Goal: Task Accomplishment & Management: Manage account settings

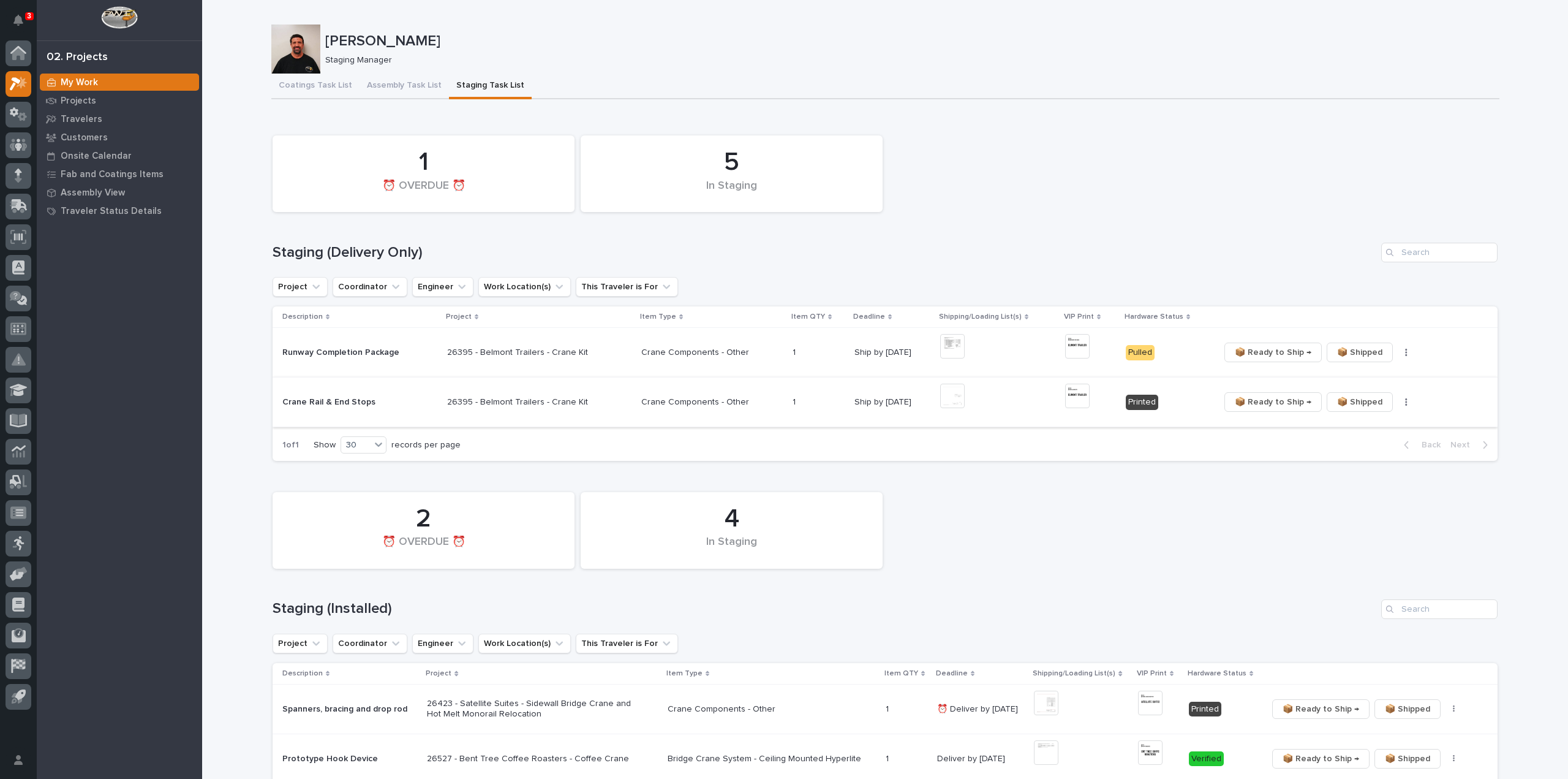
click at [952, 398] on img at bounding box center [953, 396] width 25 height 25
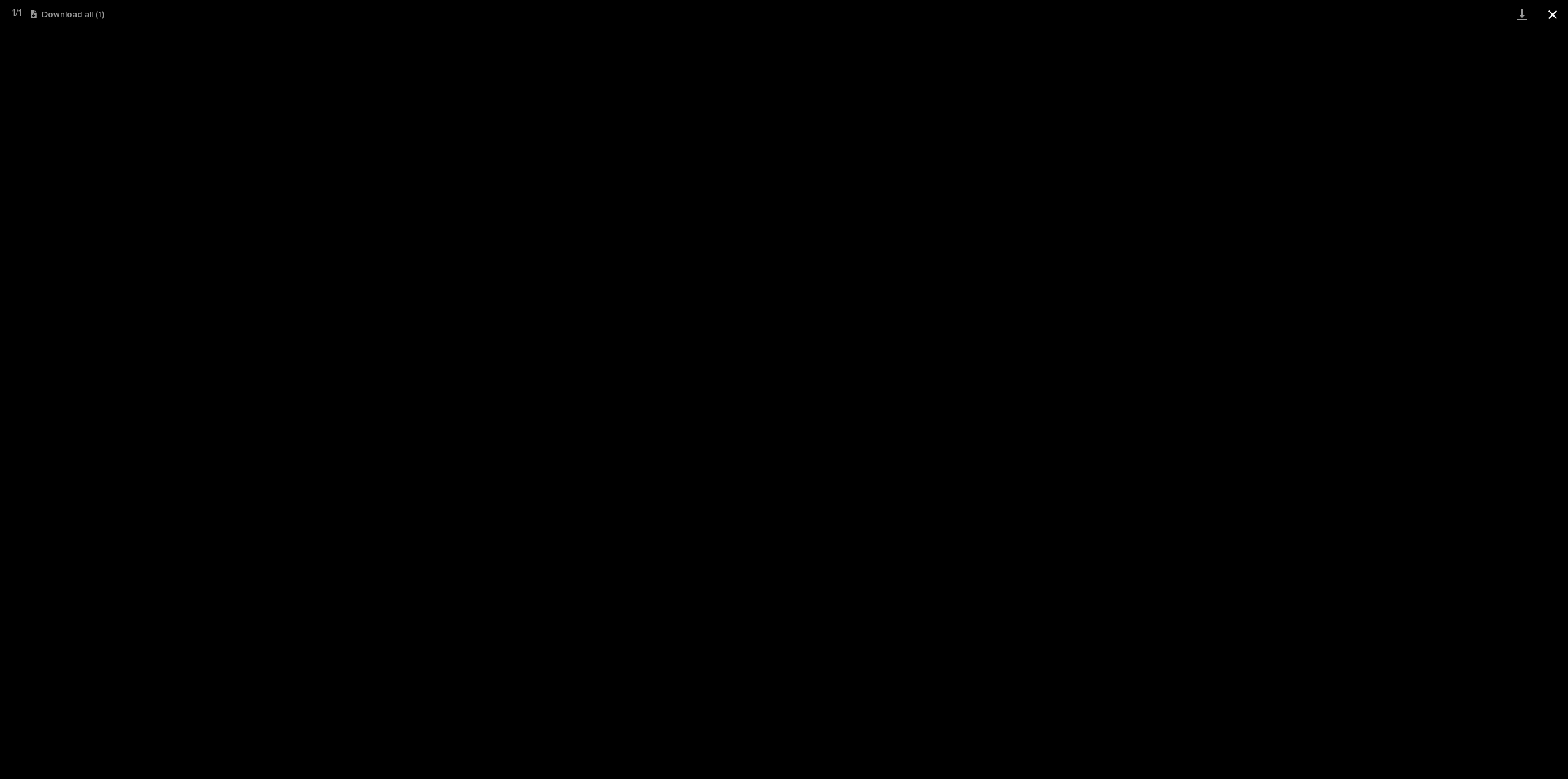
click at [1555, 14] on button "Close gallery" at bounding box center [1552, 14] width 30 height 28
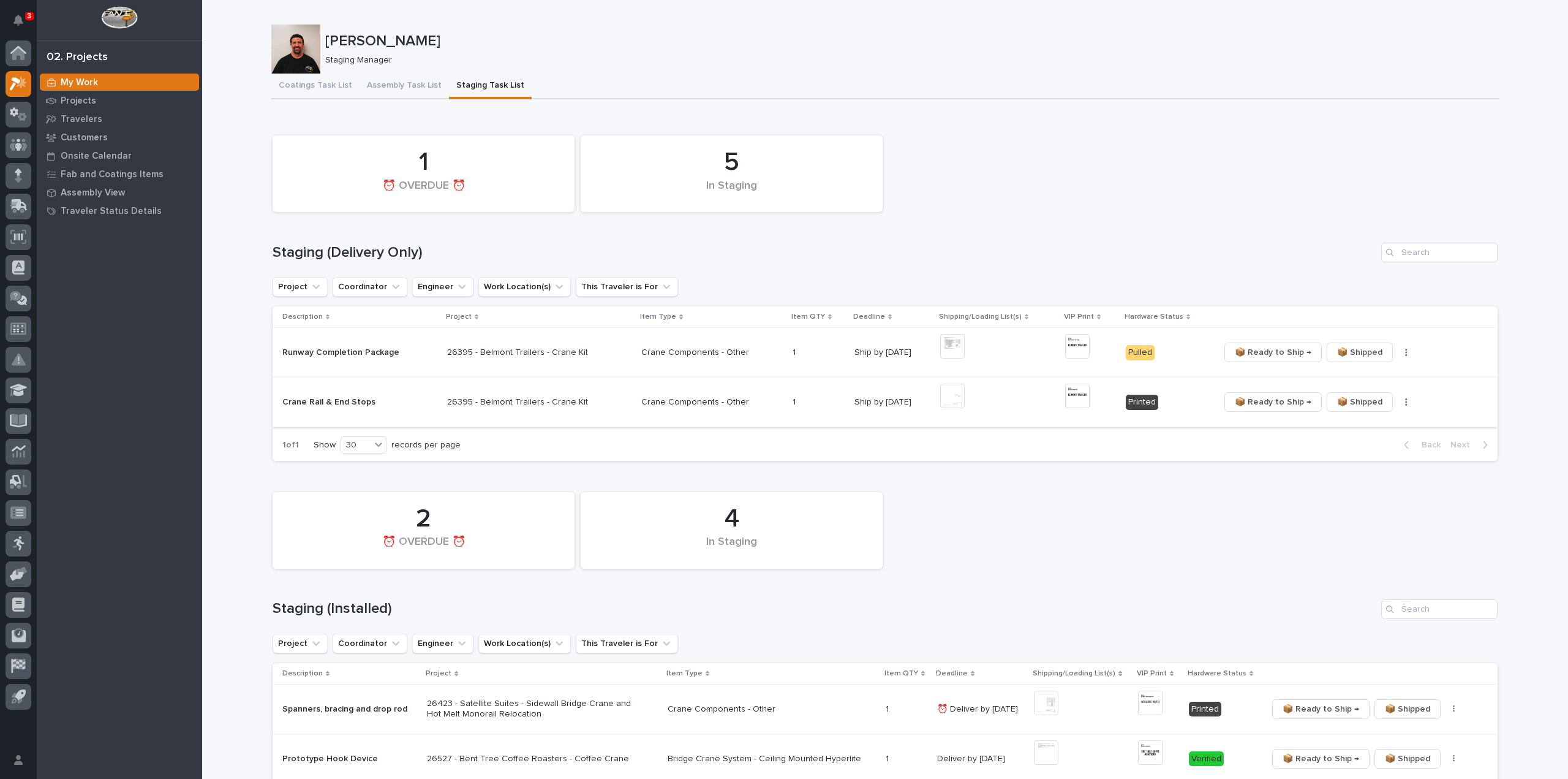
click at [940, 399] on img at bounding box center [953, 396] width 25 height 25
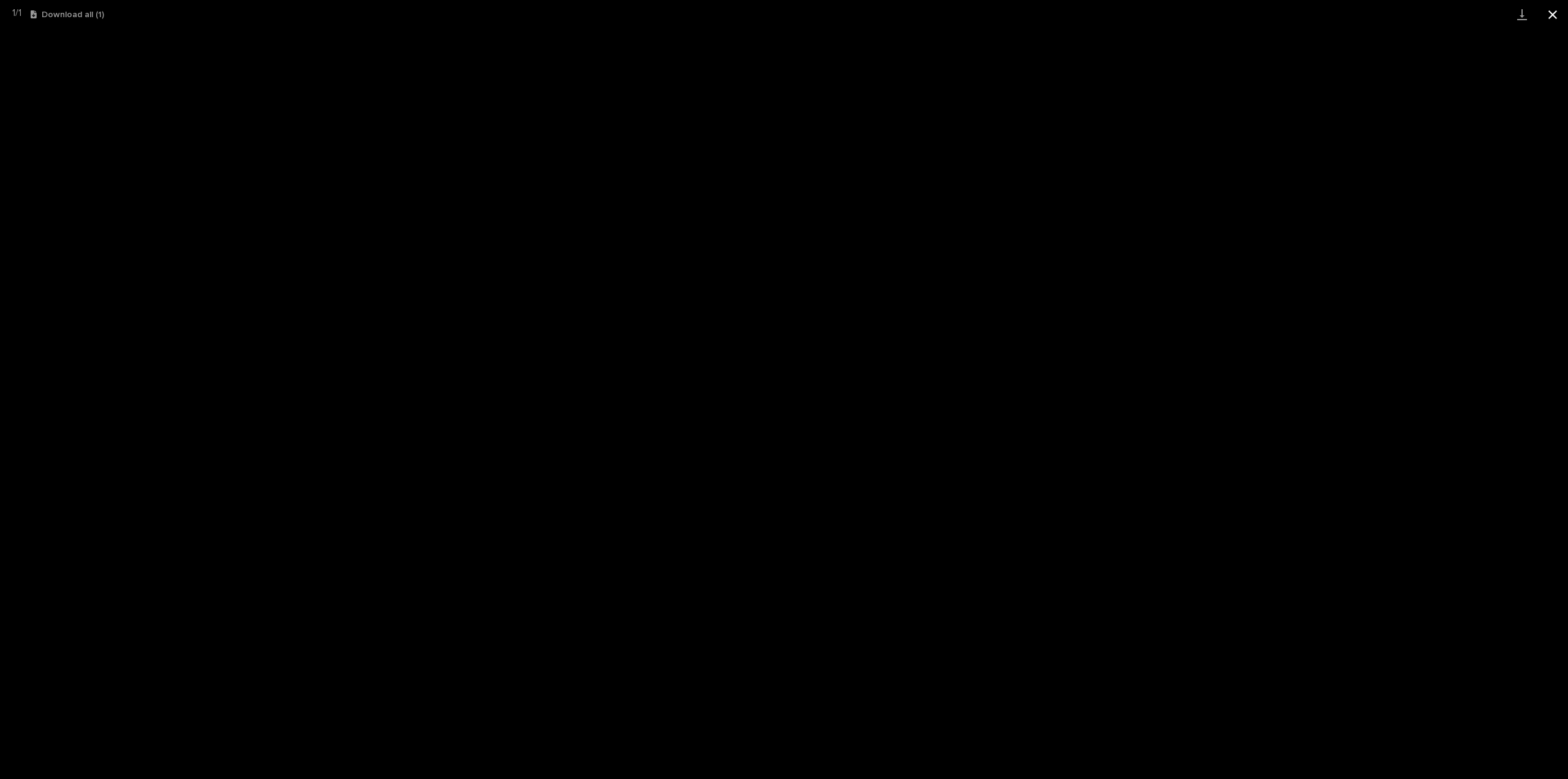
click at [1556, 17] on button "Close gallery" at bounding box center [1552, 14] width 30 height 28
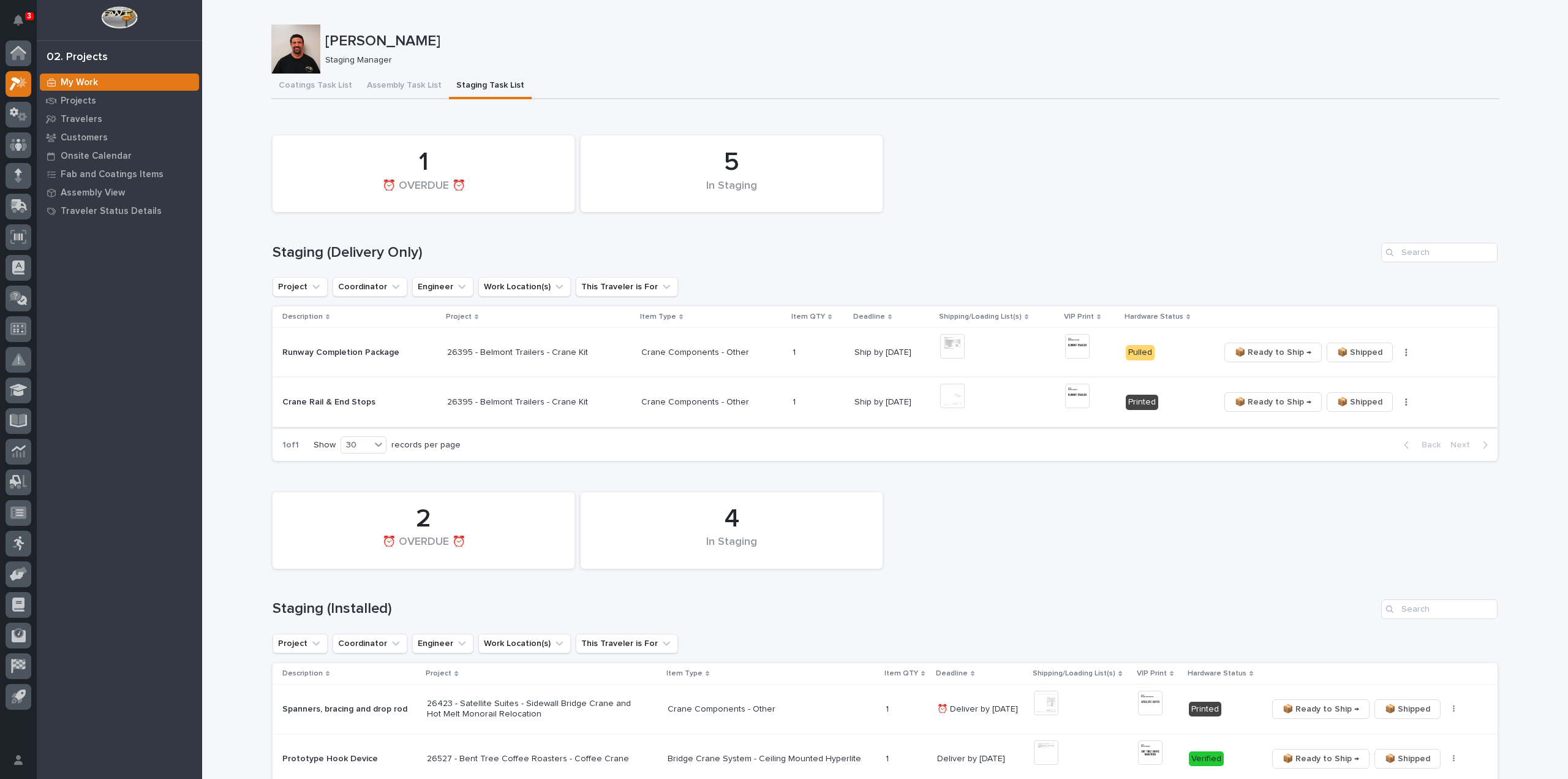
click at [1405, 406] on icon "button" at bounding box center [1406, 402] width 3 height 9
click at [1358, 449] on span "🔩 Hardware" at bounding box center [1351, 446] width 51 height 15
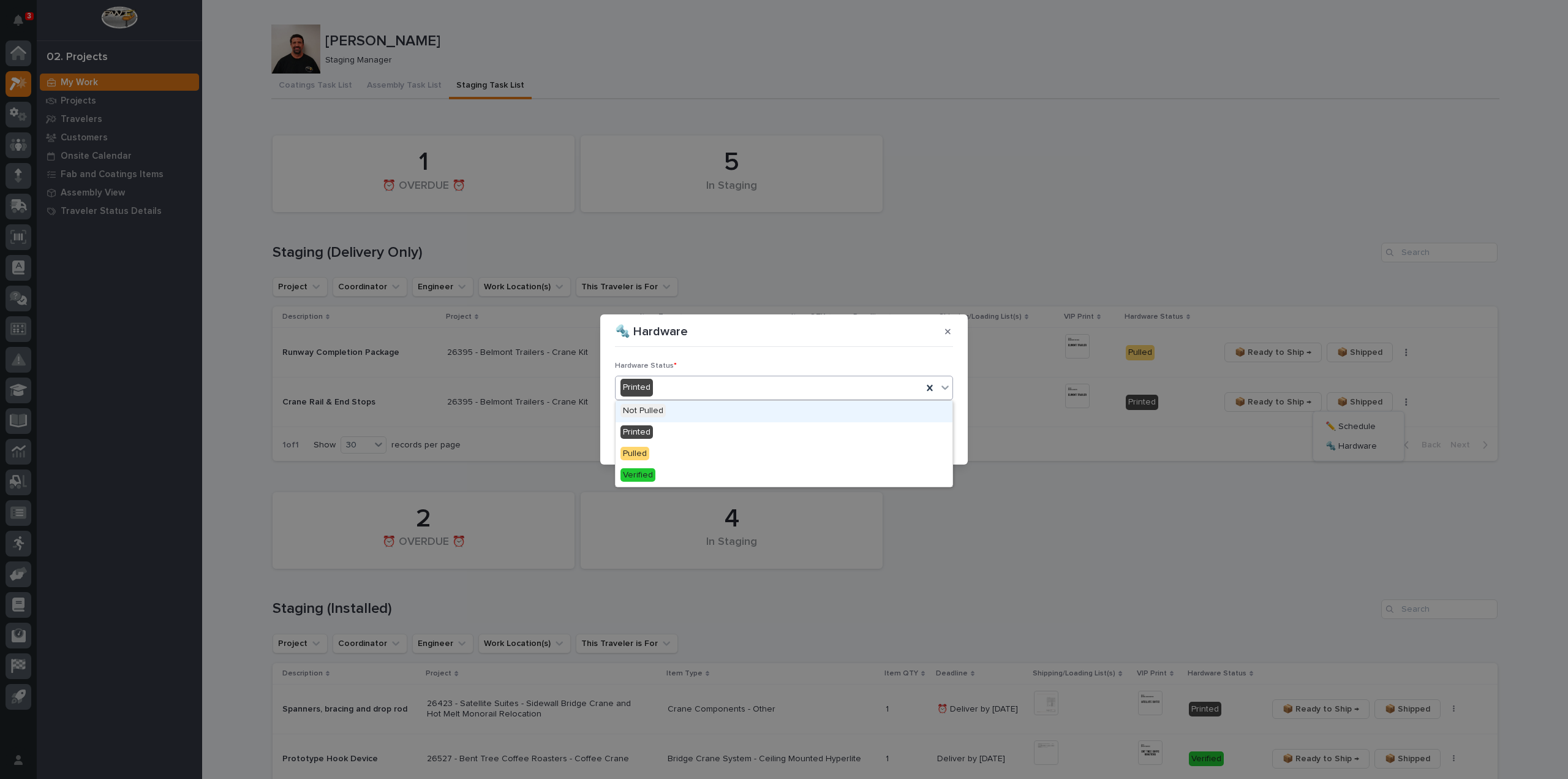
click at [685, 393] on div "Printed" at bounding box center [769, 387] width 307 height 20
click at [655, 456] on div "Pulled" at bounding box center [783, 454] width 337 height 21
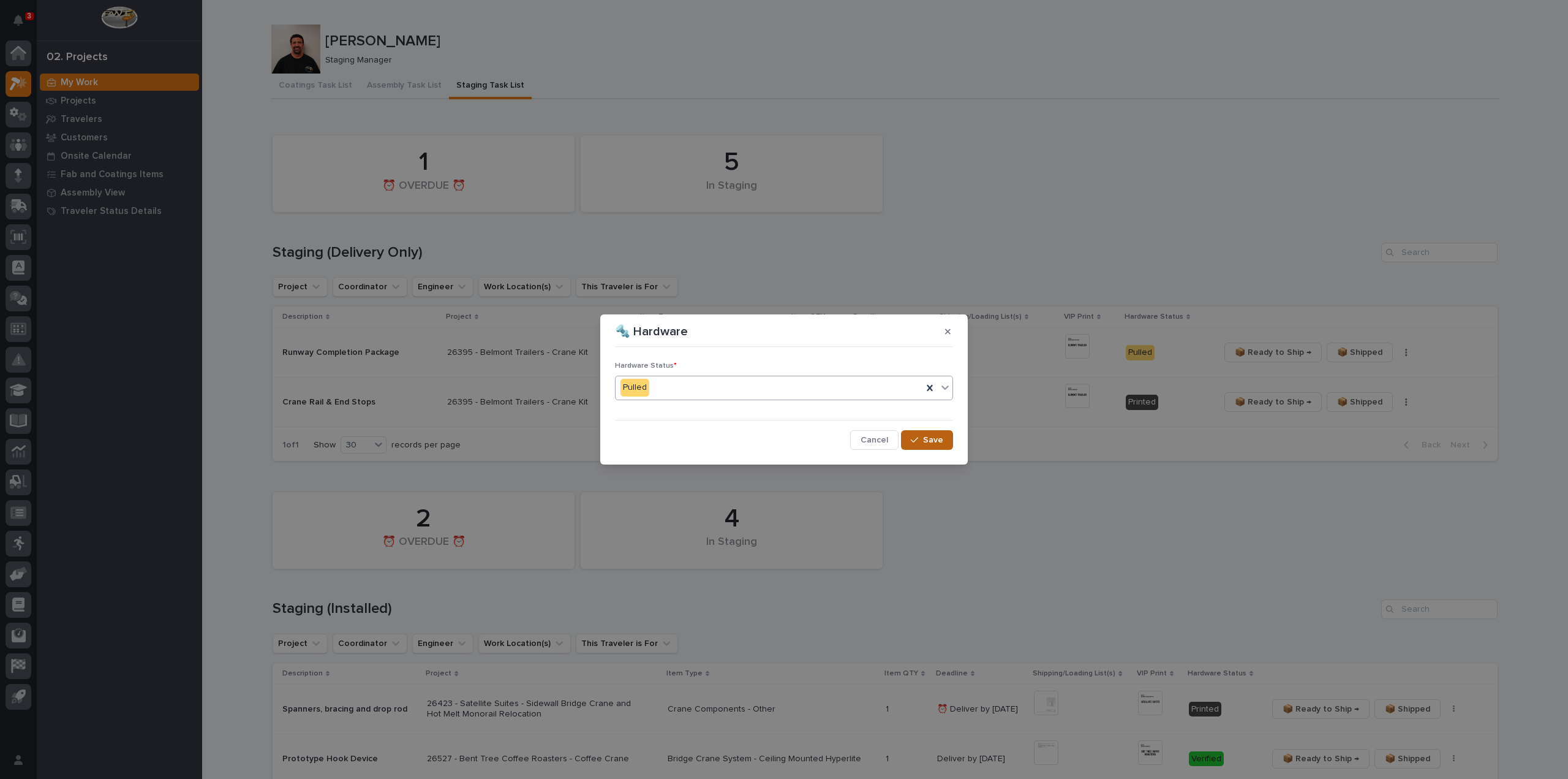
click at [931, 443] on span "Save" at bounding box center [933, 440] width 20 height 11
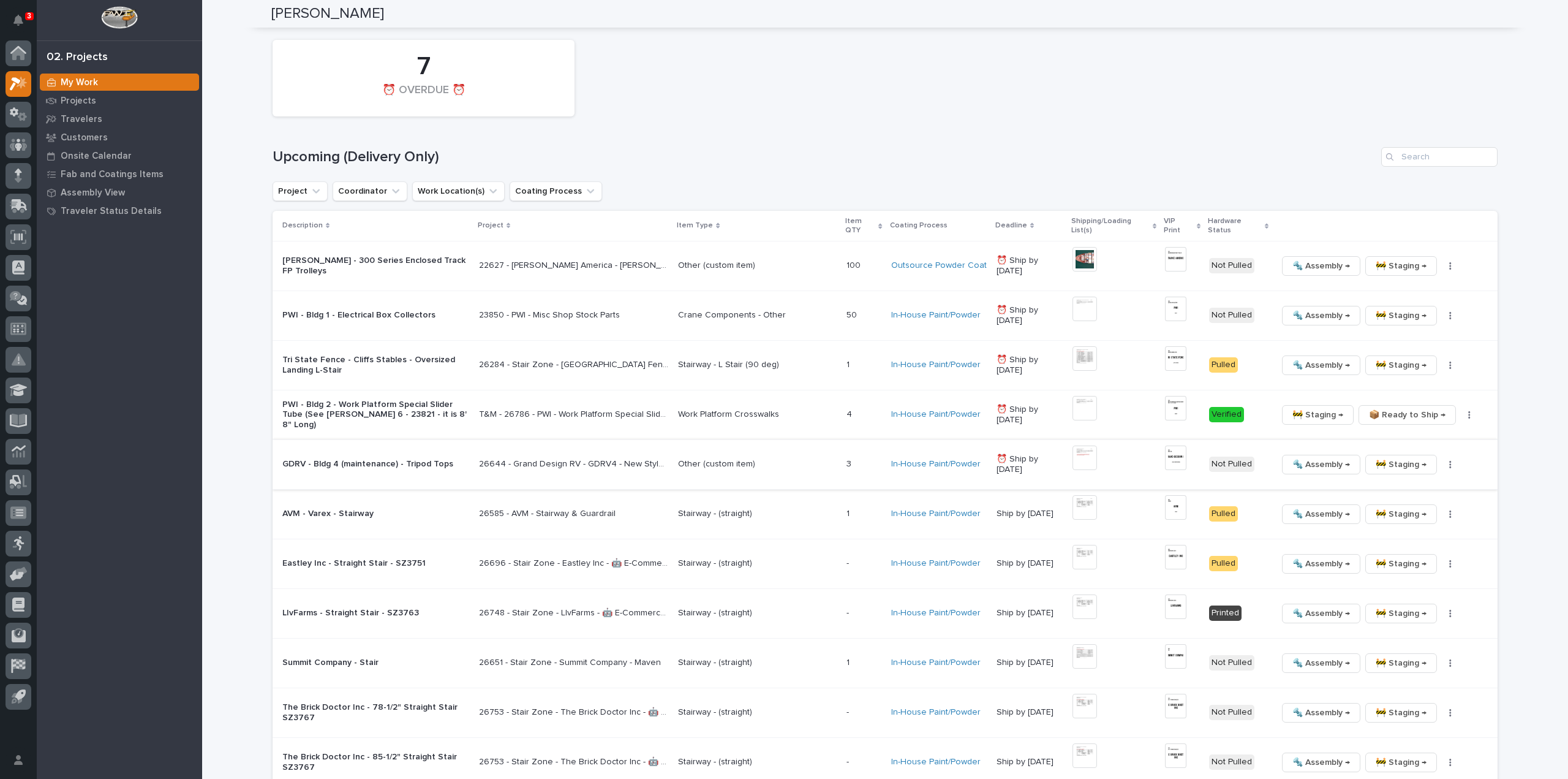
scroll to position [981, 0]
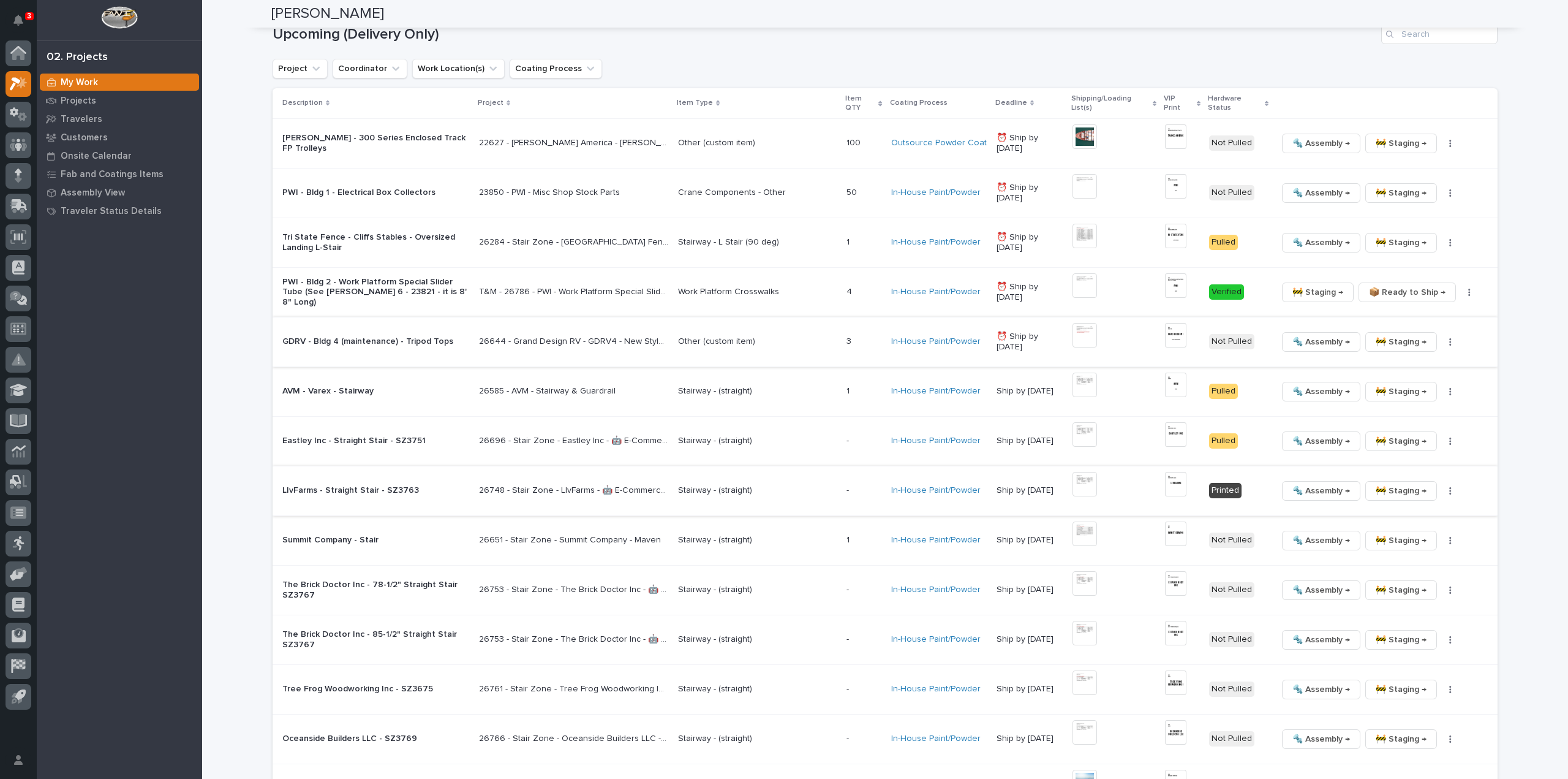
click at [1450, 489] on button "button" at bounding box center [1450, 491] width 17 height 9
click at [1416, 572] on span "🔩 Hardware" at bounding box center [1399, 572] width 51 height 15
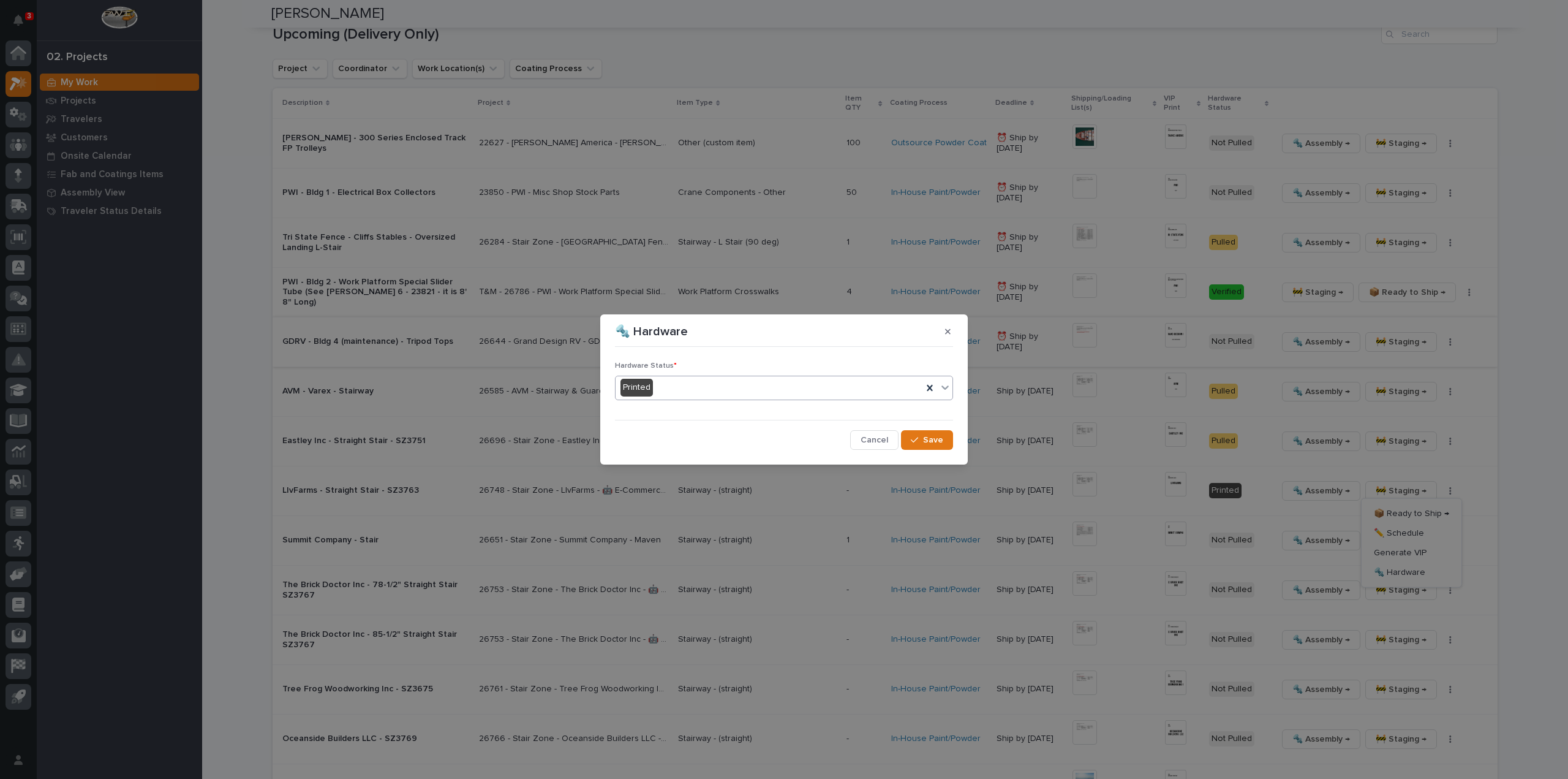
click at [682, 392] on div "Printed" at bounding box center [769, 387] width 307 height 20
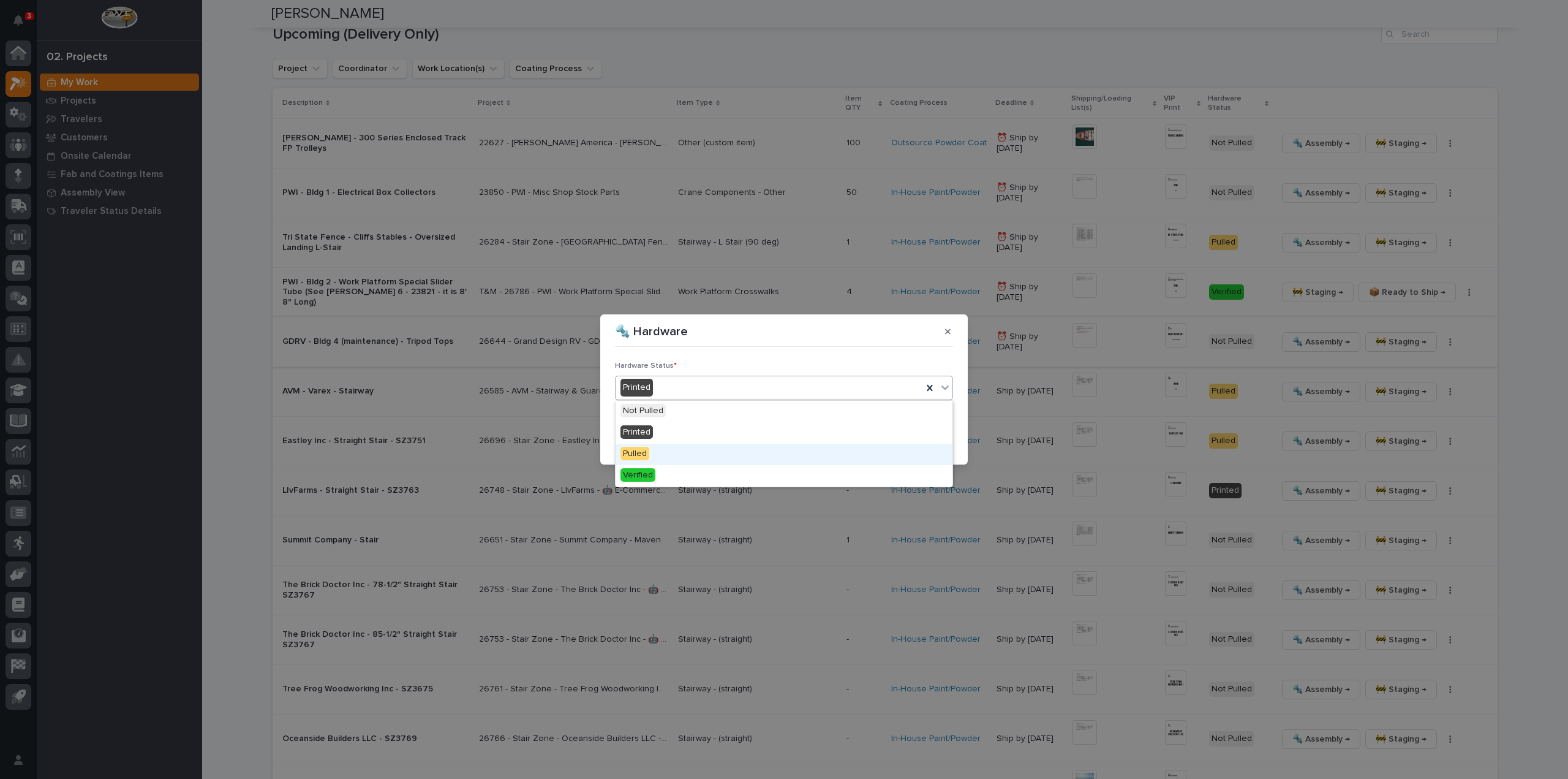
click at [677, 450] on div "Pulled" at bounding box center [783, 454] width 337 height 21
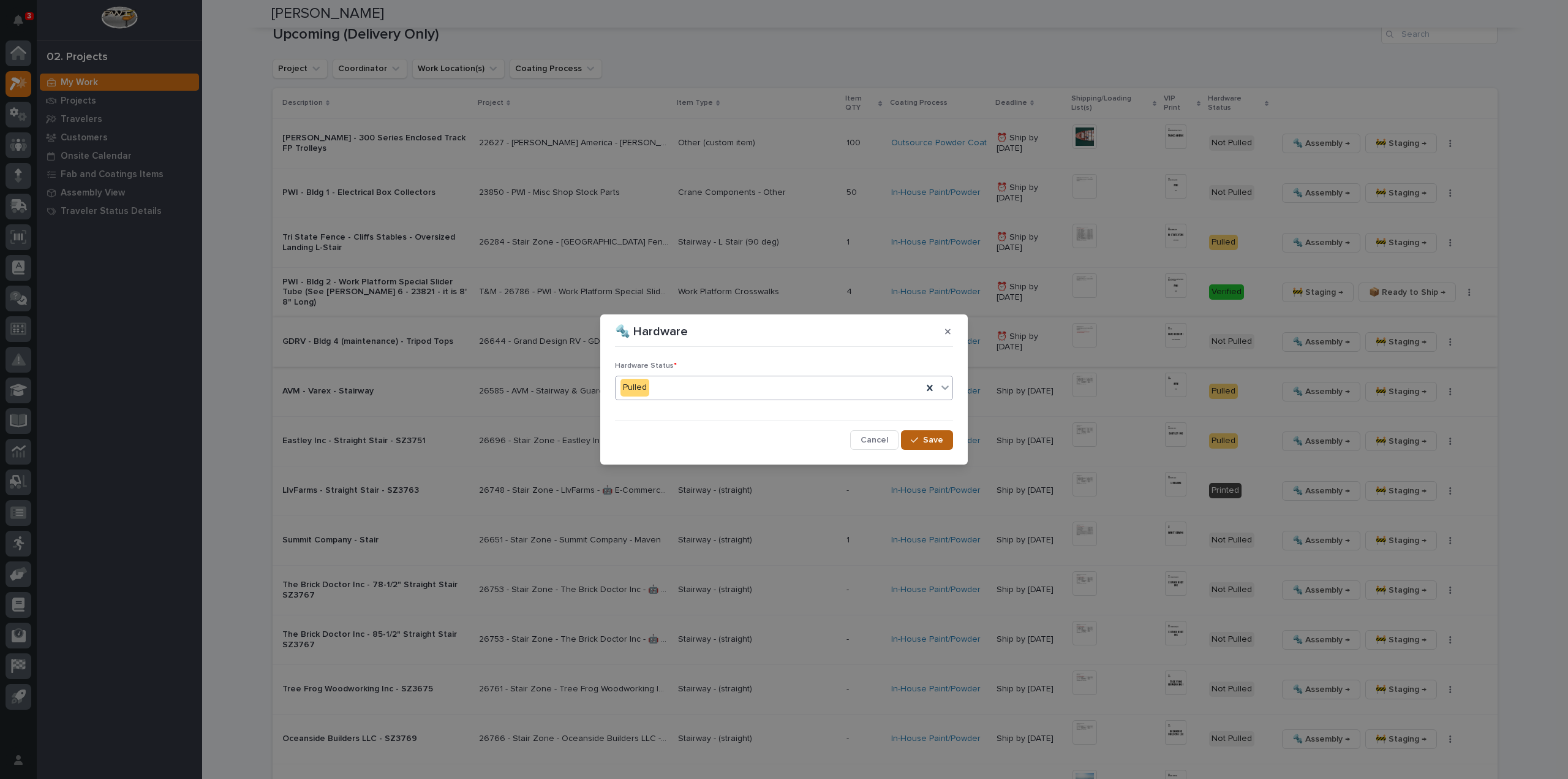
click at [929, 444] on span "Save" at bounding box center [933, 440] width 20 height 11
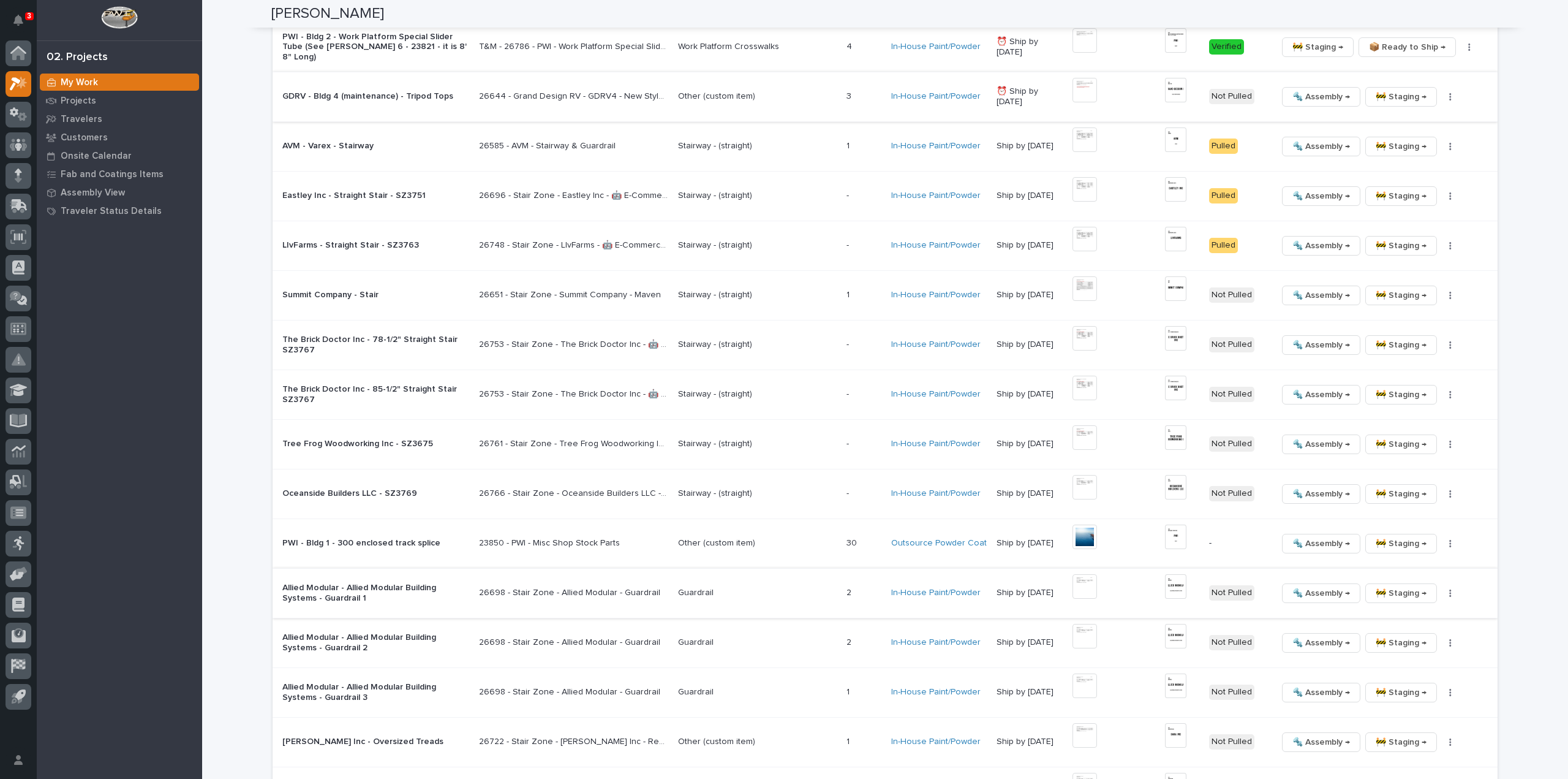
scroll to position [1348, 0]
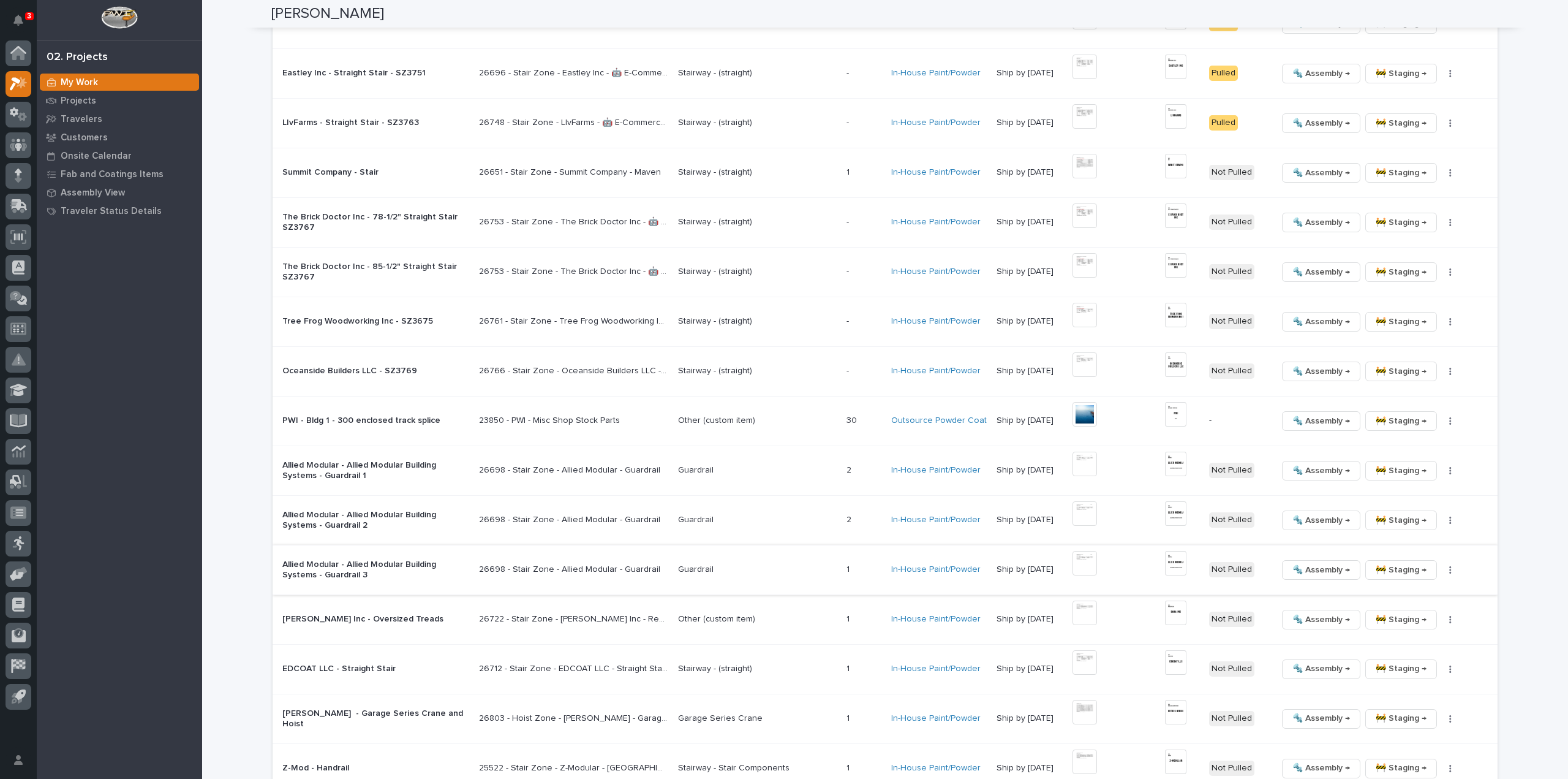
click at [1089, 561] on img at bounding box center [1085, 563] width 25 height 25
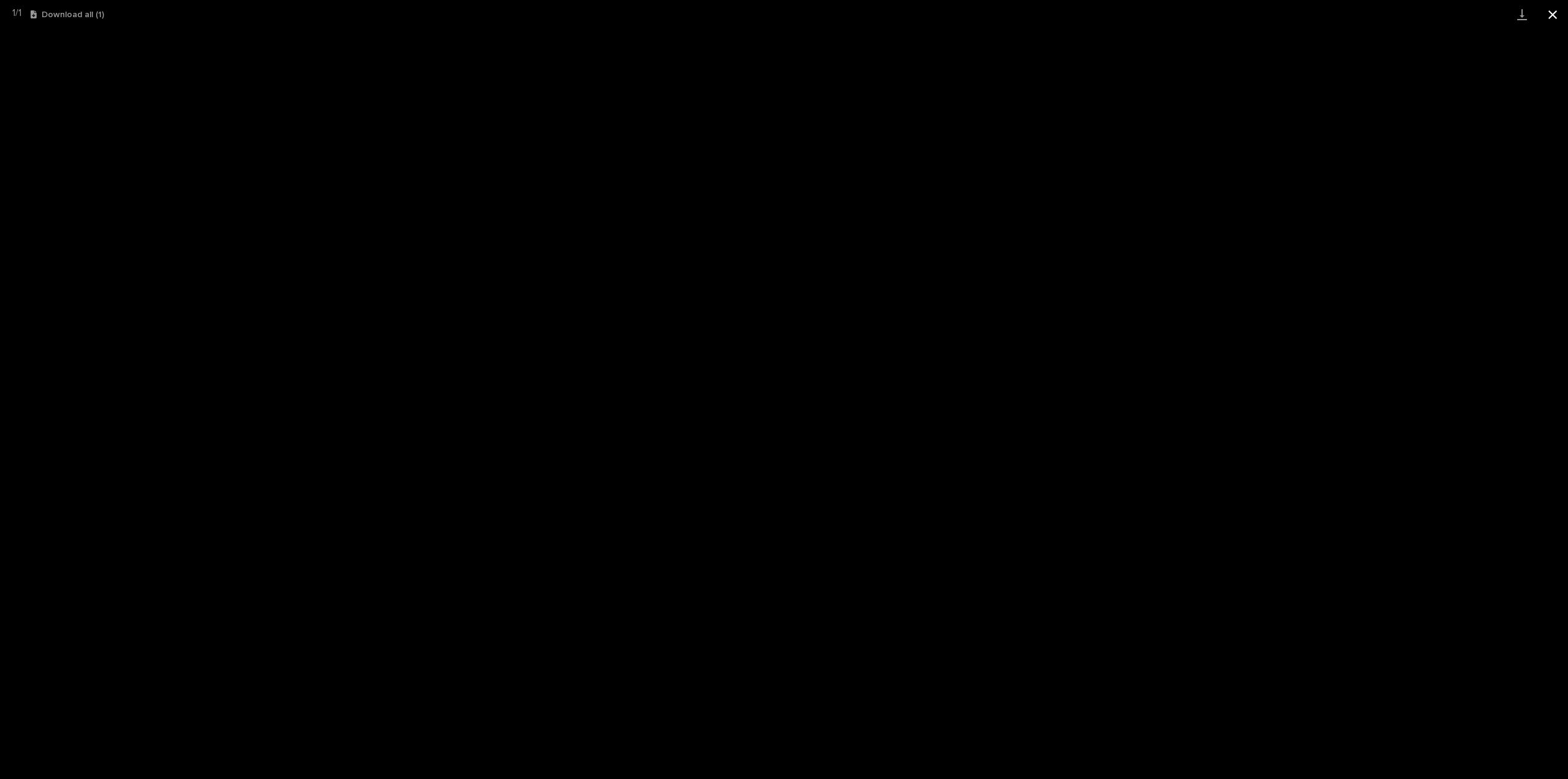
click at [1553, 15] on button "Close gallery" at bounding box center [1552, 14] width 30 height 28
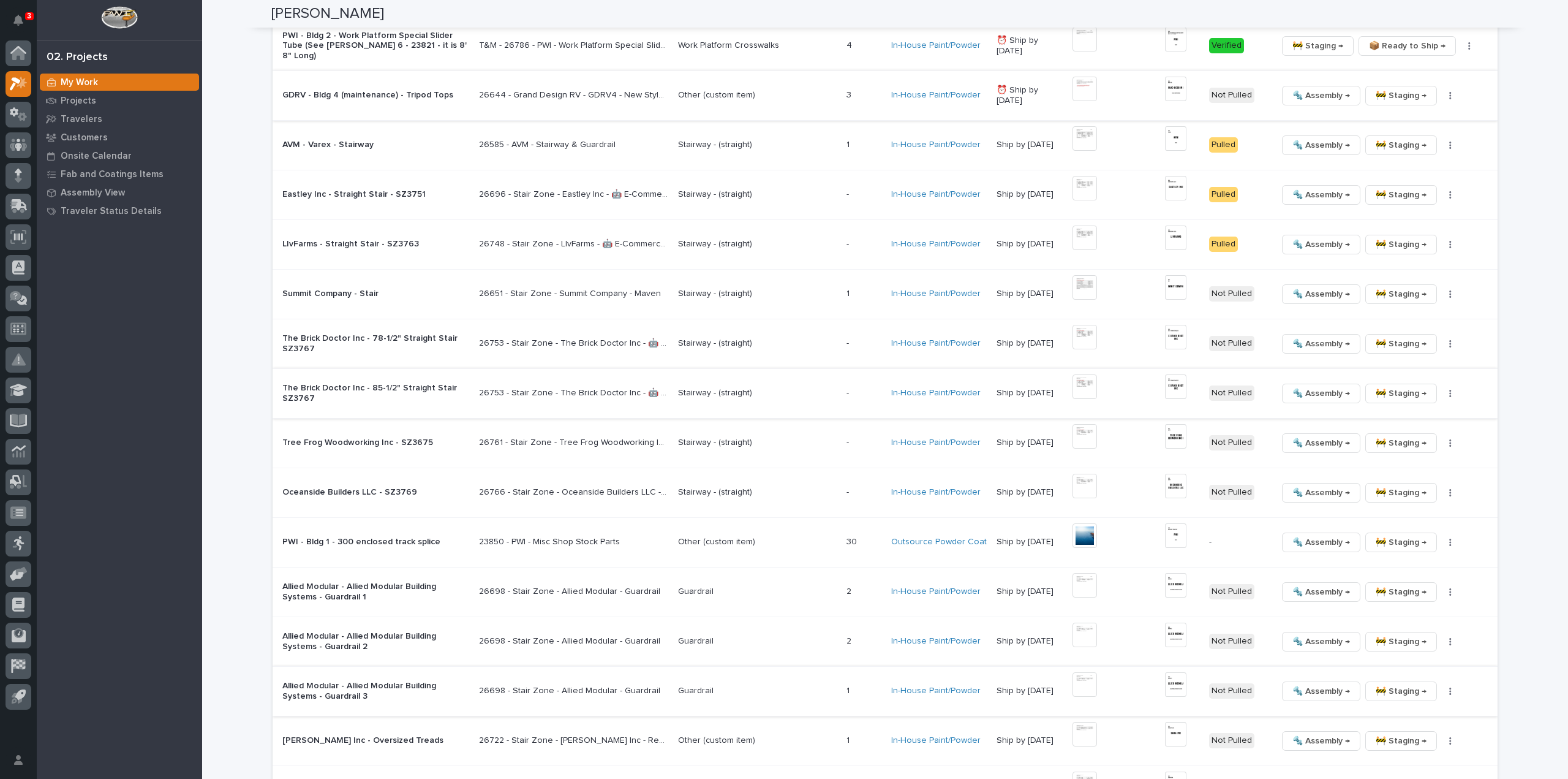
scroll to position [1226, 0]
click at [1091, 290] on img at bounding box center [1085, 289] width 25 height 25
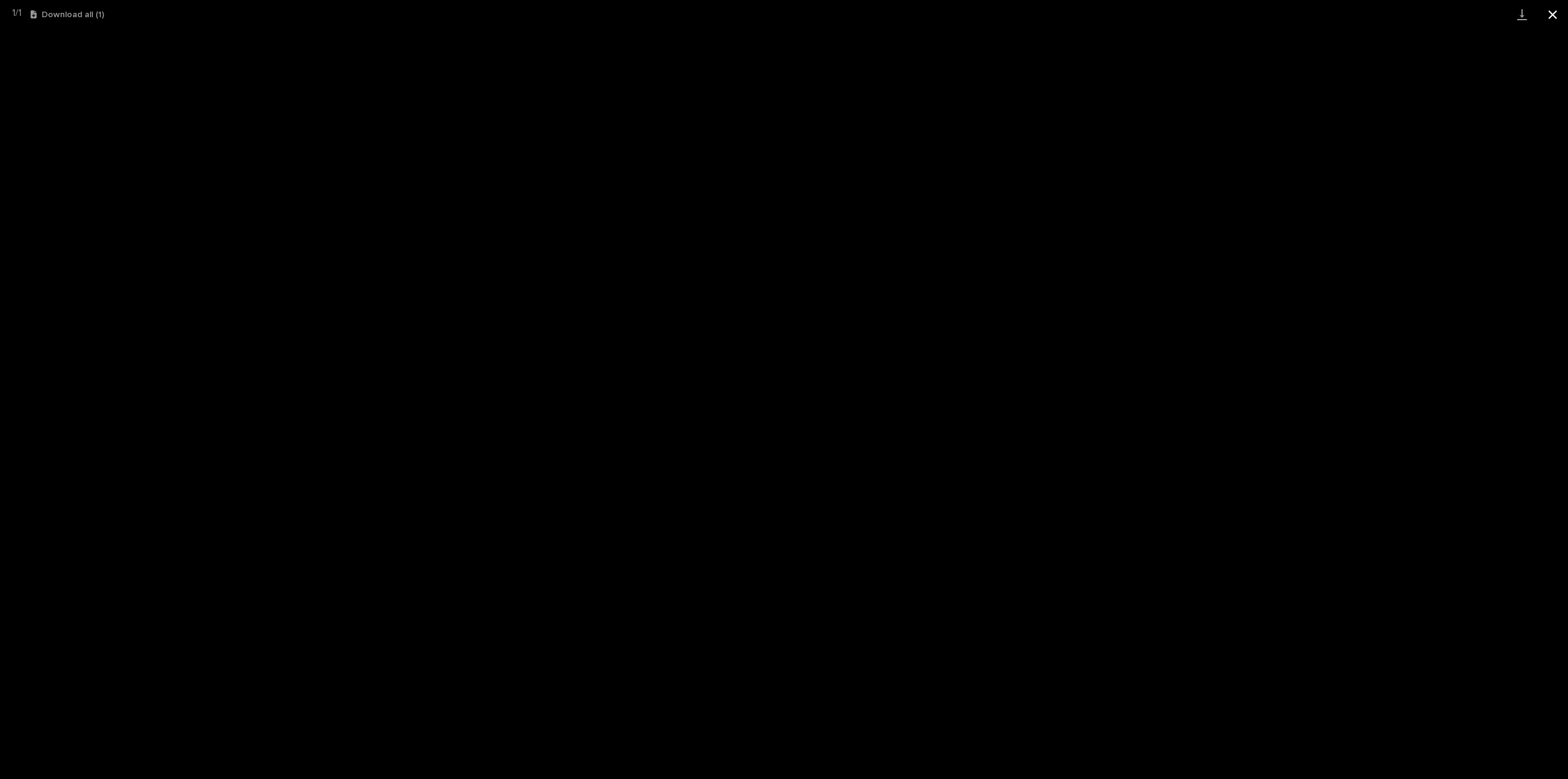
click at [1556, 12] on button "Close gallery" at bounding box center [1552, 14] width 30 height 28
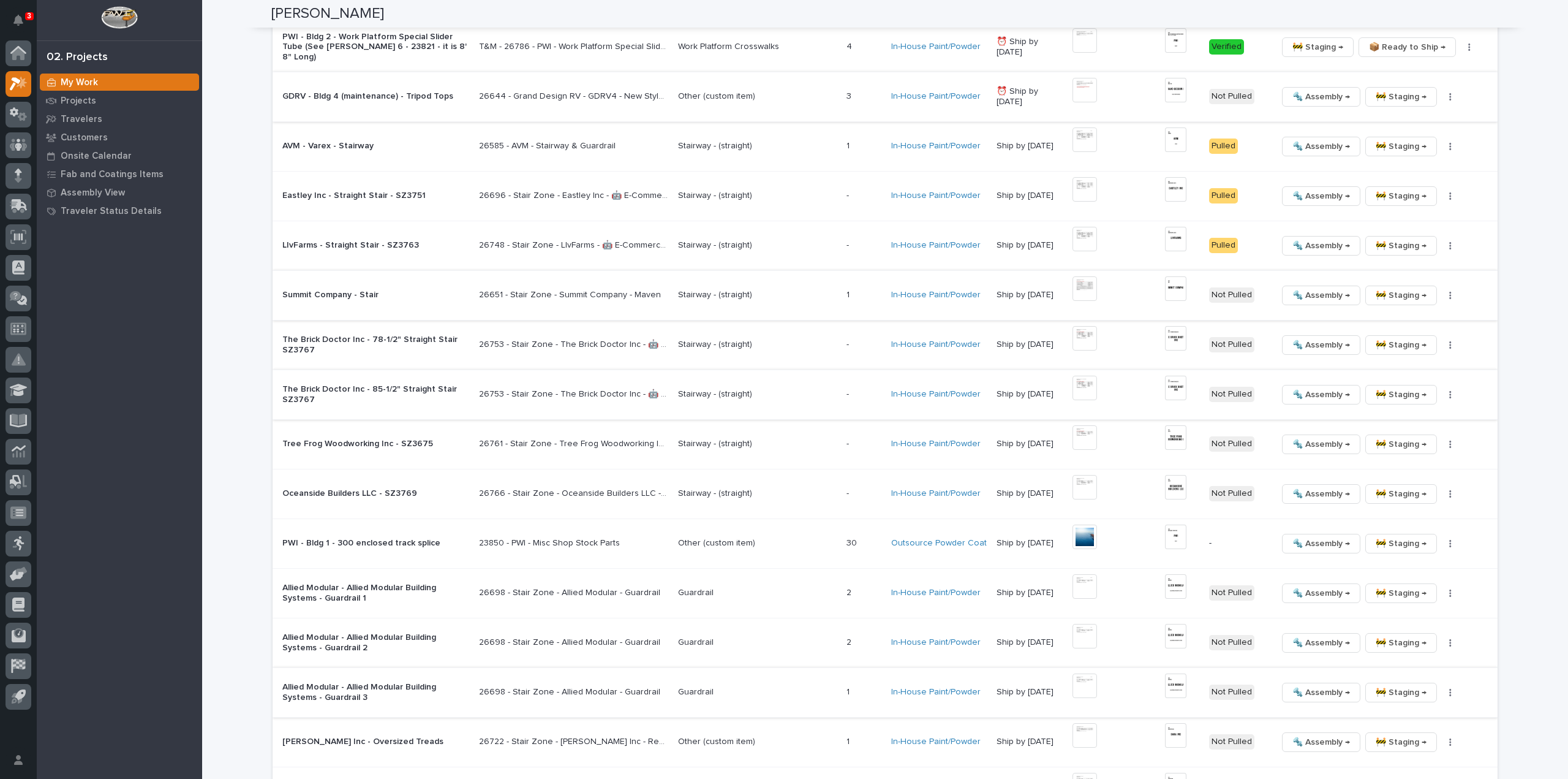
click at [1184, 283] on img at bounding box center [1176, 289] width 21 height 25
click at [1180, 286] on img at bounding box center [1176, 289] width 21 height 25
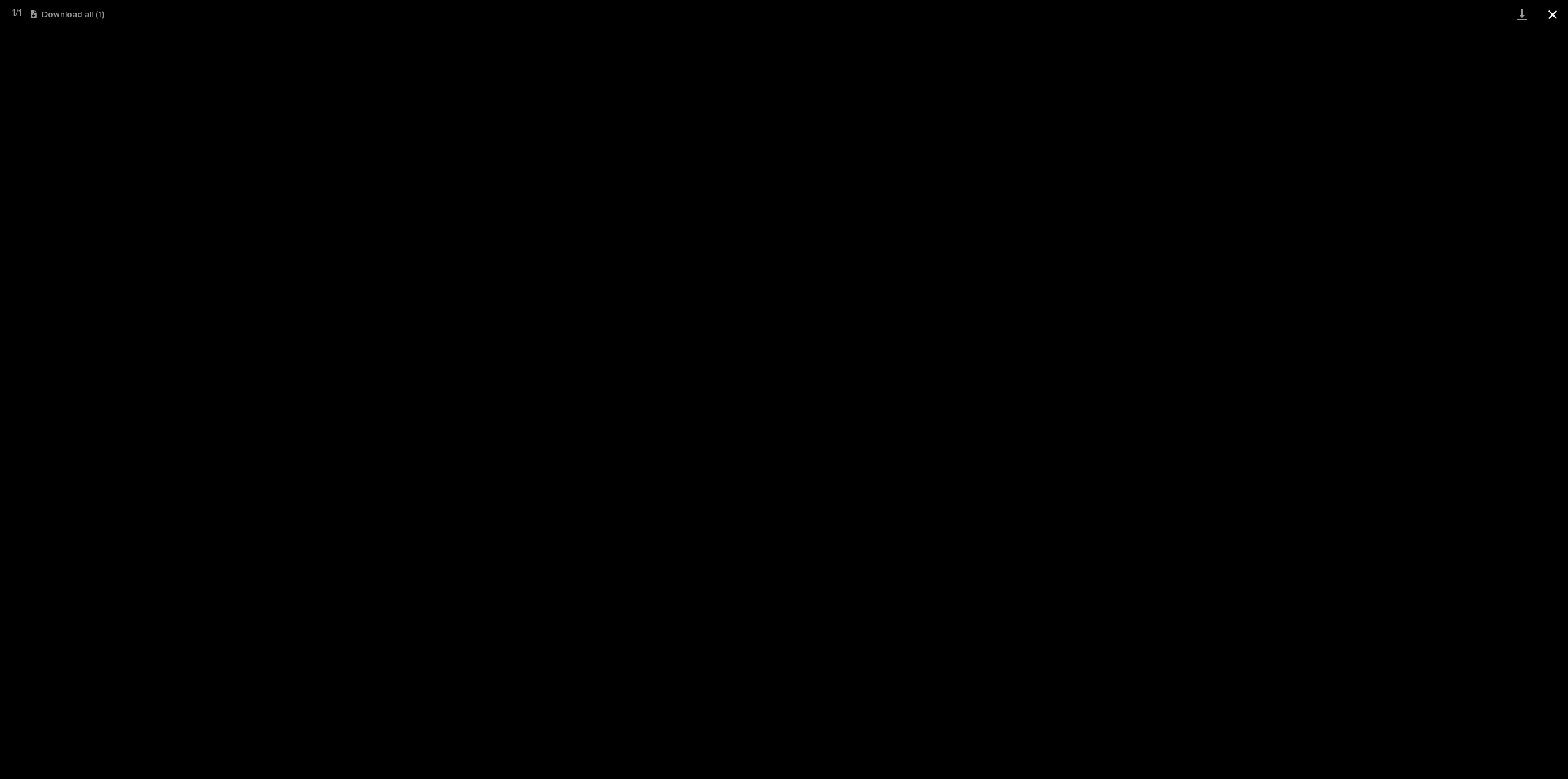
click at [1556, 18] on button "Close gallery" at bounding box center [1552, 14] width 30 height 28
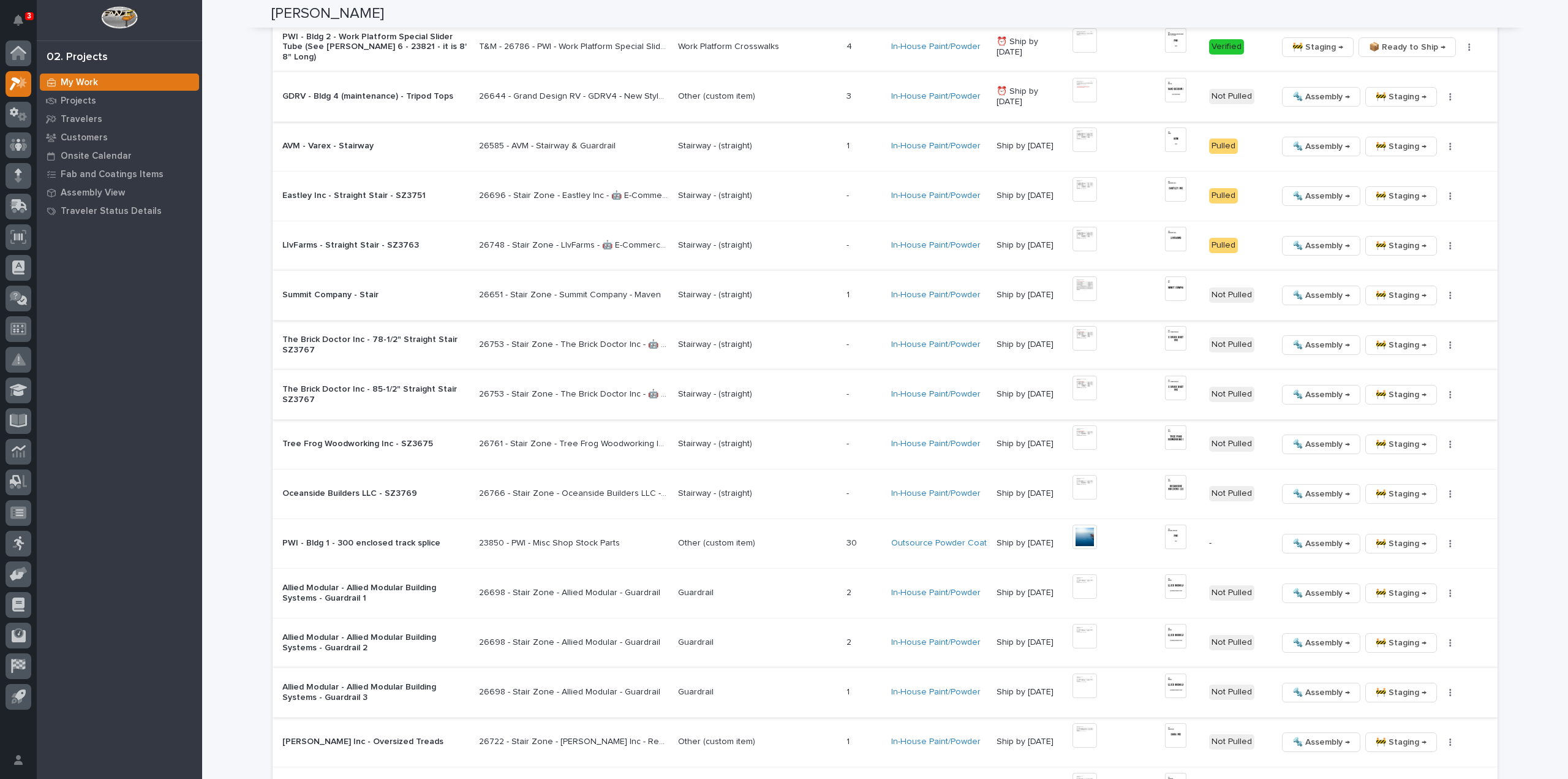
click at [1449, 294] on icon "button" at bounding box center [1450, 296] width 3 height 9
click at [1417, 380] on span "🔩 Hardware" at bounding box center [1399, 376] width 51 height 15
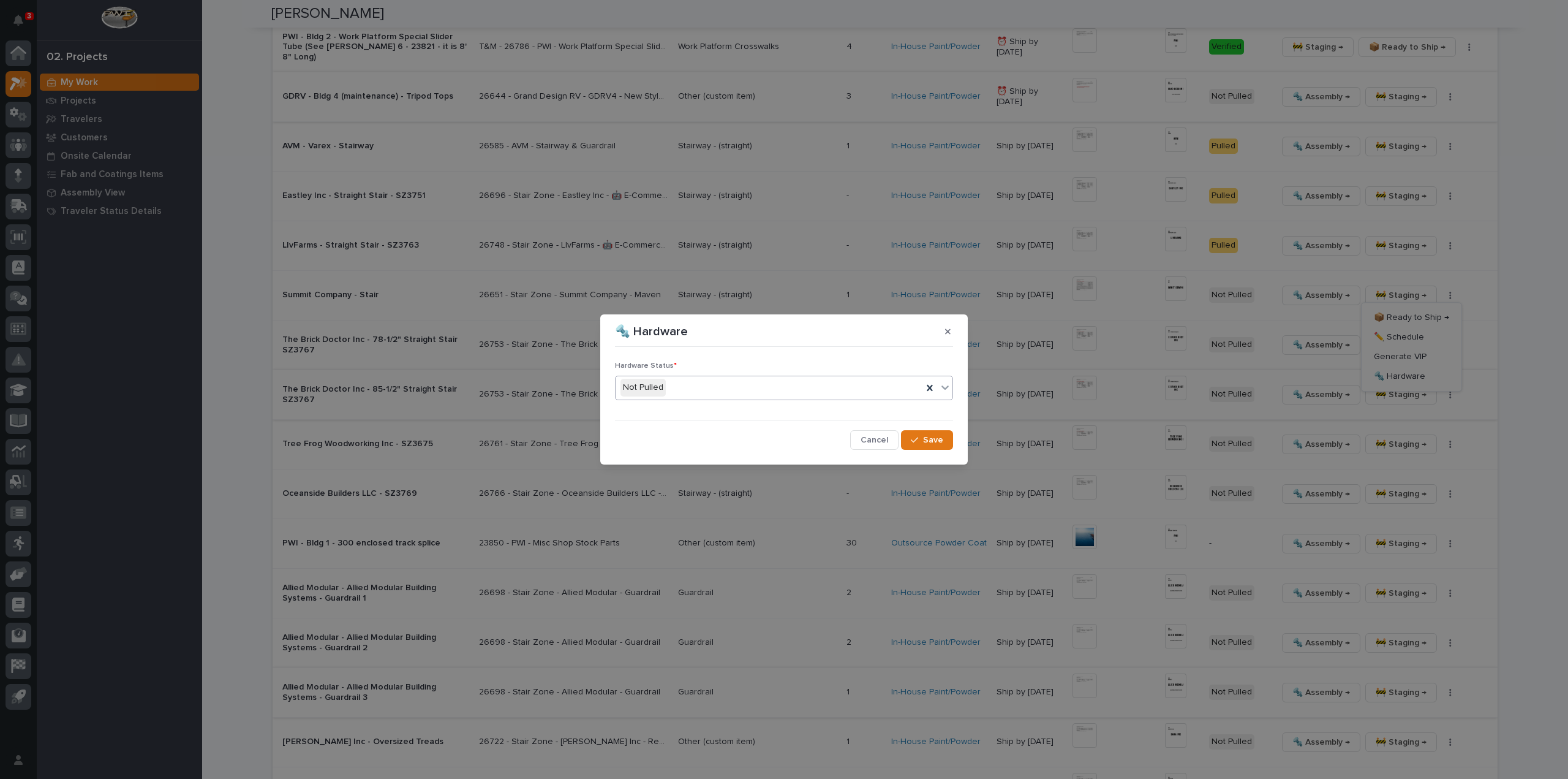
click at [679, 393] on div "Not Pulled" at bounding box center [769, 387] width 307 height 20
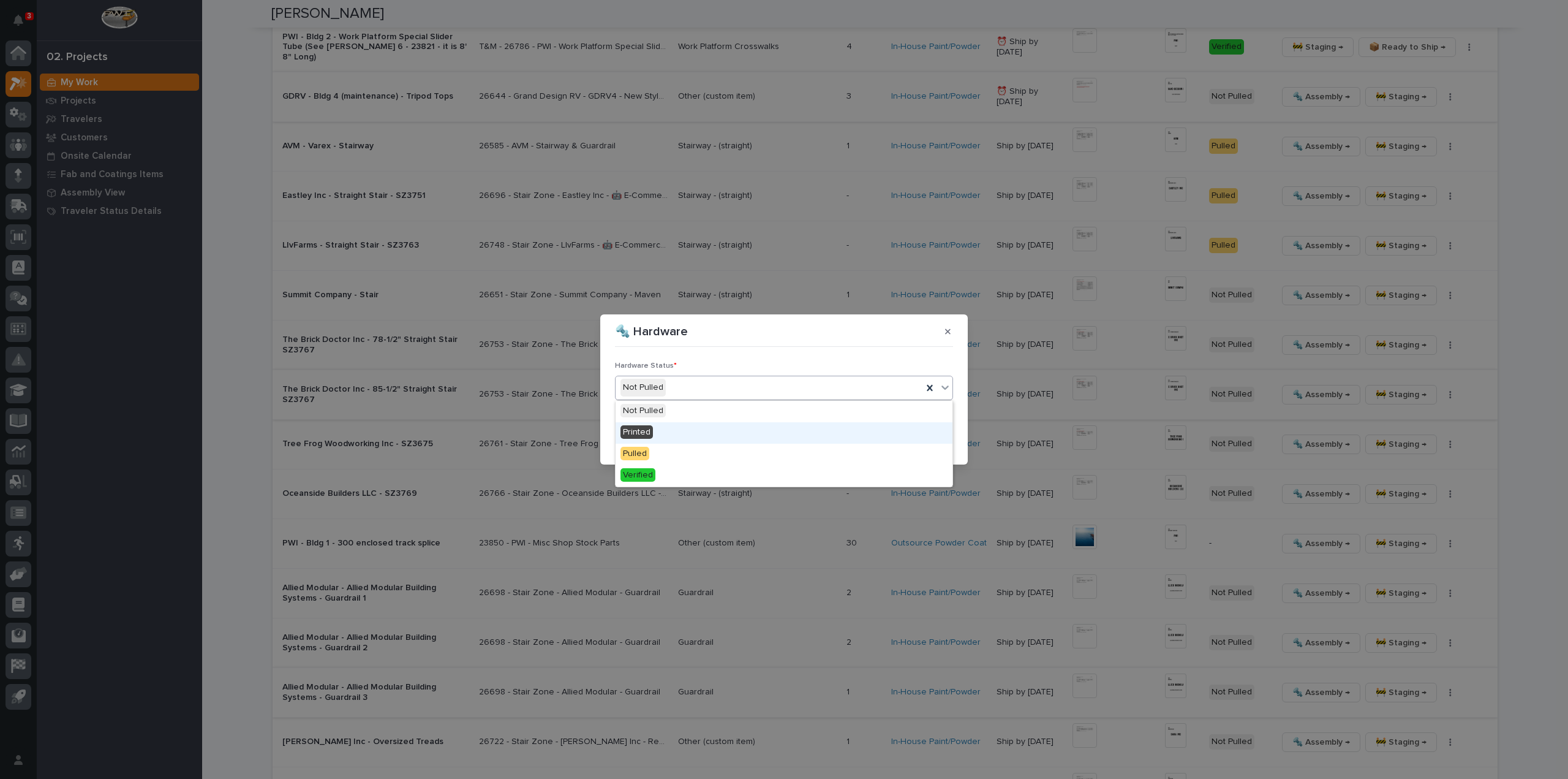
click at [685, 433] on div "Printed" at bounding box center [783, 433] width 337 height 21
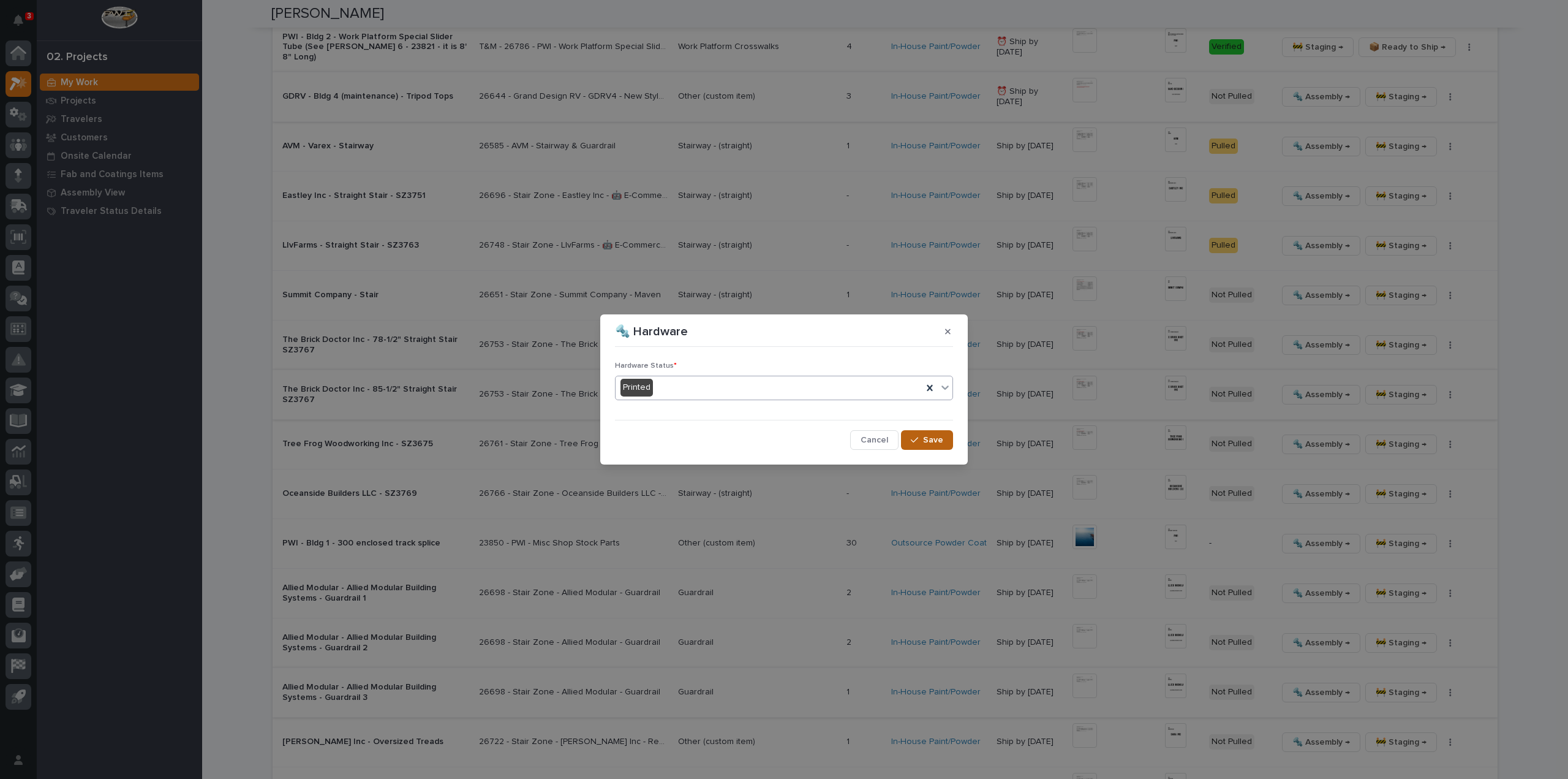
click at [941, 441] on span "Save" at bounding box center [933, 440] width 20 height 11
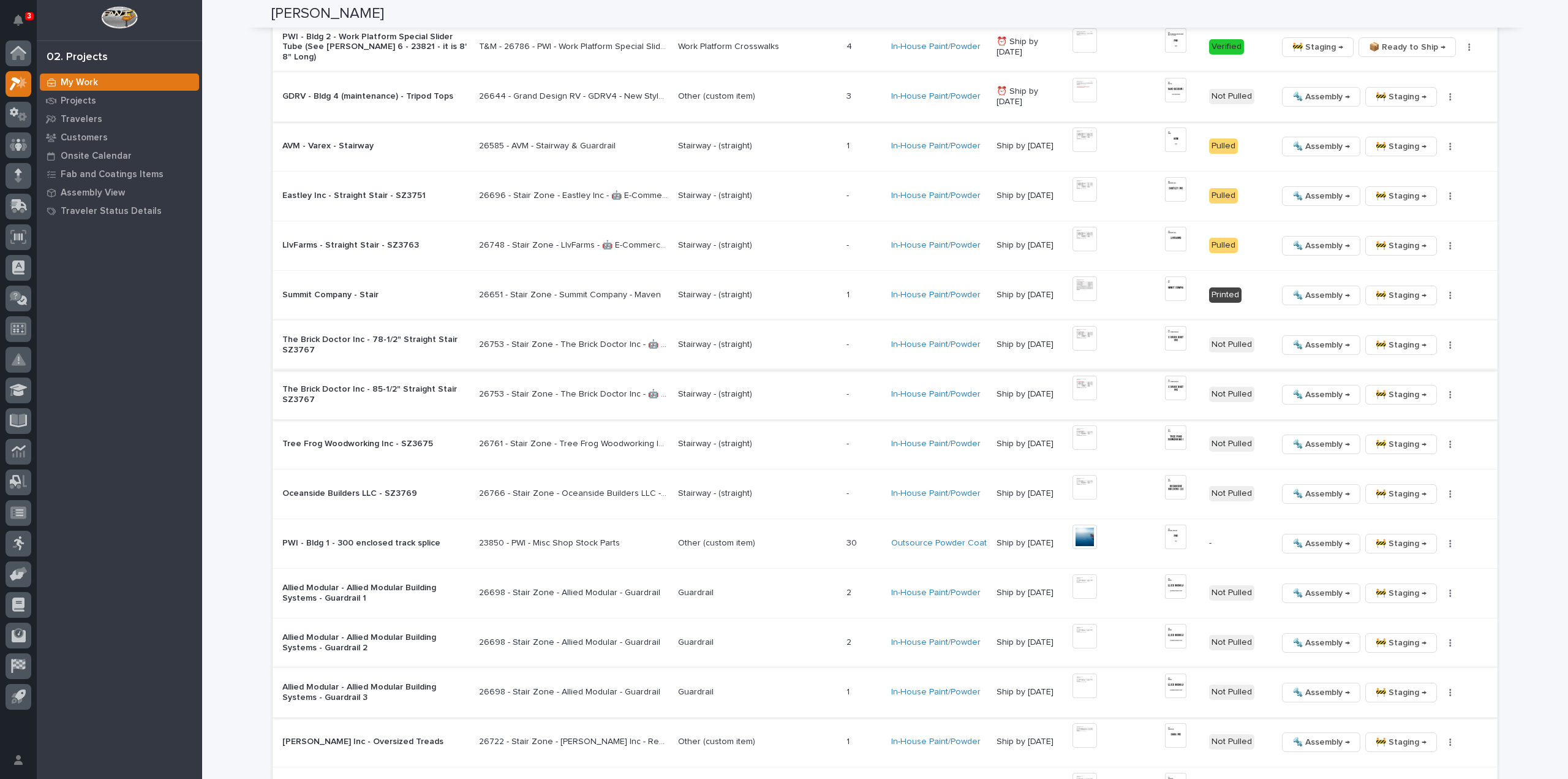
click at [1085, 337] on img at bounding box center [1085, 338] width 25 height 25
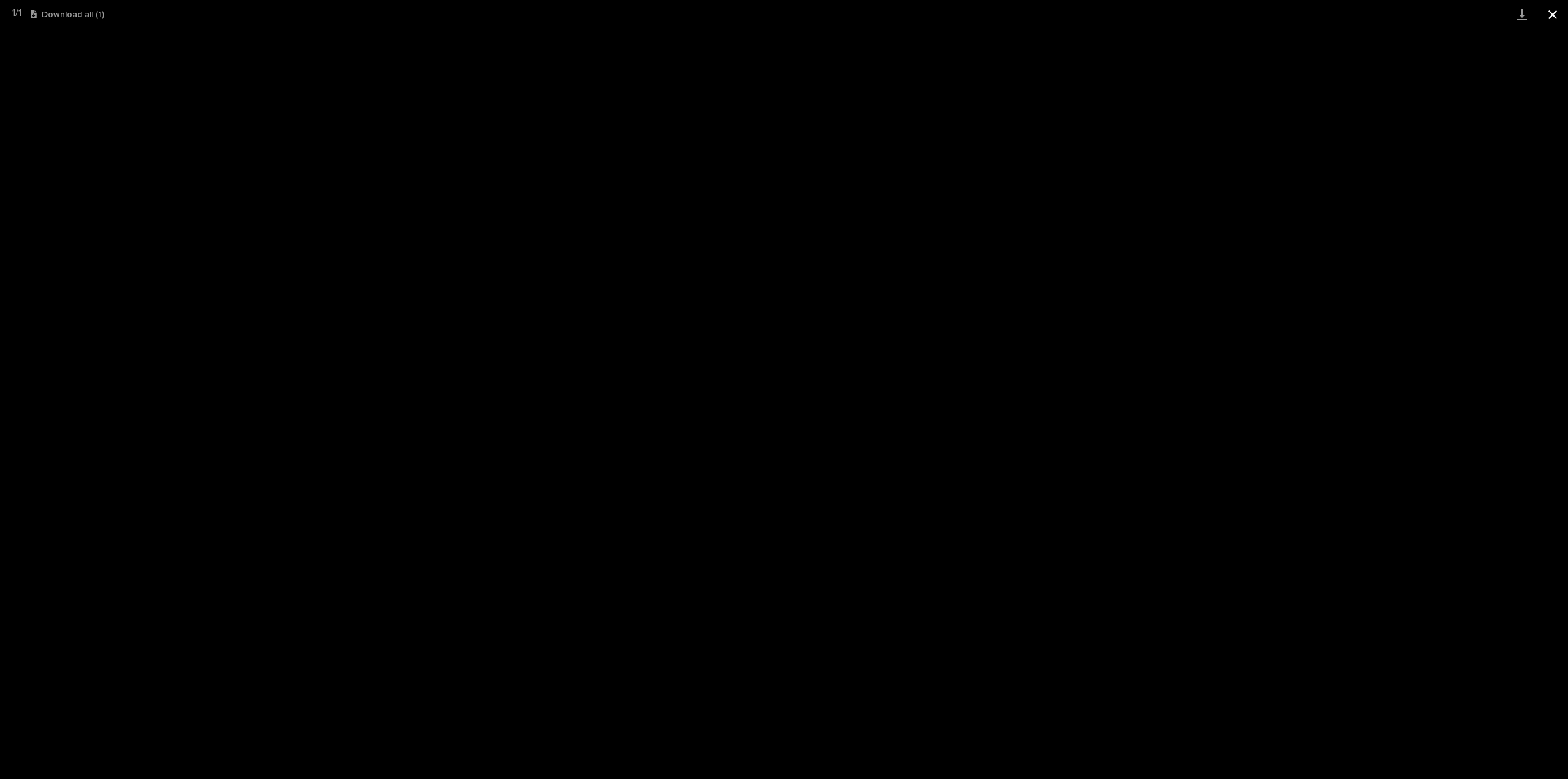
click at [1553, 12] on button "Close gallery" at bounding box center [1552, 14] width 30 height 28
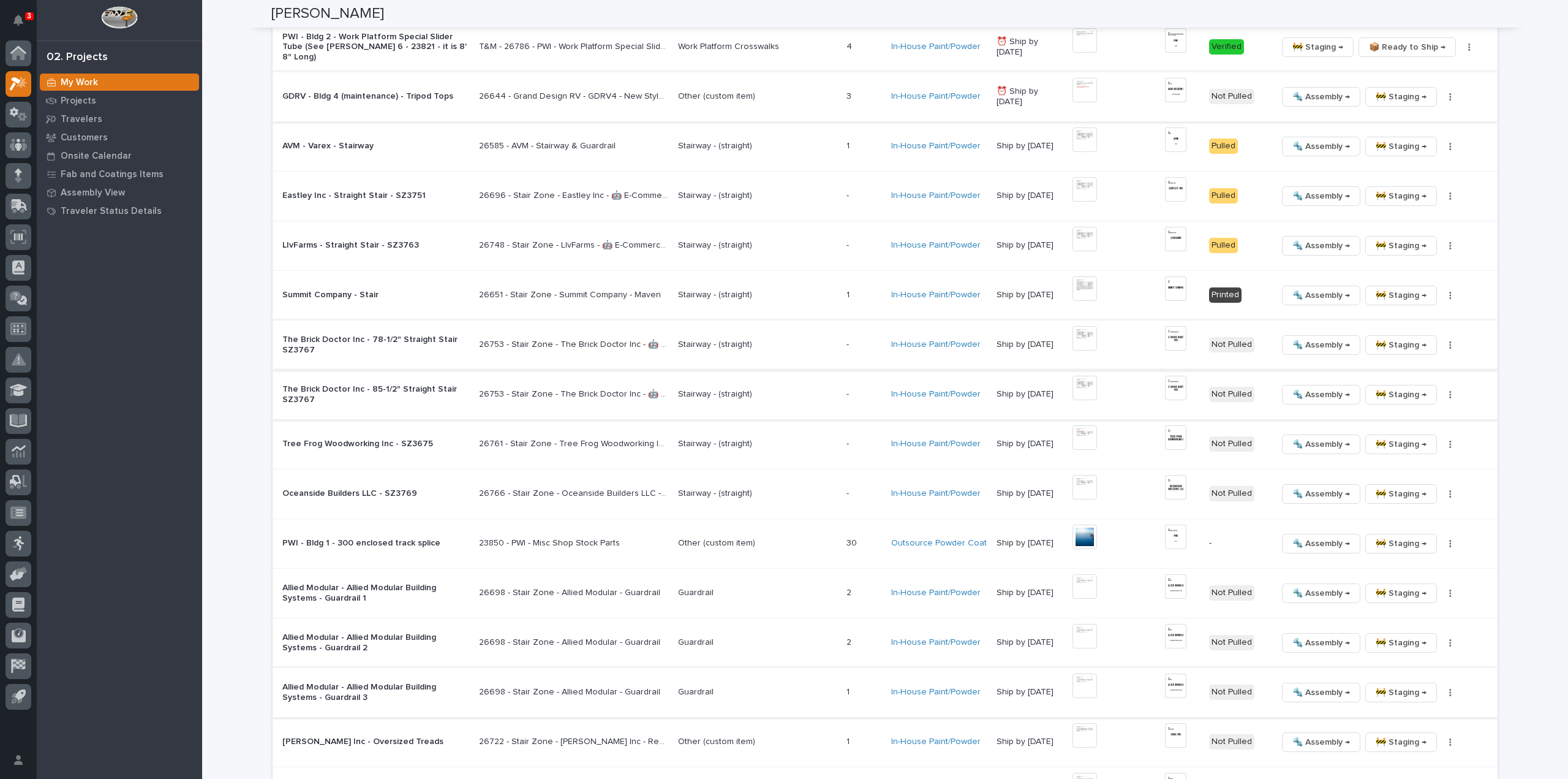
click at [1172, 337] on img at bounding box center [1176, 338] width 21 height 25
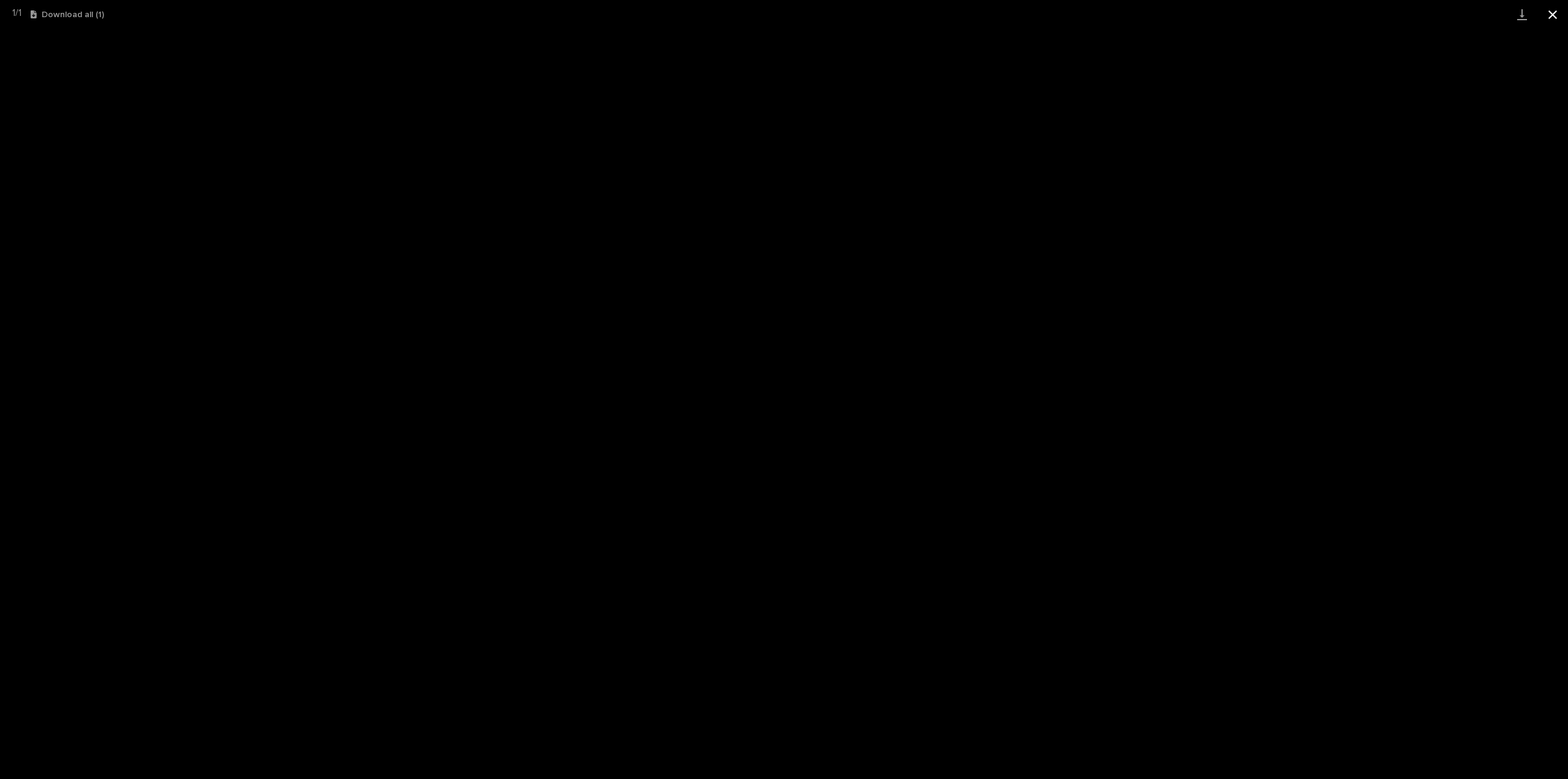
click at [1552, 17] on button "Close gallery" at bounding box center [1552, 14] width 30 height 28
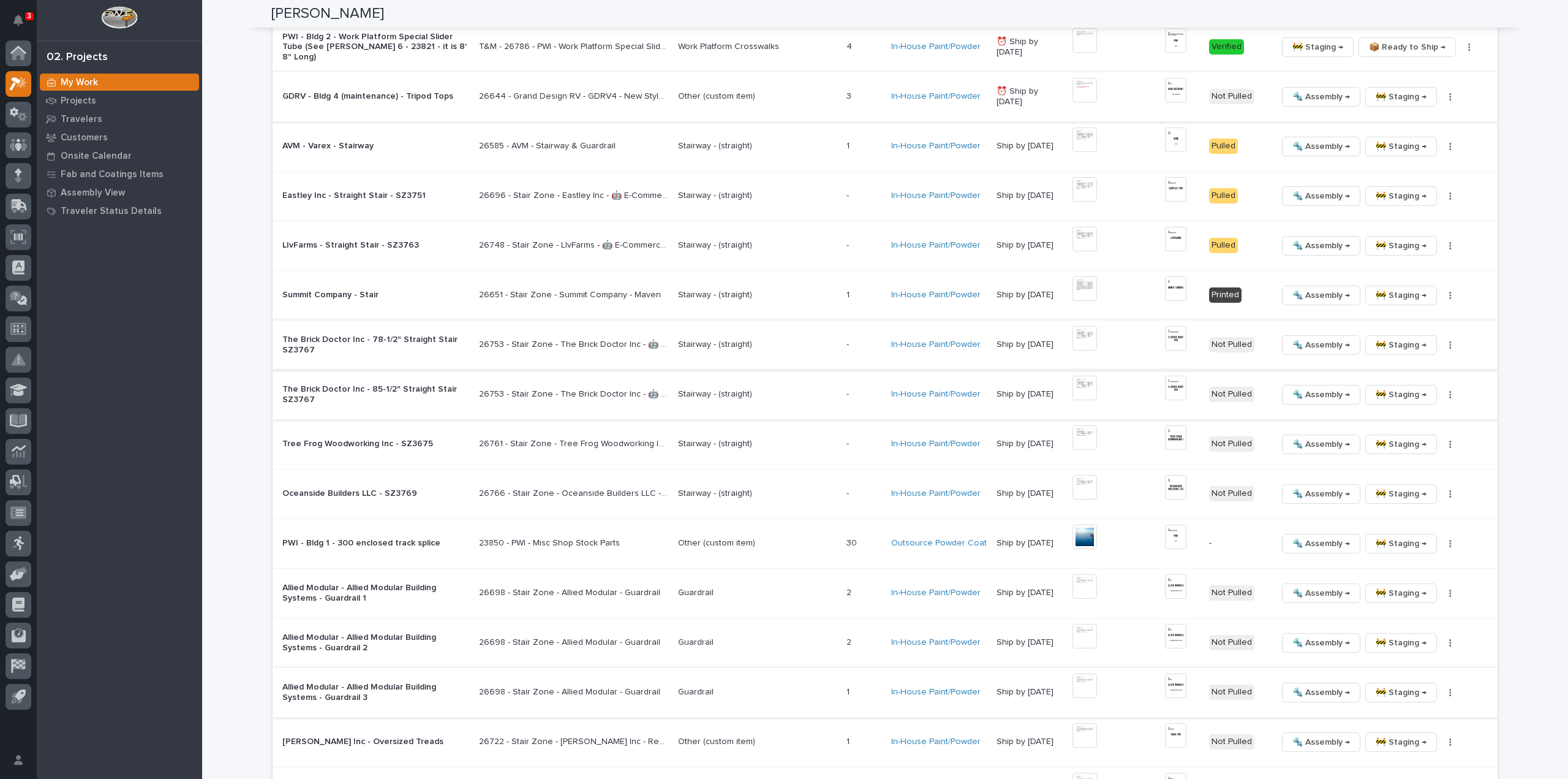
click at [1449, 345] on icon "button" at bounding box center [1450, 346] width 3 height 9
click at [1417, 430] on span "🔩 Hardware" at bounding box center [1399, 425] width 51 height 15
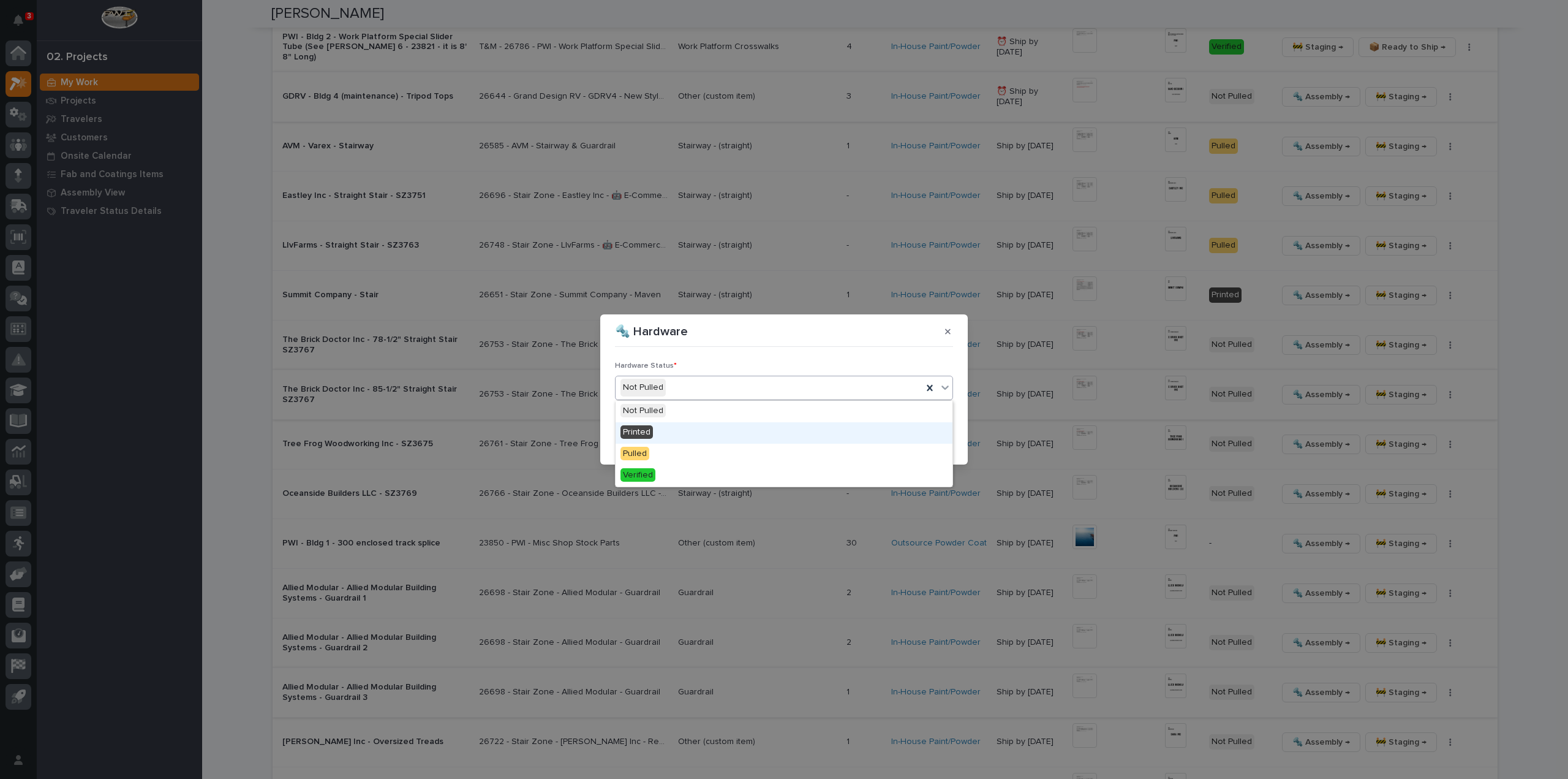
drag, startPoint x: 669, startPoint y: 443, endPoint x: 674, endPoint y: 438, distance: 7.1
click at [674, 438] on div "Printed" at bounding box center [783, 433] width 337 height 21
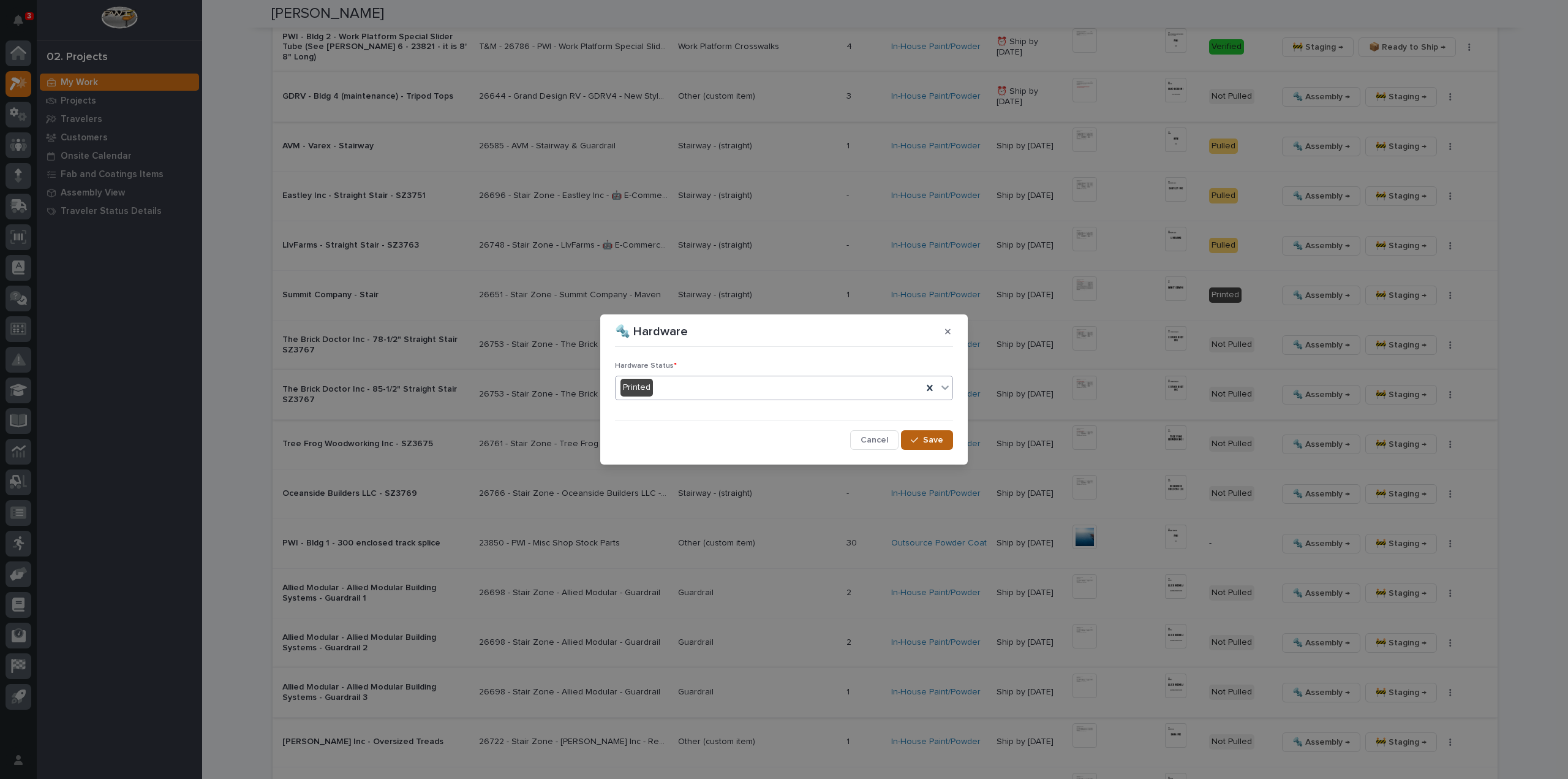
click at [927, 447] on button "Save" at bounding box center [927, 440] width 52 height 20
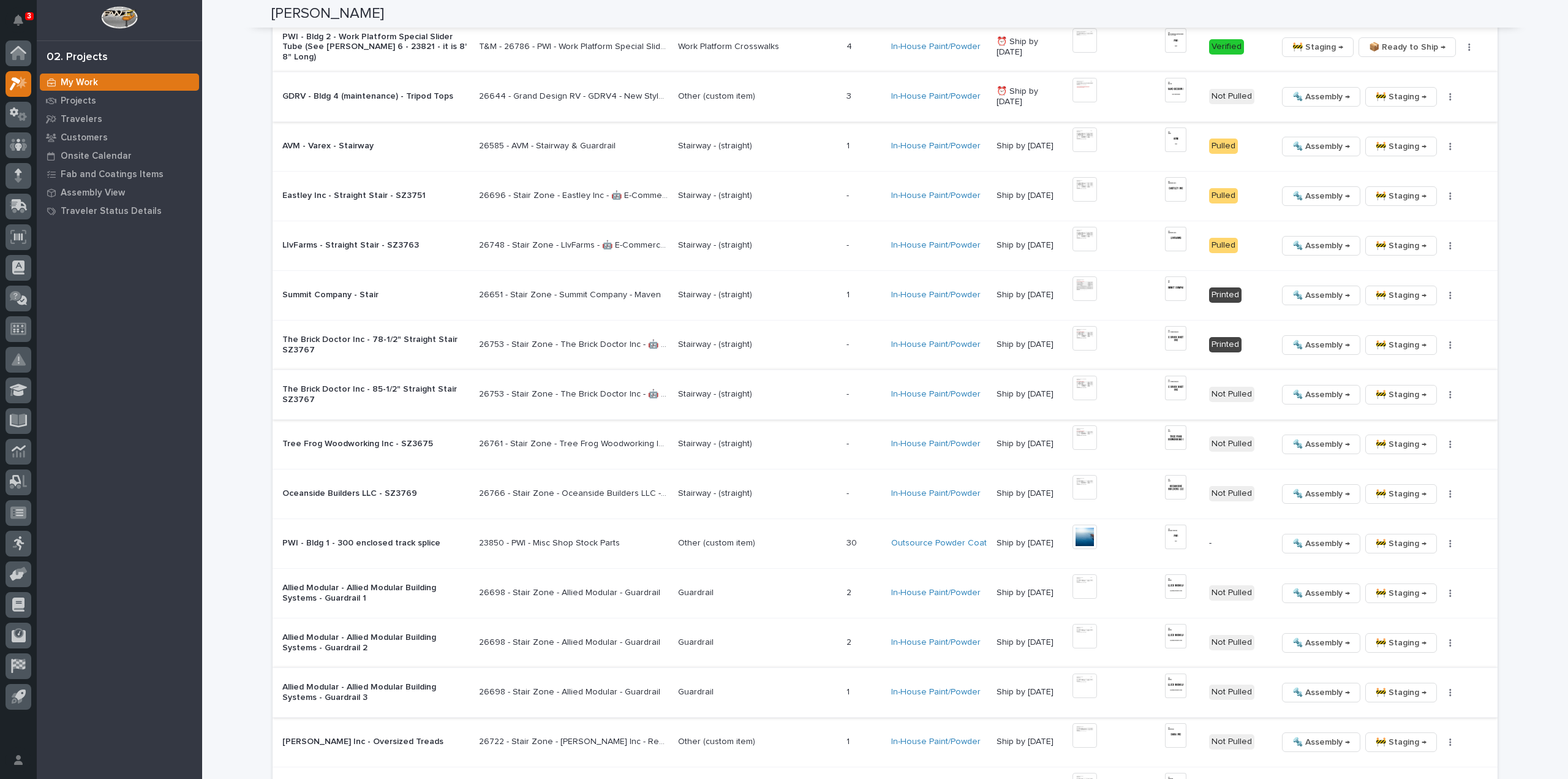
click at [1097, 386] on img at bounding box center [1085, 388] width 25 height 25
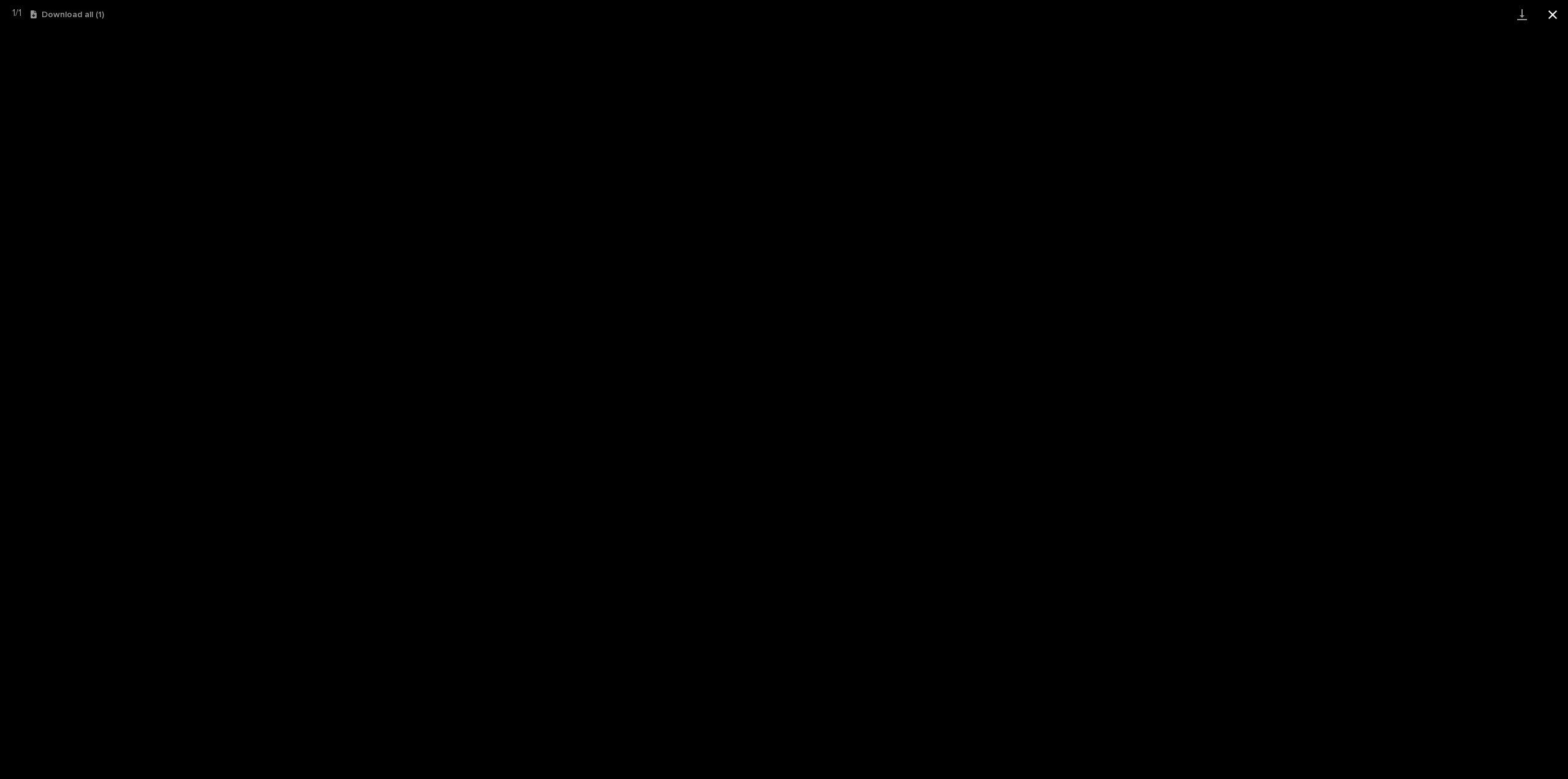
click at [1555, 18] on button "Close gallery" at bounding box center [1552, 14] width 30 height 28
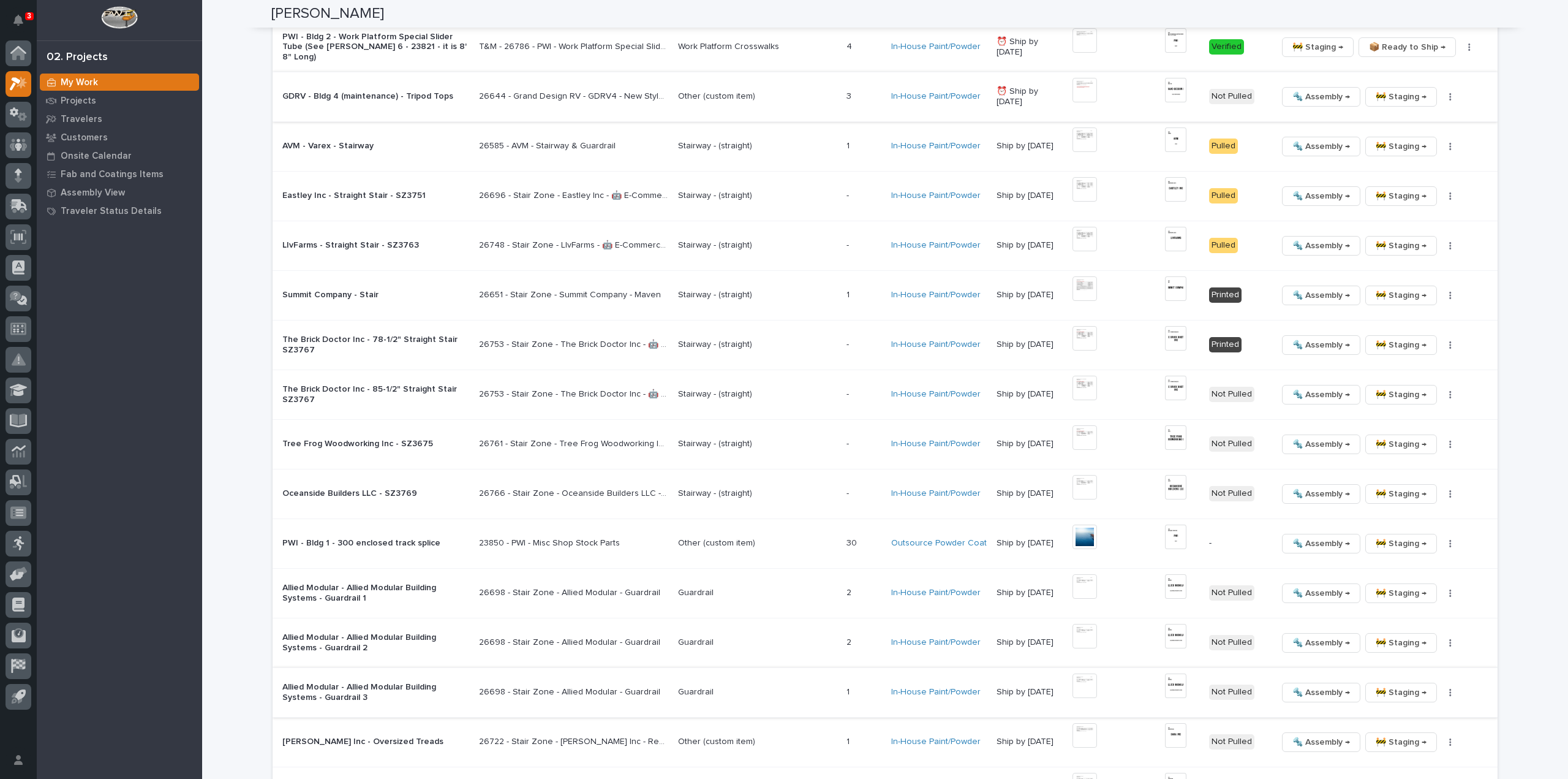
click at [1175, 386] on img at bounding box center [1176, 388] width 21 height 25
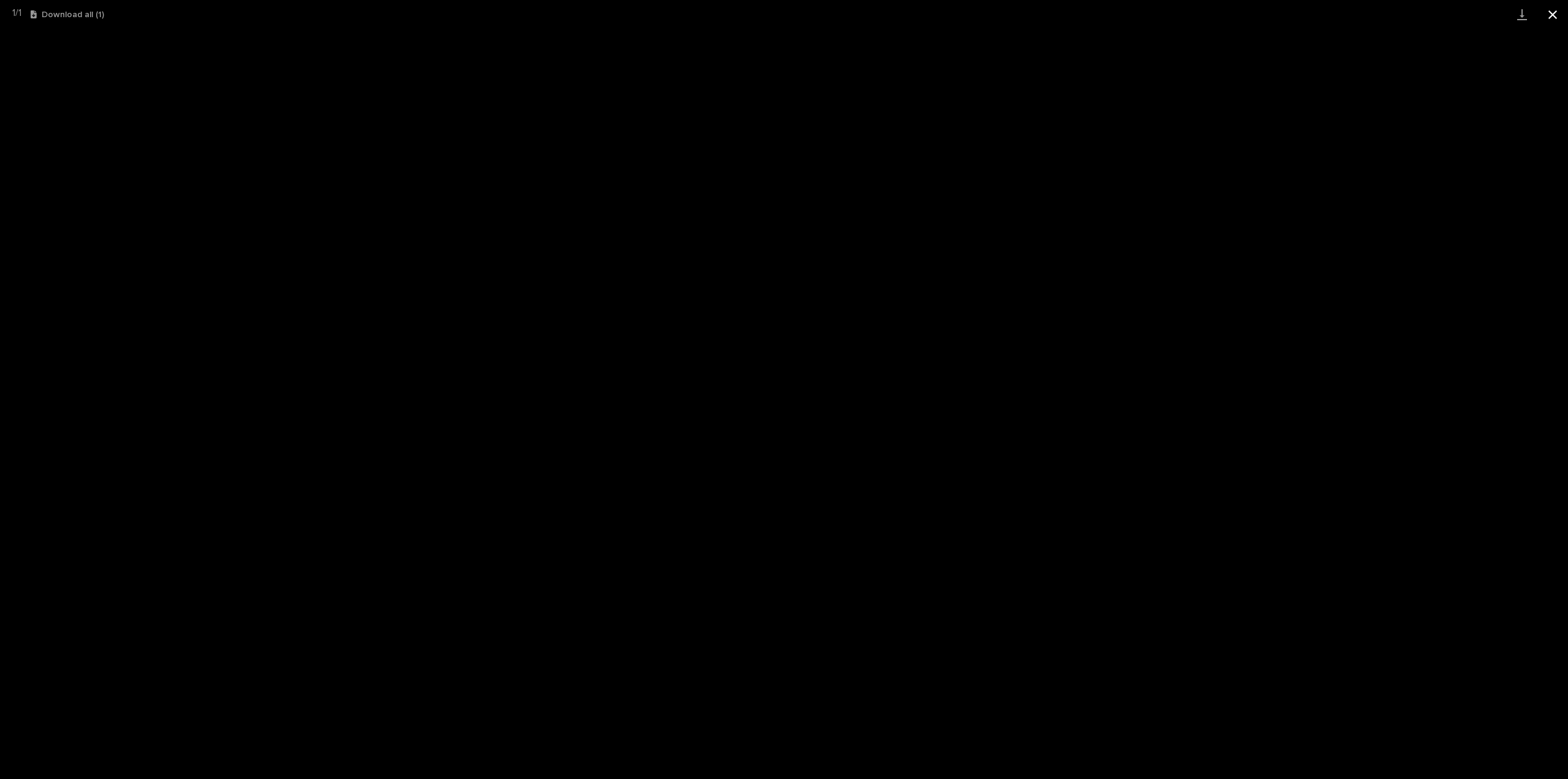
click at [1553, 11] on button "Close gallery" at bounding box center [1552, 14] width 30 height 28
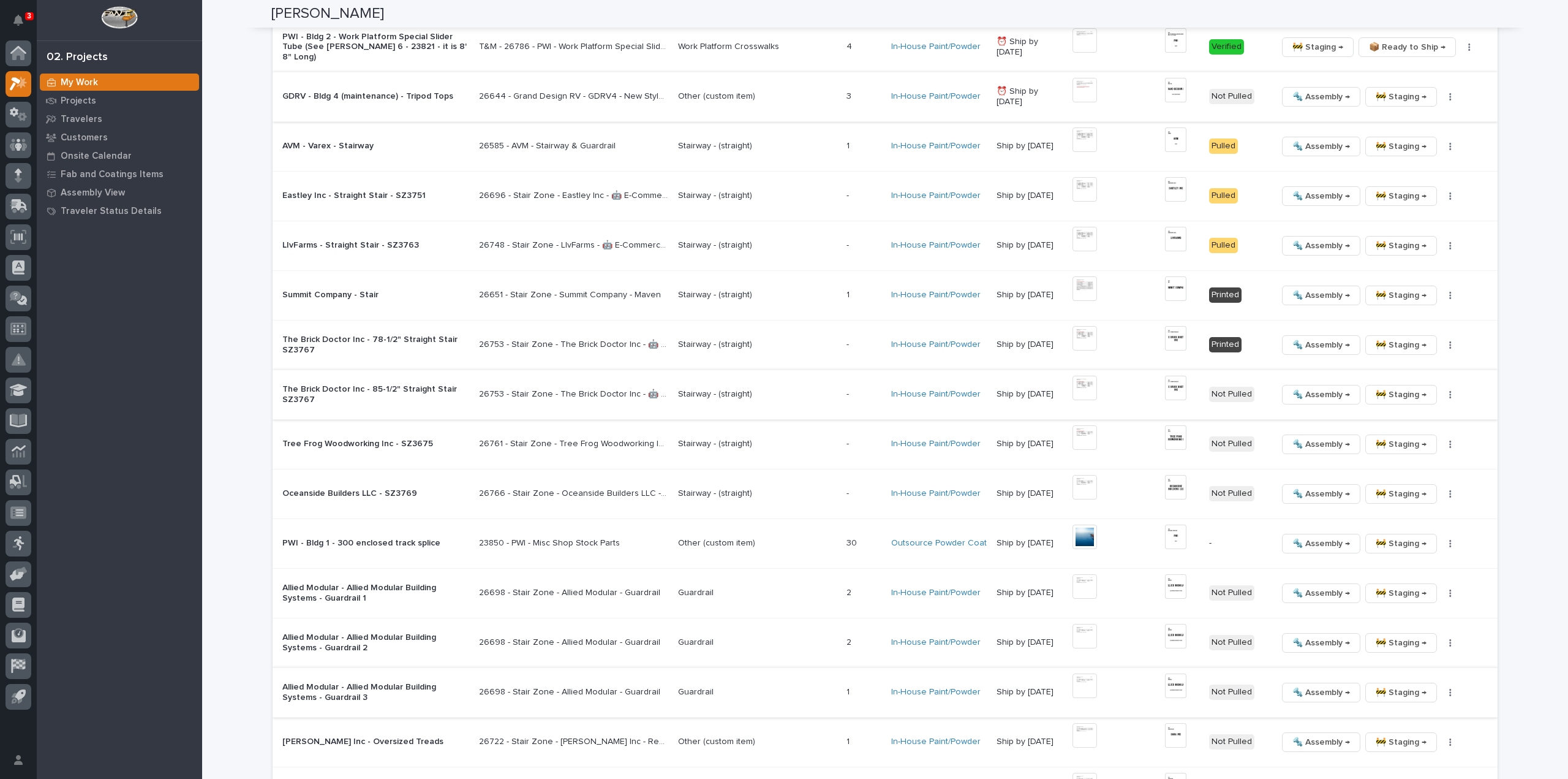
click at [1449, 391] on icon "button" at bounding box center [1450, 394] width 3 height 9
click at [1423, 475] on button "🔩 Hardware" at bounding box center [1411, 475] width 90 height 20
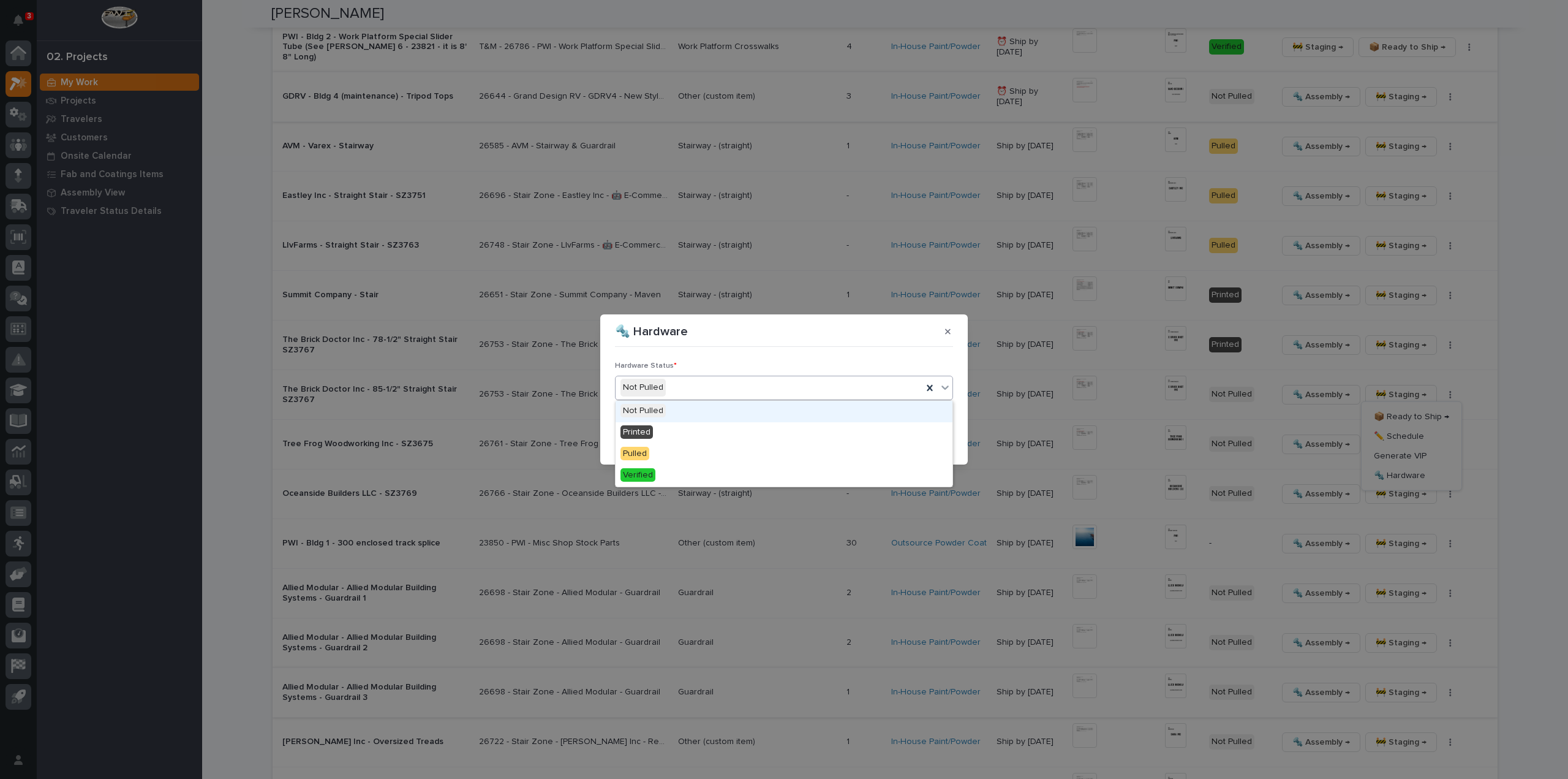
click at [668, 388] on div "Not Pulled" at bounding box center [769, 387] width 307 height 20
click at [667, 437] on div "Printed" at bounding box center [783, 433] width 337 height 21
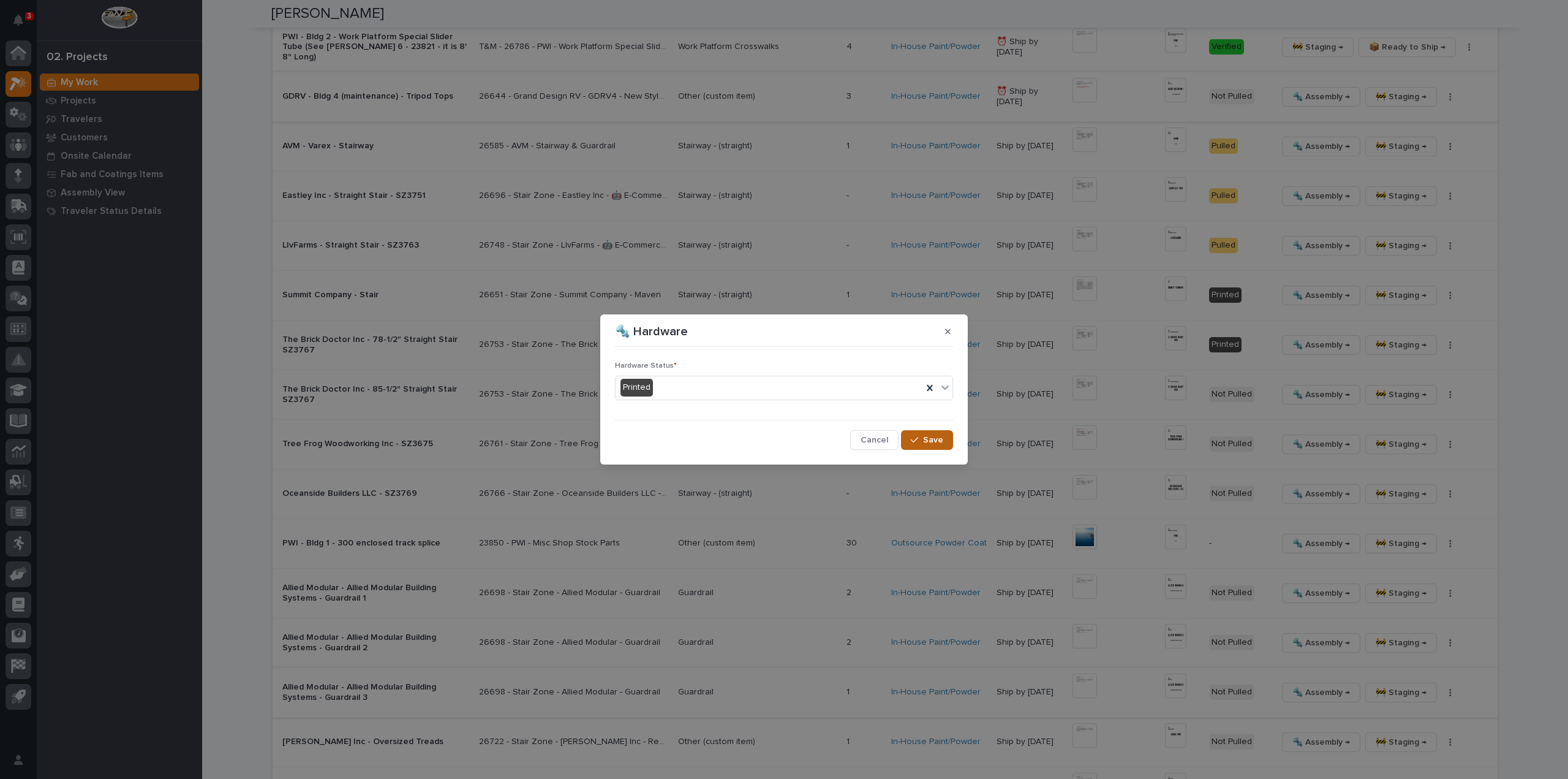
click at [934, 443] on span "Save" at bounding box center [933, 440] width 20 height 11
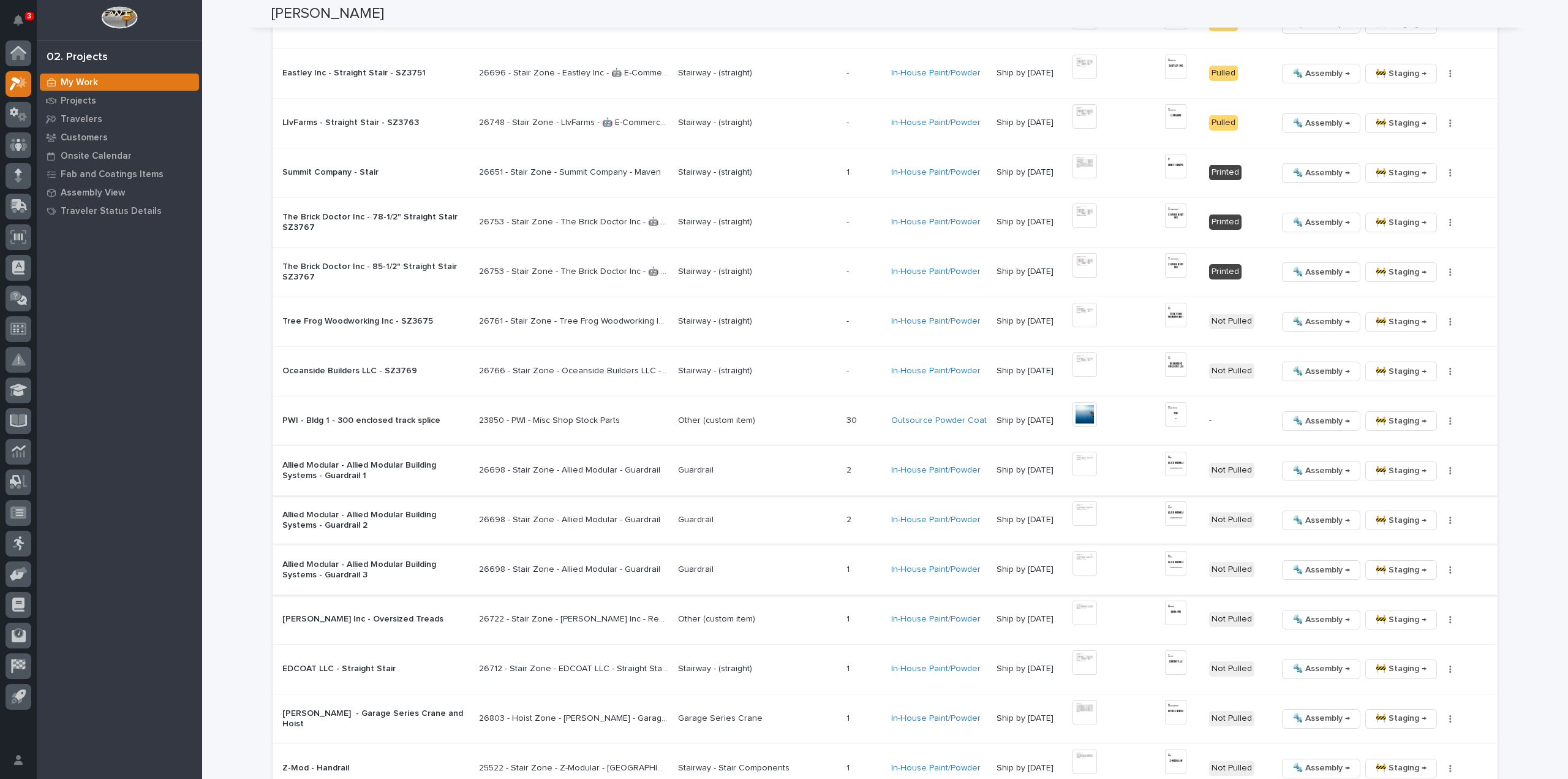
scroll to position [1471, 0]
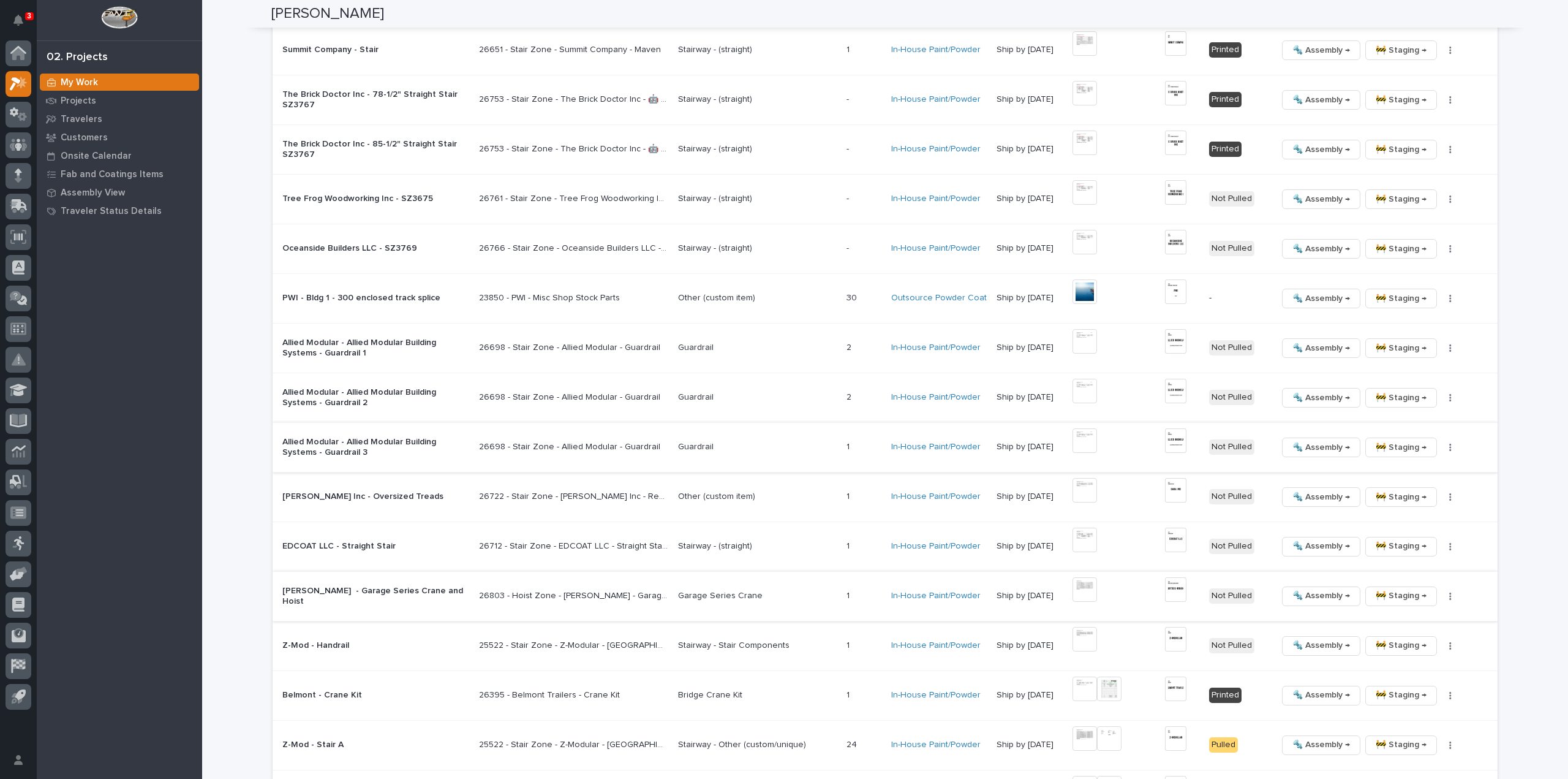
click at [1089, 592] on img at bounding box center [1085, 590] width 25 height 25
click at [1091, 686] on img at bounding box center [1085, 689] width 25 height 25
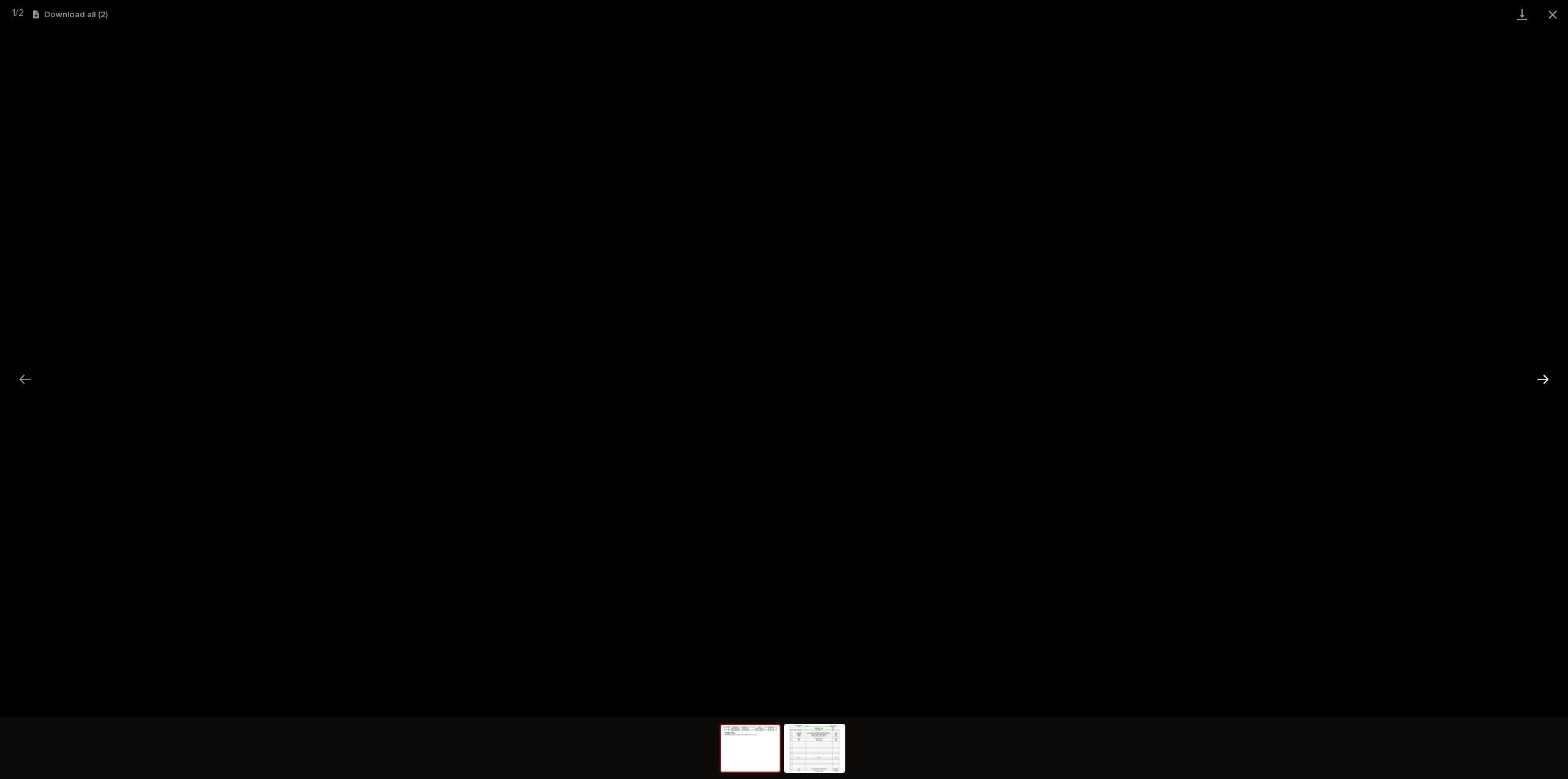
click at [1547, 385] on button "Next slide" at bounding box center [1542, 378] width 26 height 24
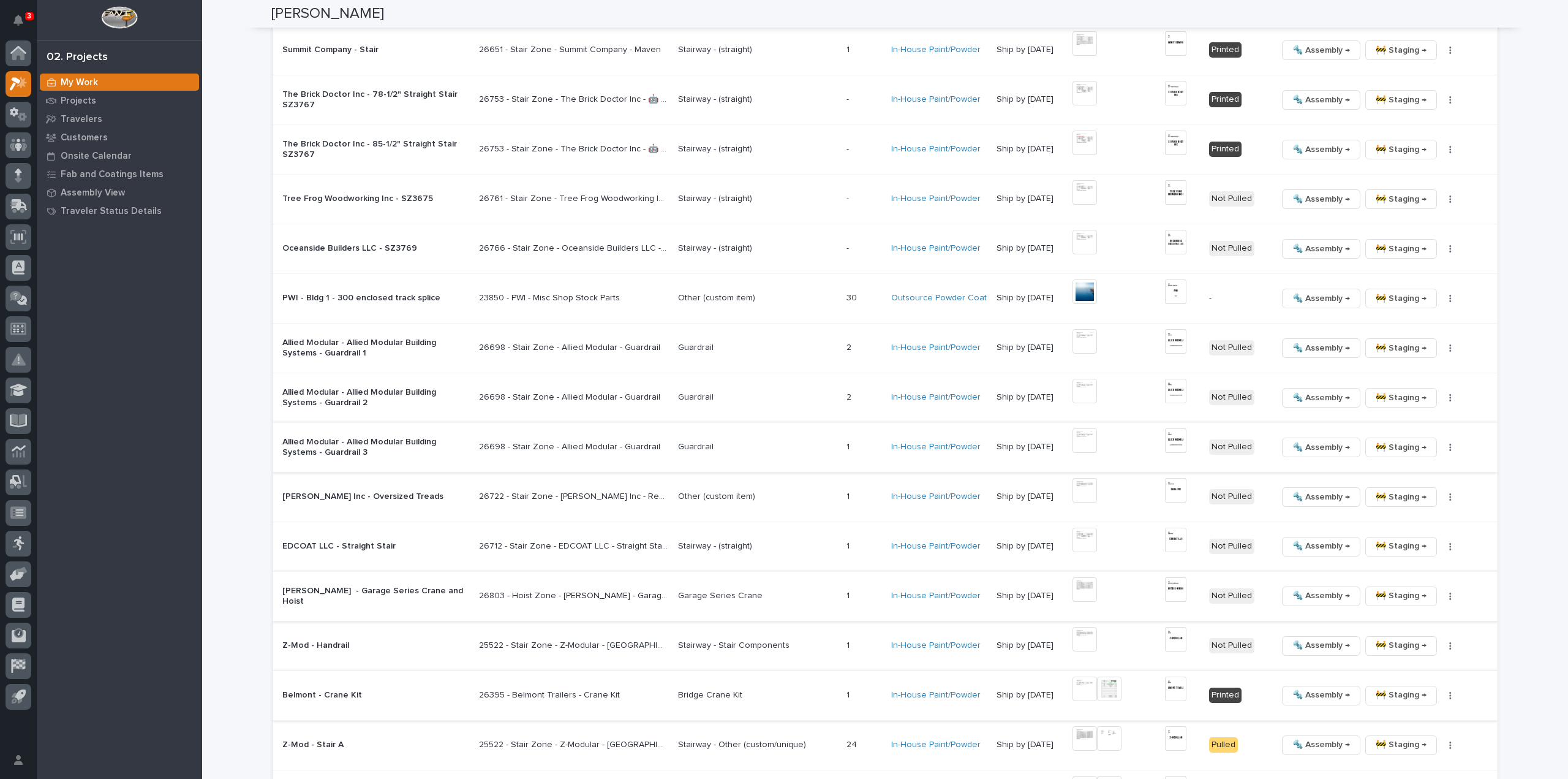
click at [1116, 685] on img at bounding box center [1109, 689] width 25 height 25
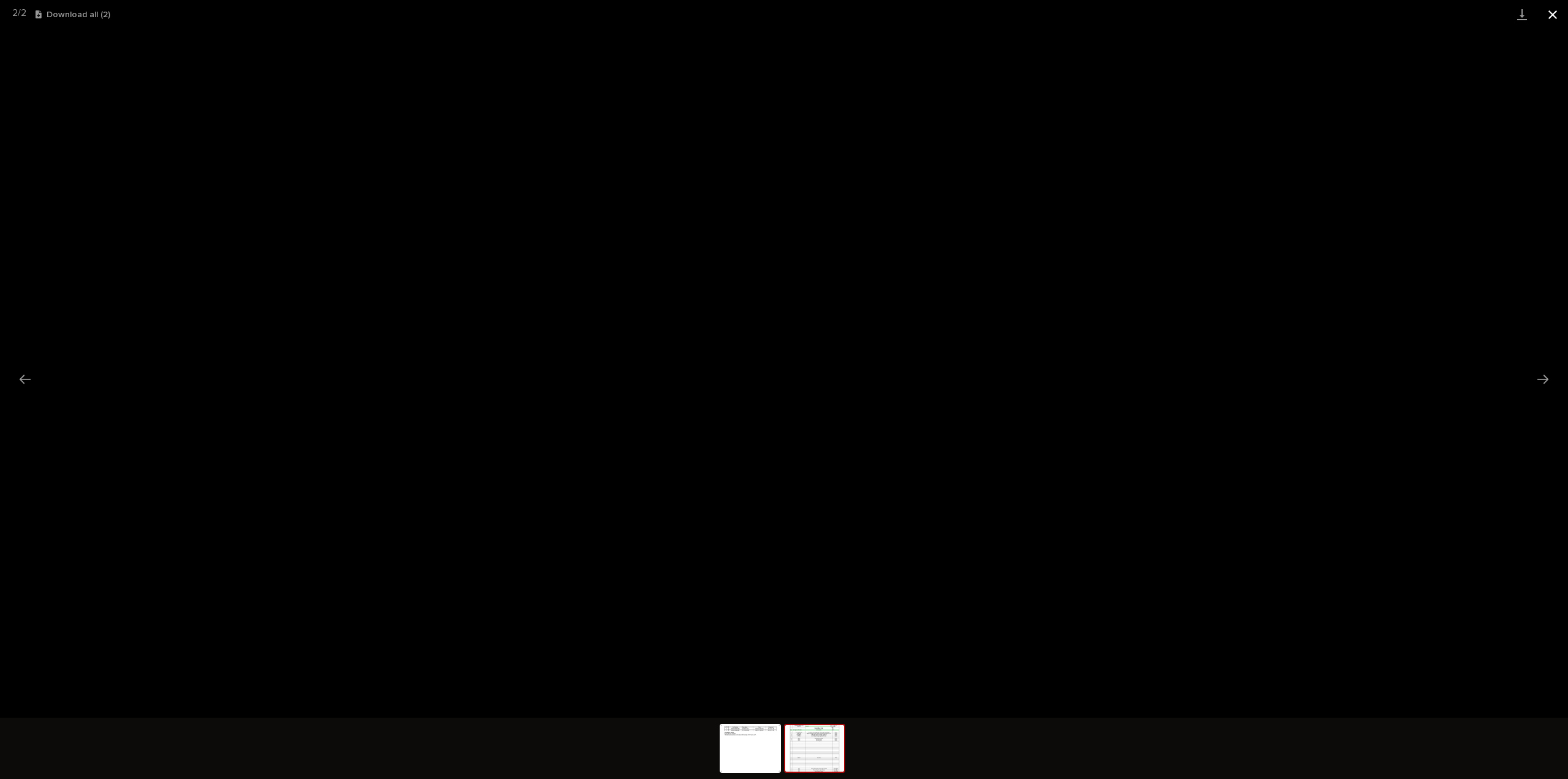
click at [1551, 14] on button "Close gallery" at bounding box center [1552, 14] width 30 height 28
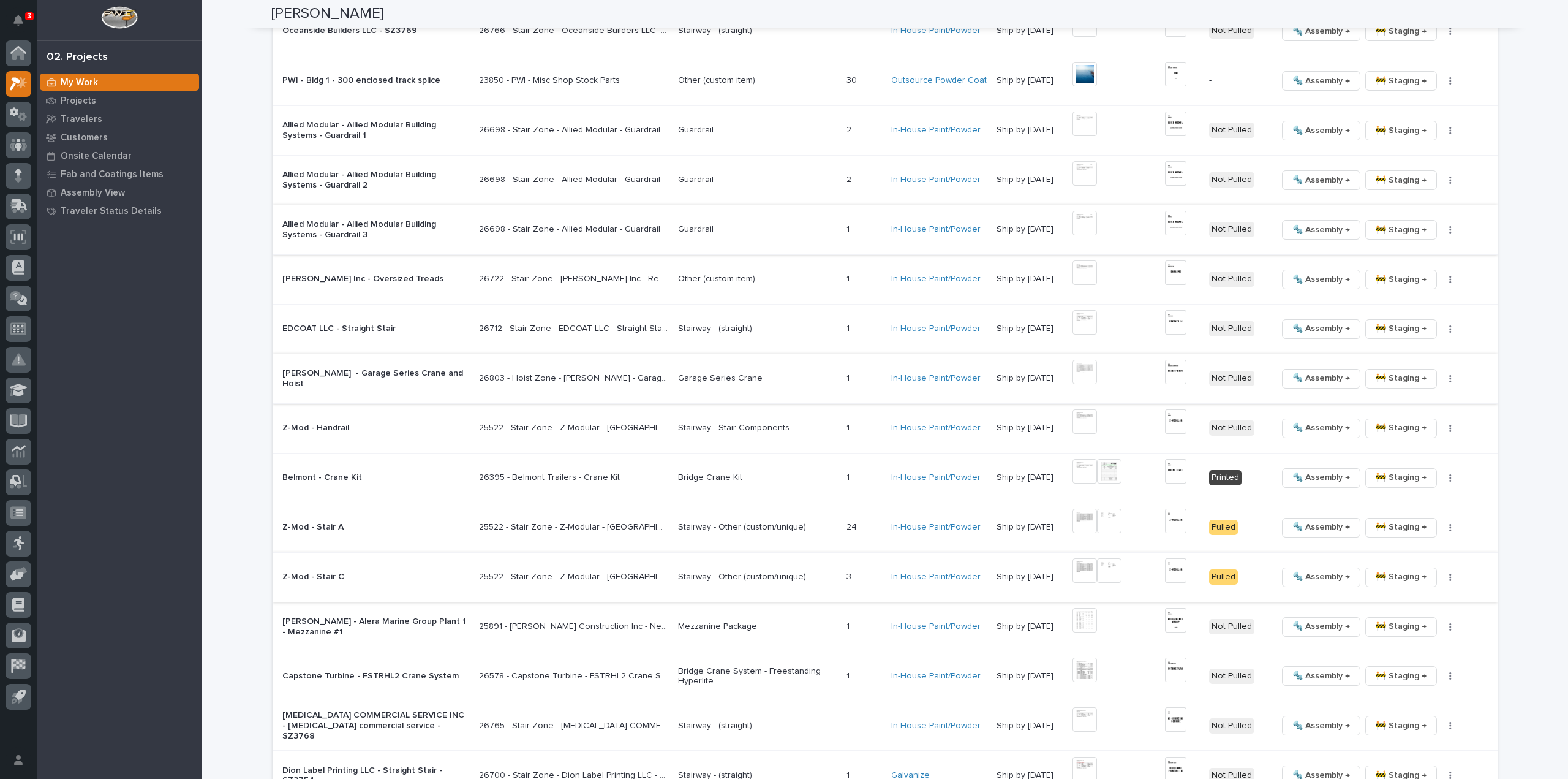
scroll to position [1715, 0]
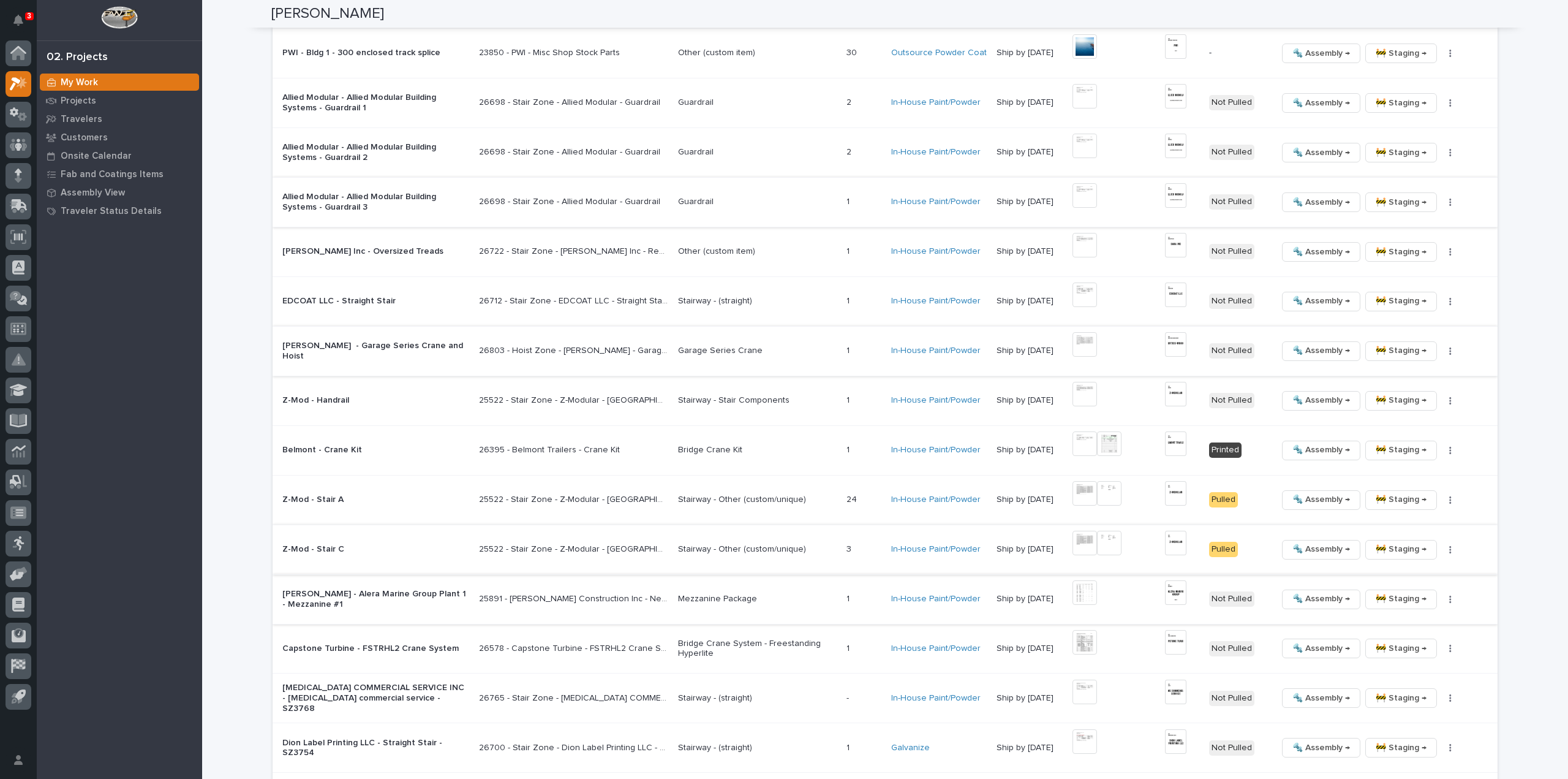
click at [1094, 593] on img at bounding box center [1085, 592] width 25 height 25
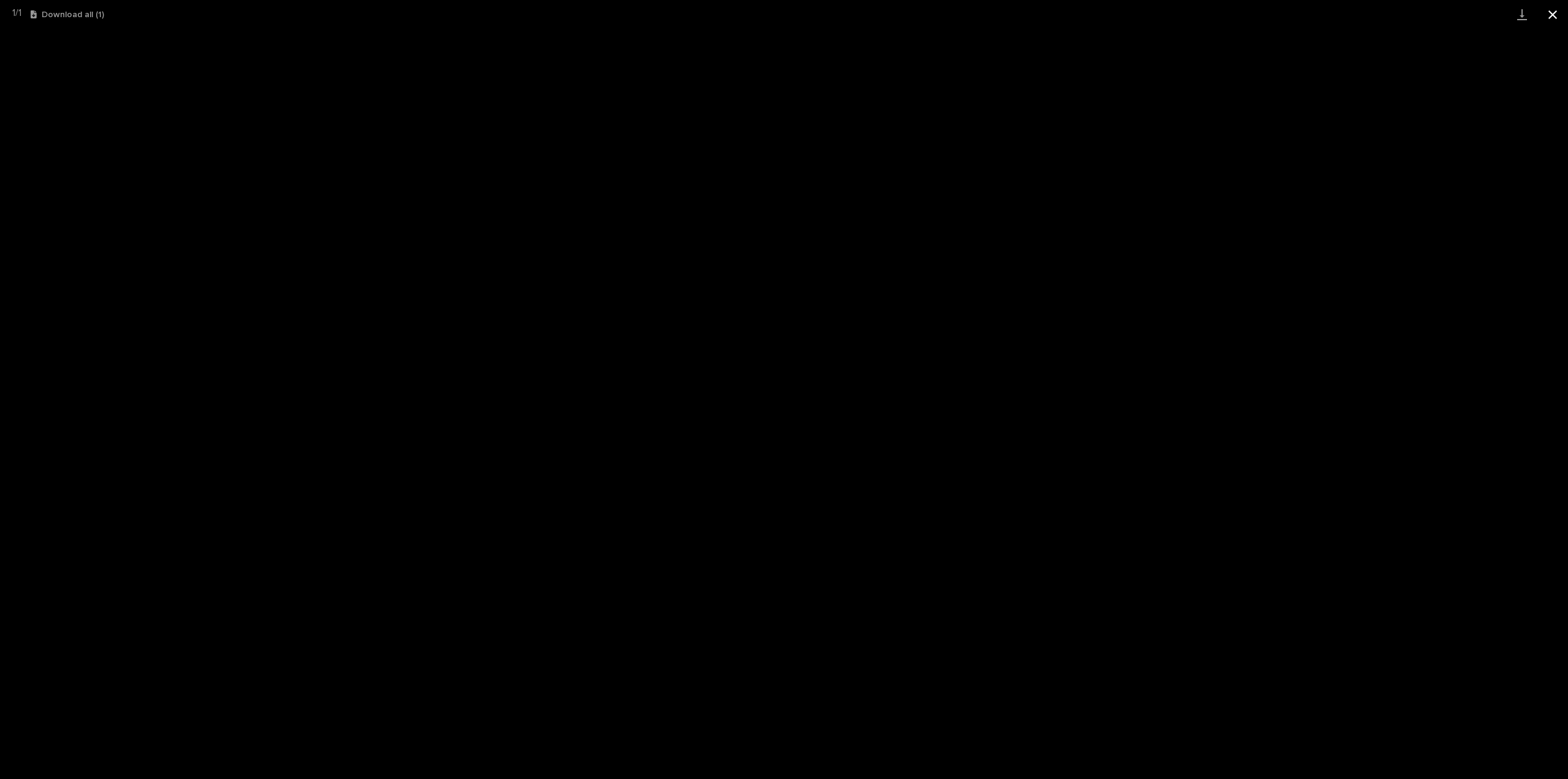
click at [1548, 14] on button "Close gallery" at bounding box center [1552, 14] width 30 height 28
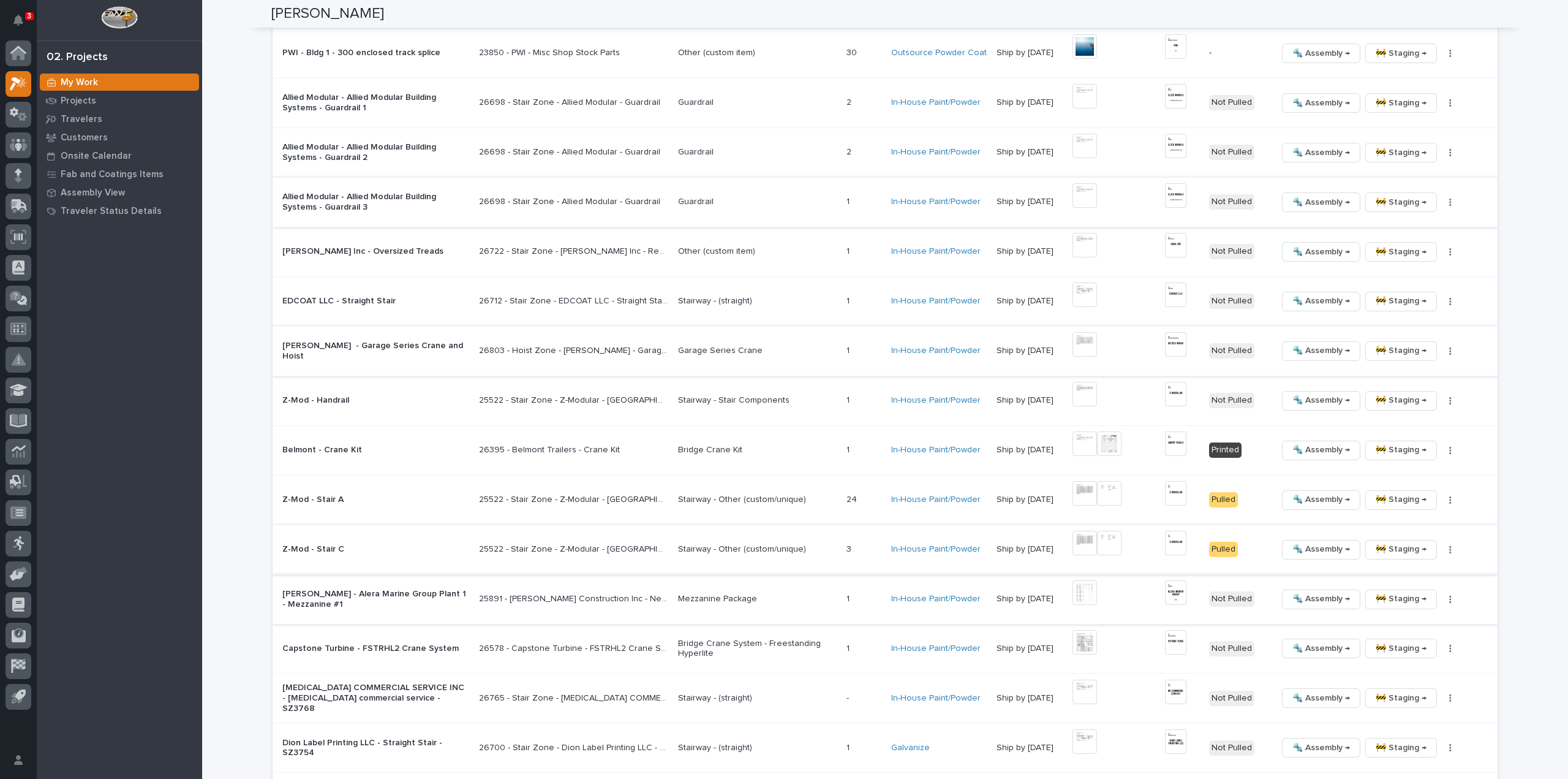
click at [1083, 590] on img at bounding box center [1085, 592] width 25 height 25
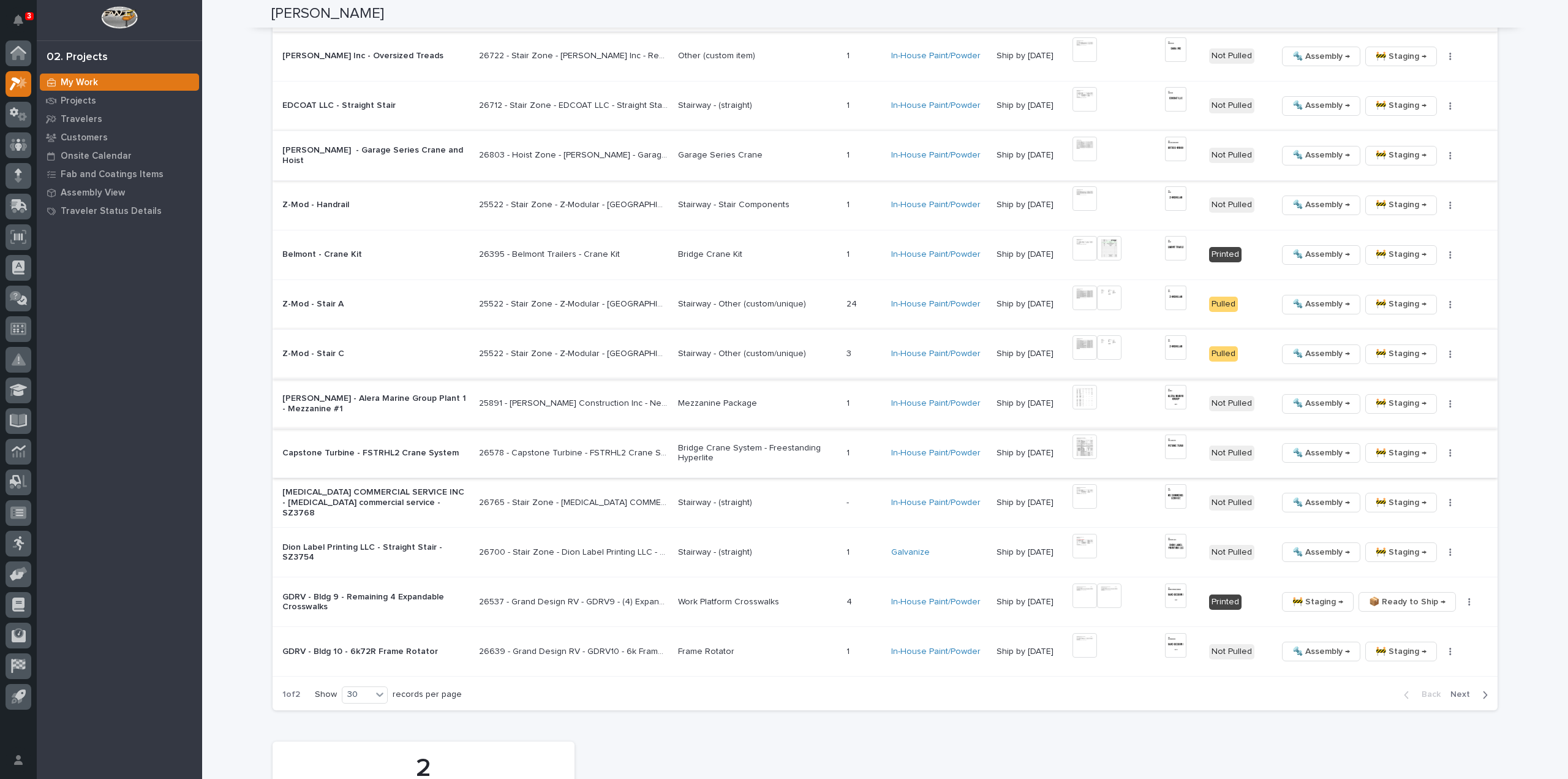
scroll to position [1960, 0]
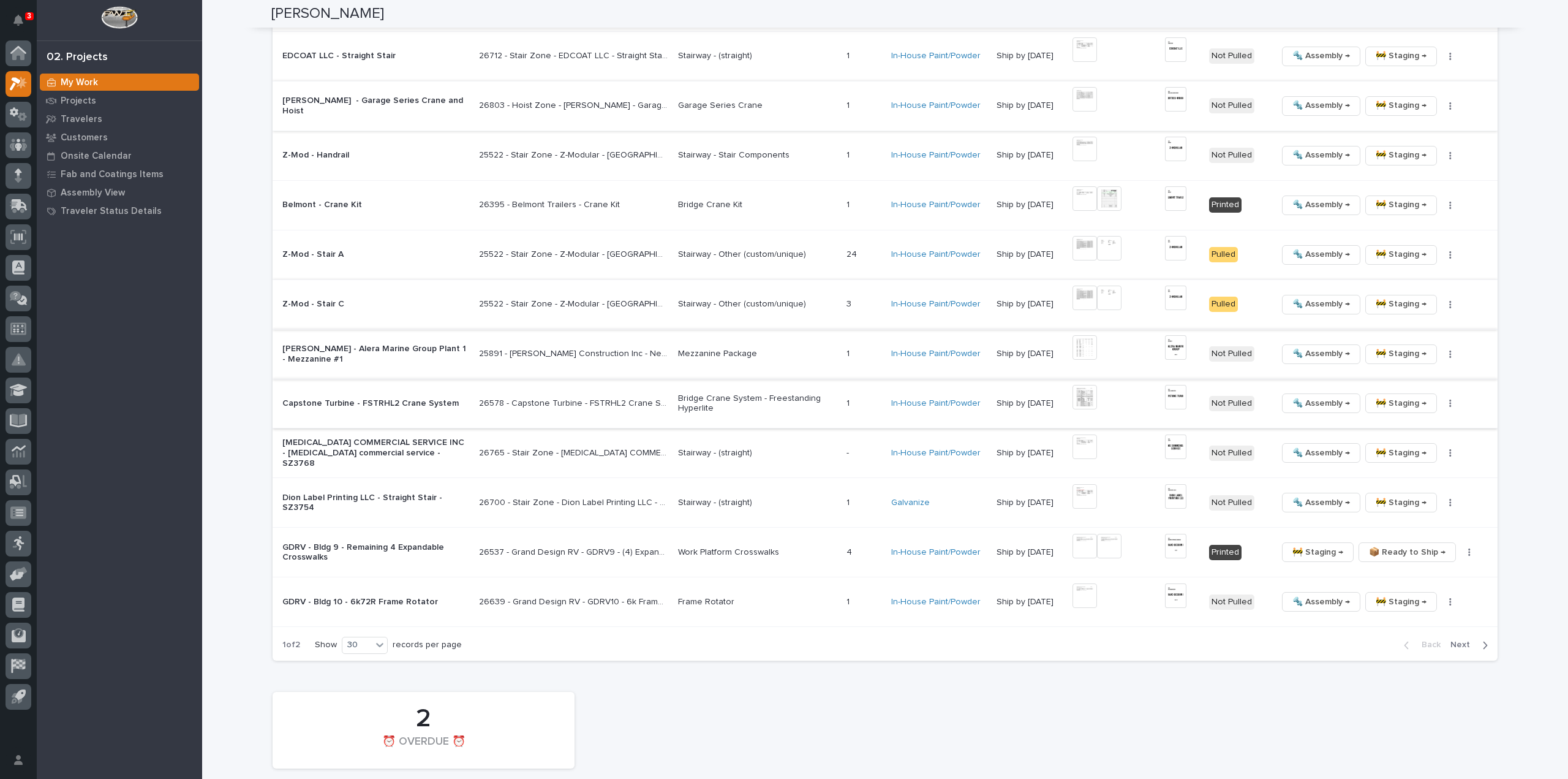
click at [1091, 399] on img at bounding box center [1085, 397] width 25 height 25
click at [1097, 400] on img at bounding box center [1085, 397] width 25 height 25
click at [1170, 389] on img at bounding box center [1176, 397] width 21 height 25
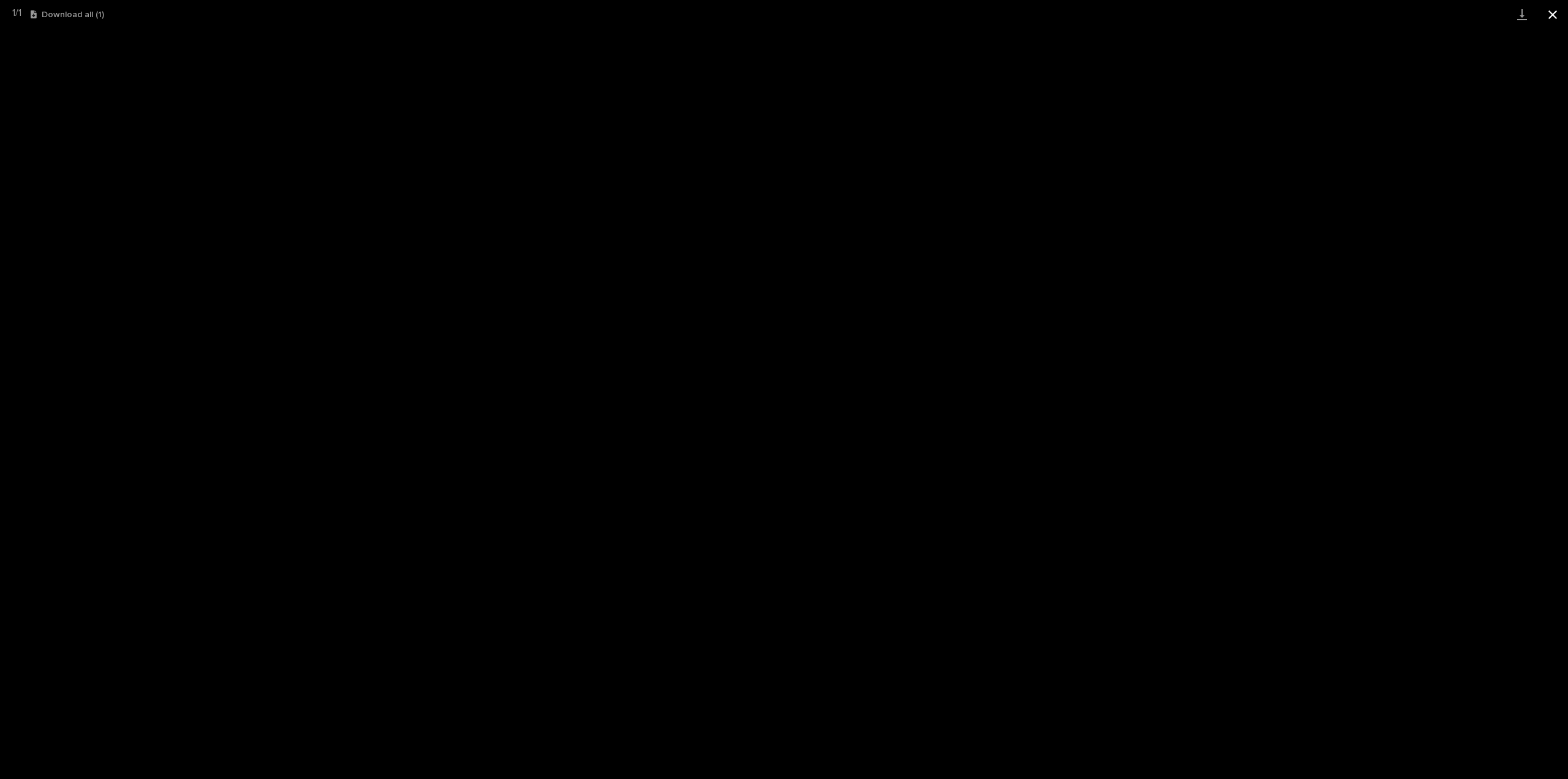
click at [1550, 17] on button "Close gallery" at bounding box center [1552, 14] width 30 height 28
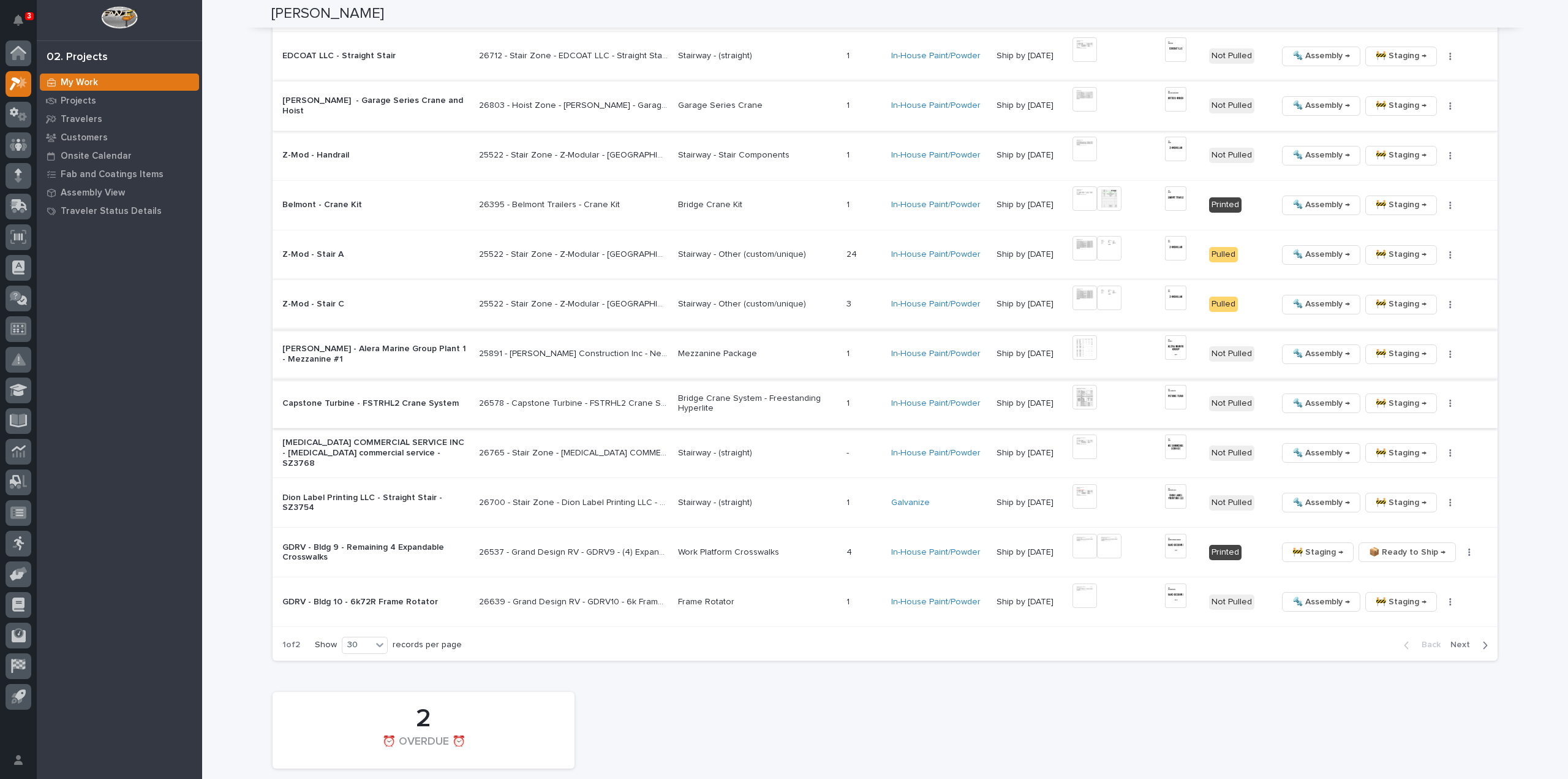
click at [1450, 400] on icon "button" at bounding box center [1451, 403] width 2 height 7
click at [1408, 484] on span "🔩 Hardware" at bounding box center [1399, 481] width 51 height 15
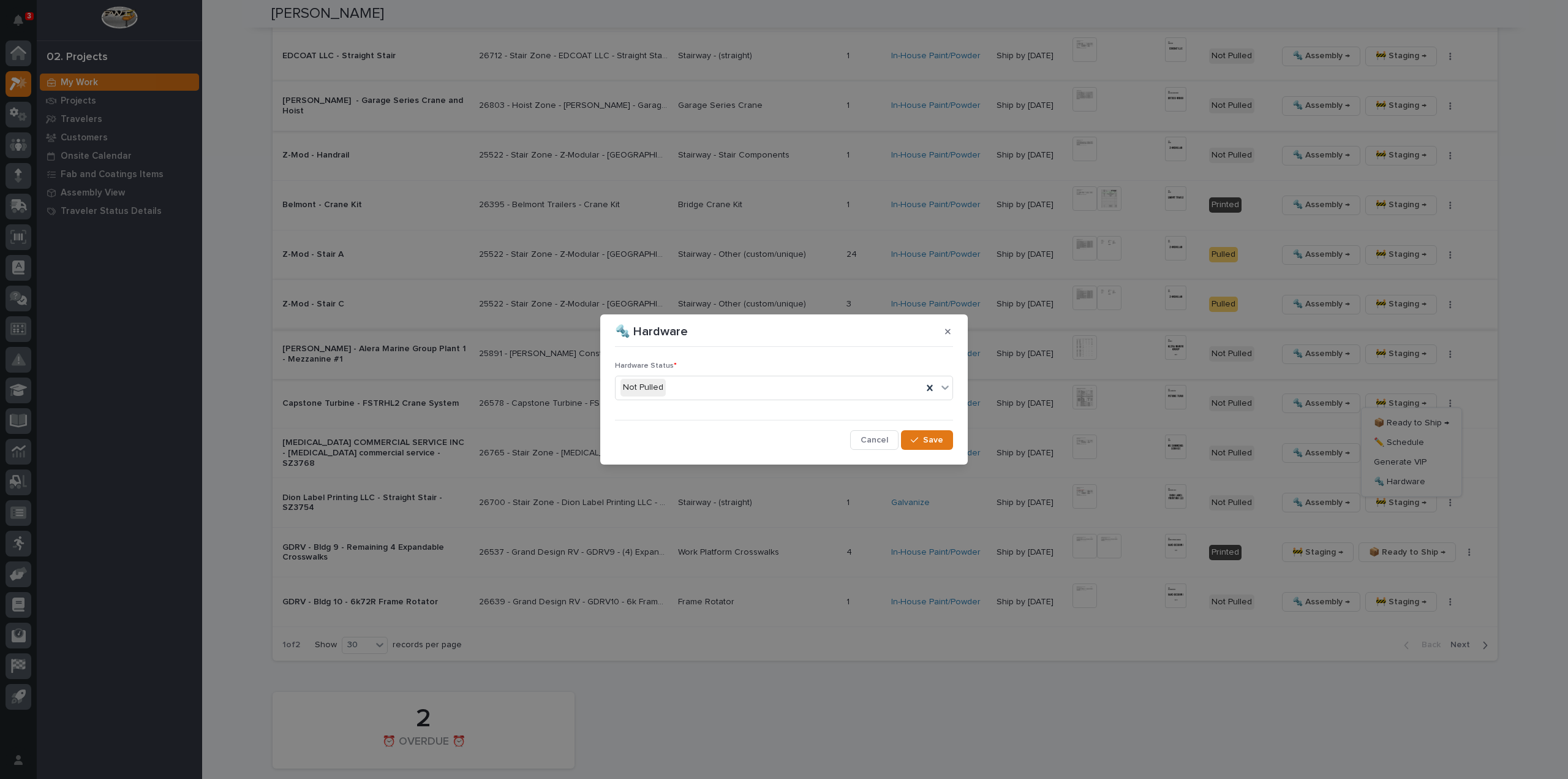
click at [667, 388] on input "text" at bounding box center [667, 387] width 1 height 11
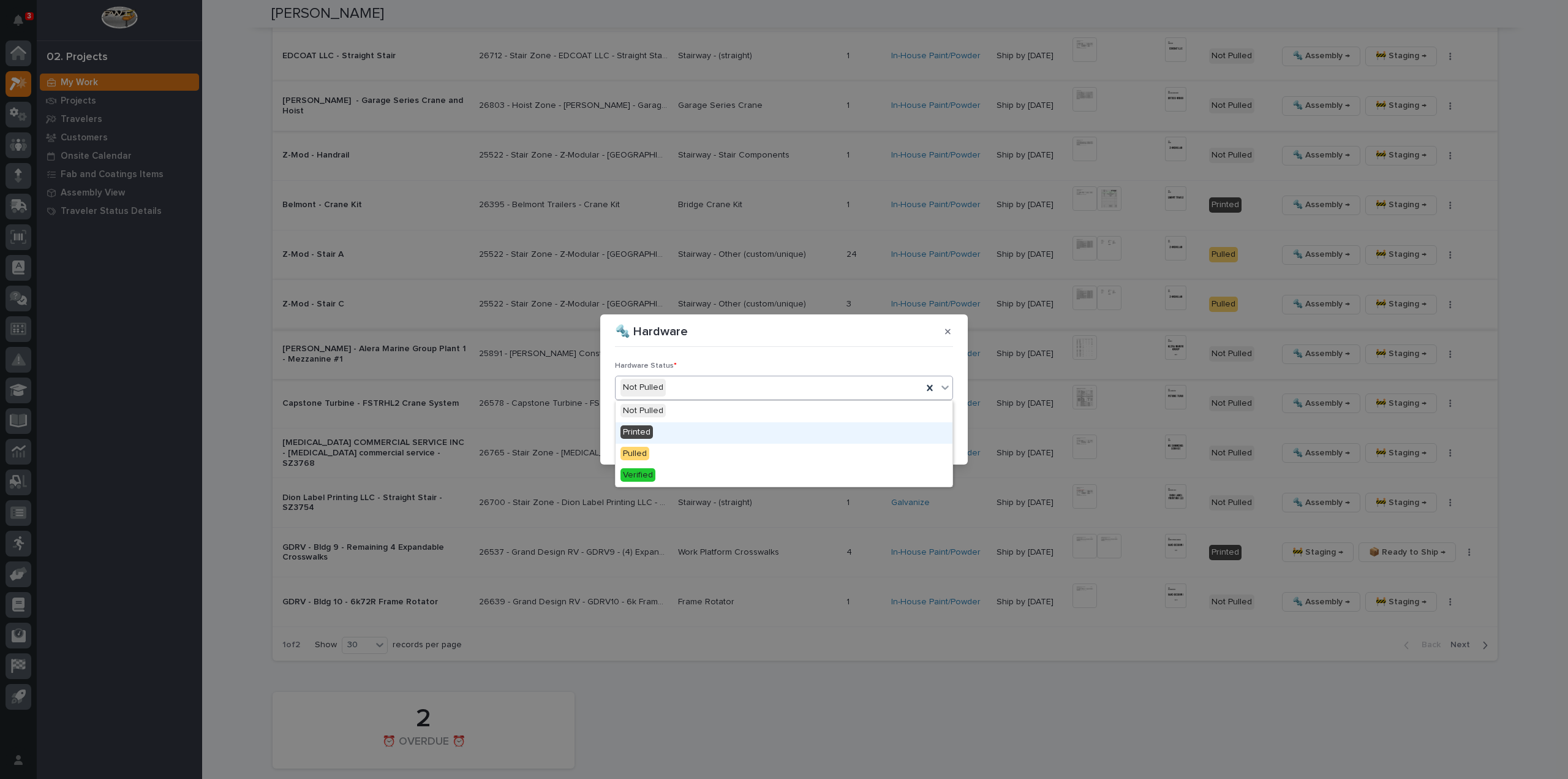
click at [677, 431] on div "Printed" at bounding box center [783, 433] width 337 height 21
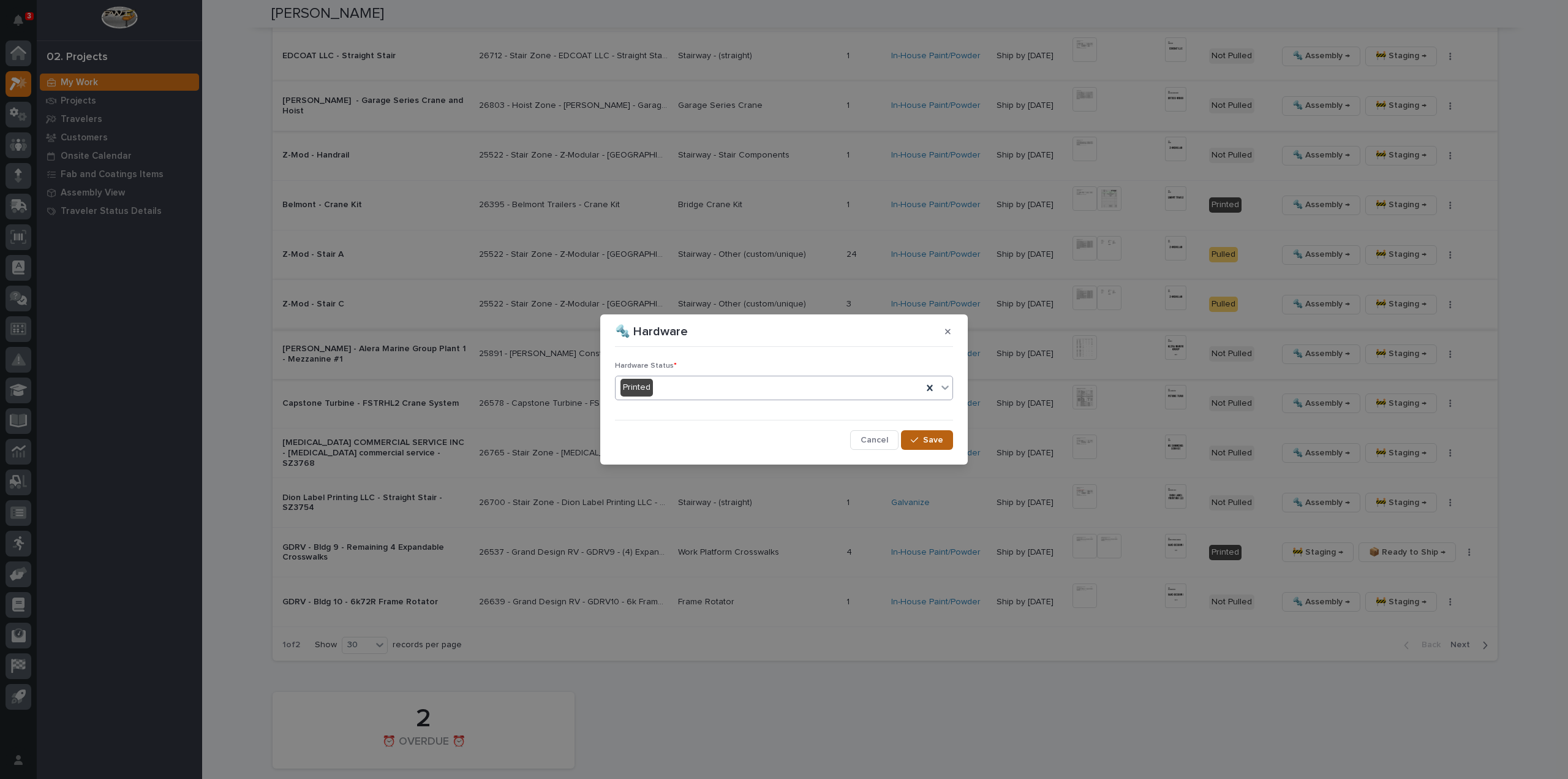
click at [927, 441] on span "Save" at bounding box center [933, 440] width 20 height 11
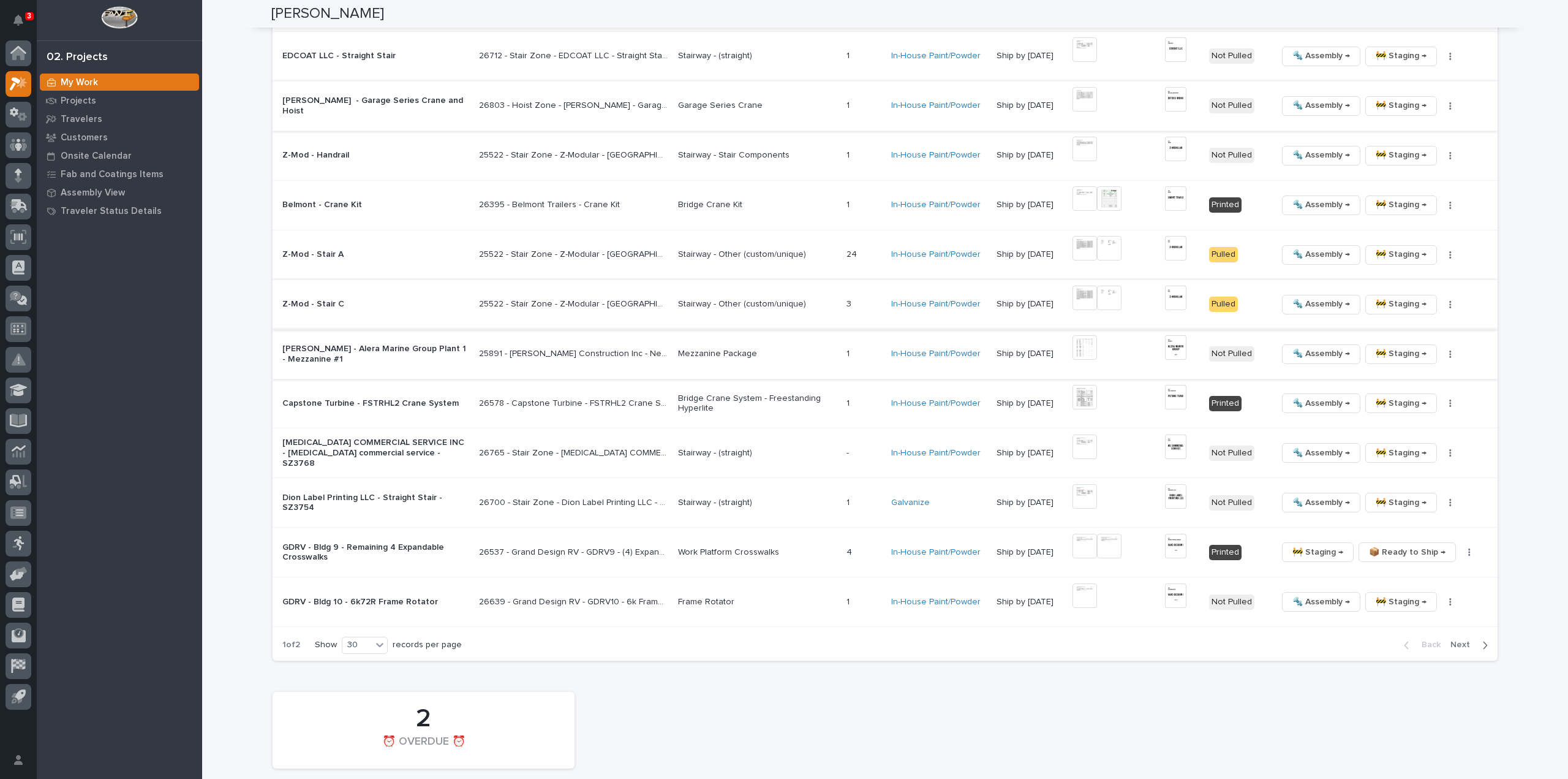
click at [1088, 346] on img at bounding box center [1085, 347] width 25 height 25
click at [1081, 340] on img at bounding box center [1085, 347] width 25 height 25
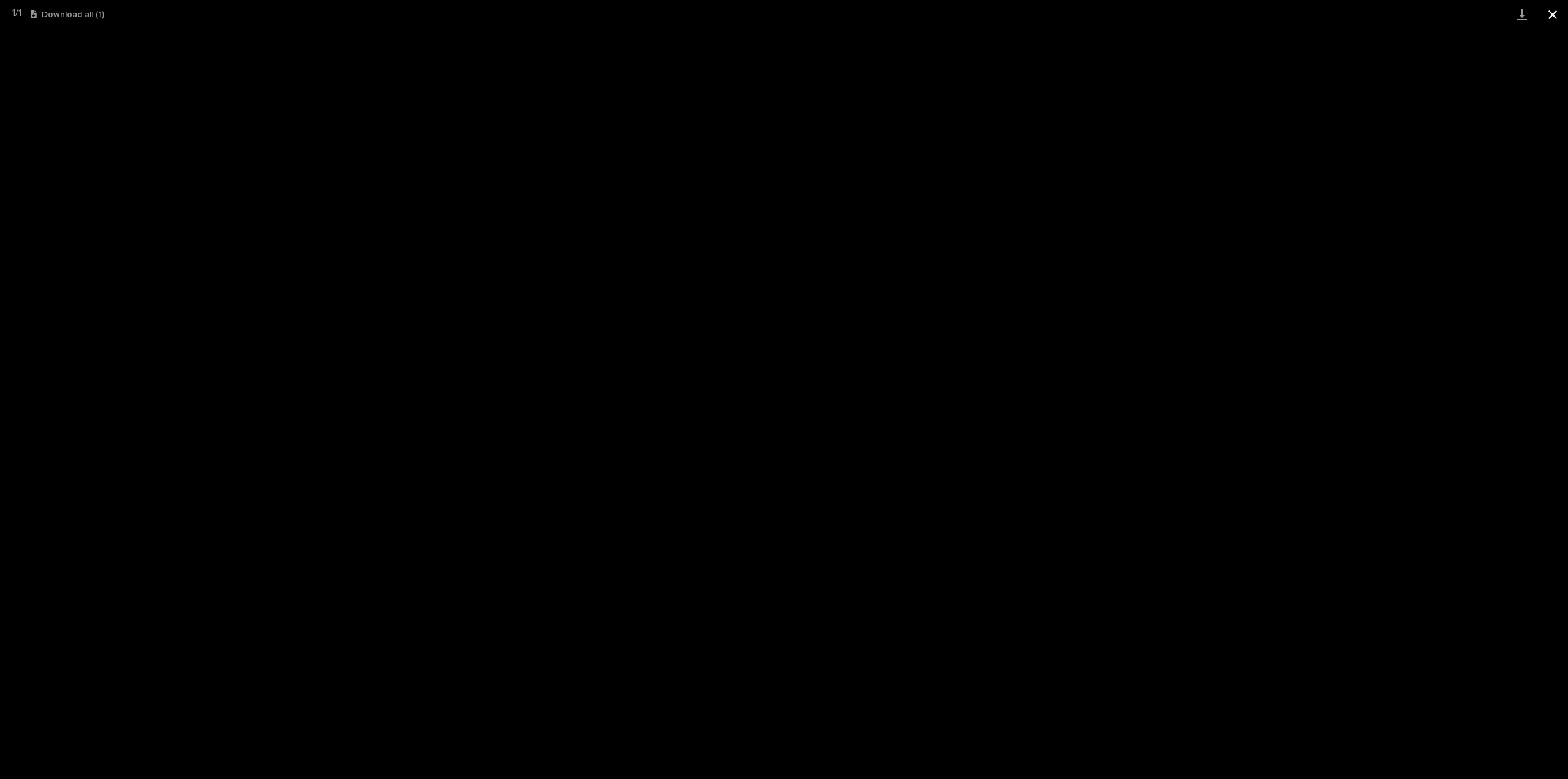
drag, startPoint x: 1550, startPoint y: 12, endPoint x: 1550, endPoint y: 22, distance: 10.0
click at [1551, 12] on button "Close gallery" at bounding box center [1552, 14] width 30 height 28
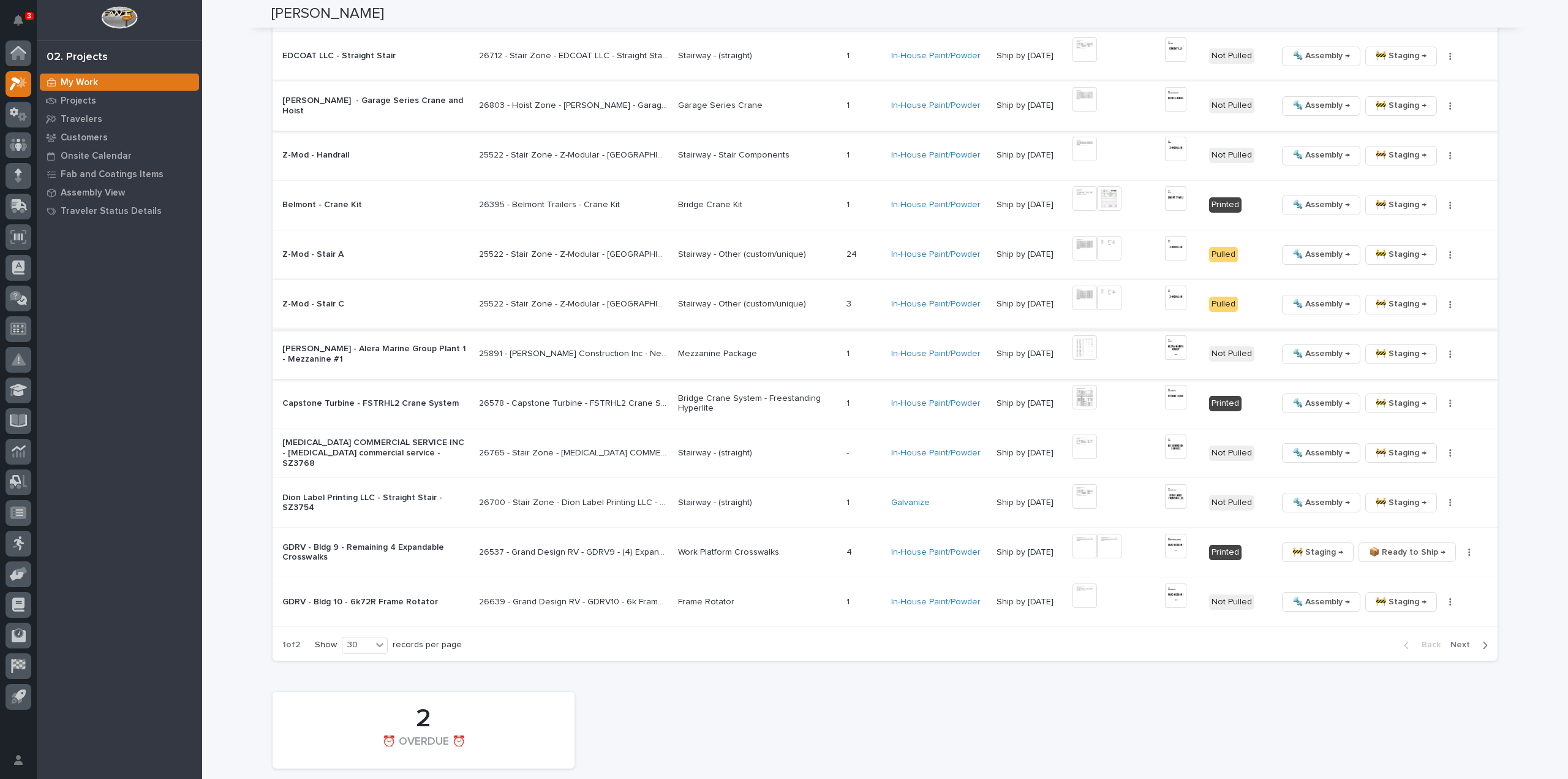
click at [1182, 343] on img at bounding box center [1176, 347] width 21 height 25
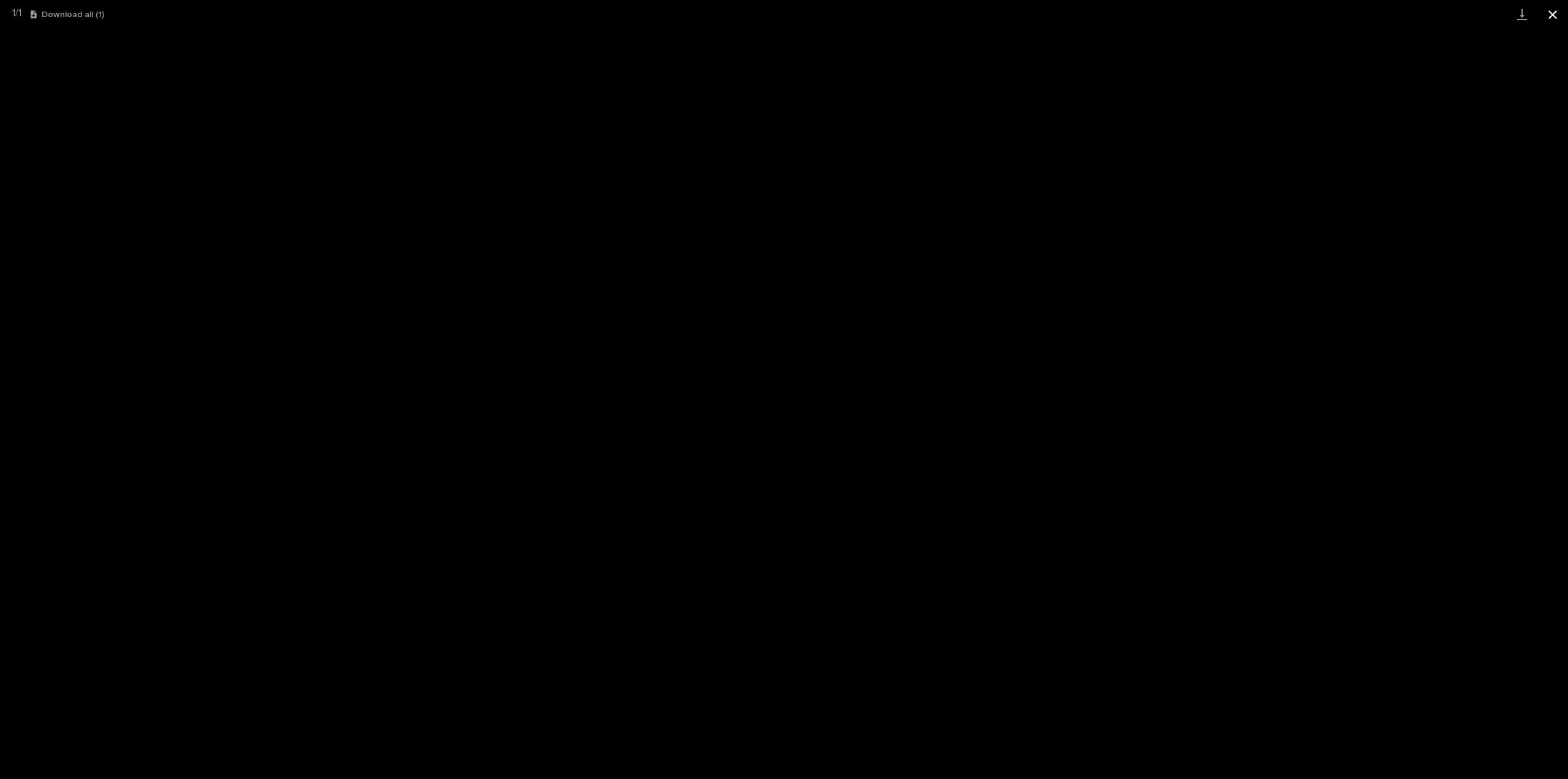
click at [1555, 17] on button "Close gallery" at bounding box center [1552, 14] width 30 height 28
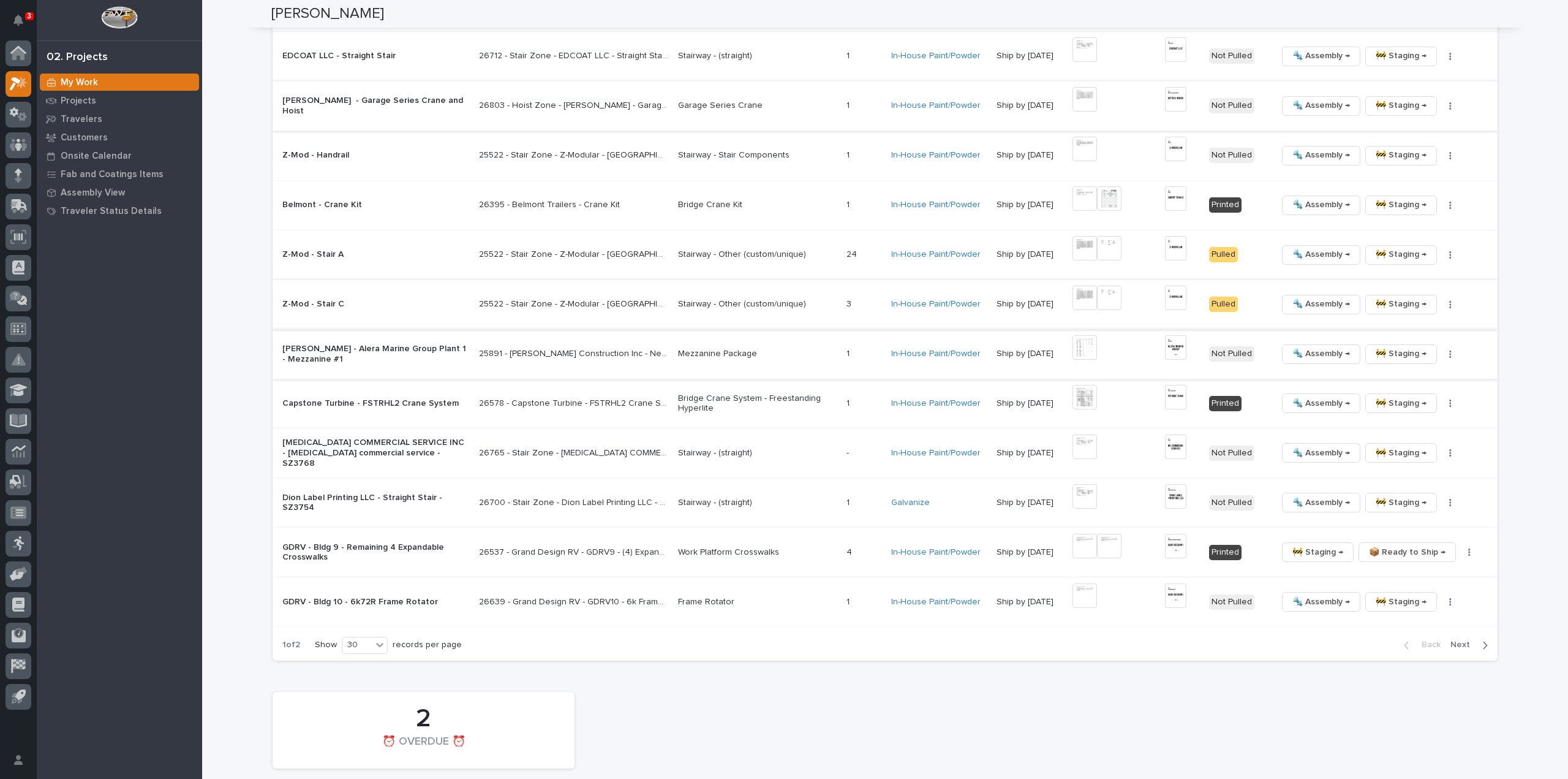
click at [1450, 351] on button "button" at bounding box center [1450, 354] width 17 height 9
click at [1421, 433] on span "🔩 Hardware" at bounding box center [1399, 432] width 51 height 15
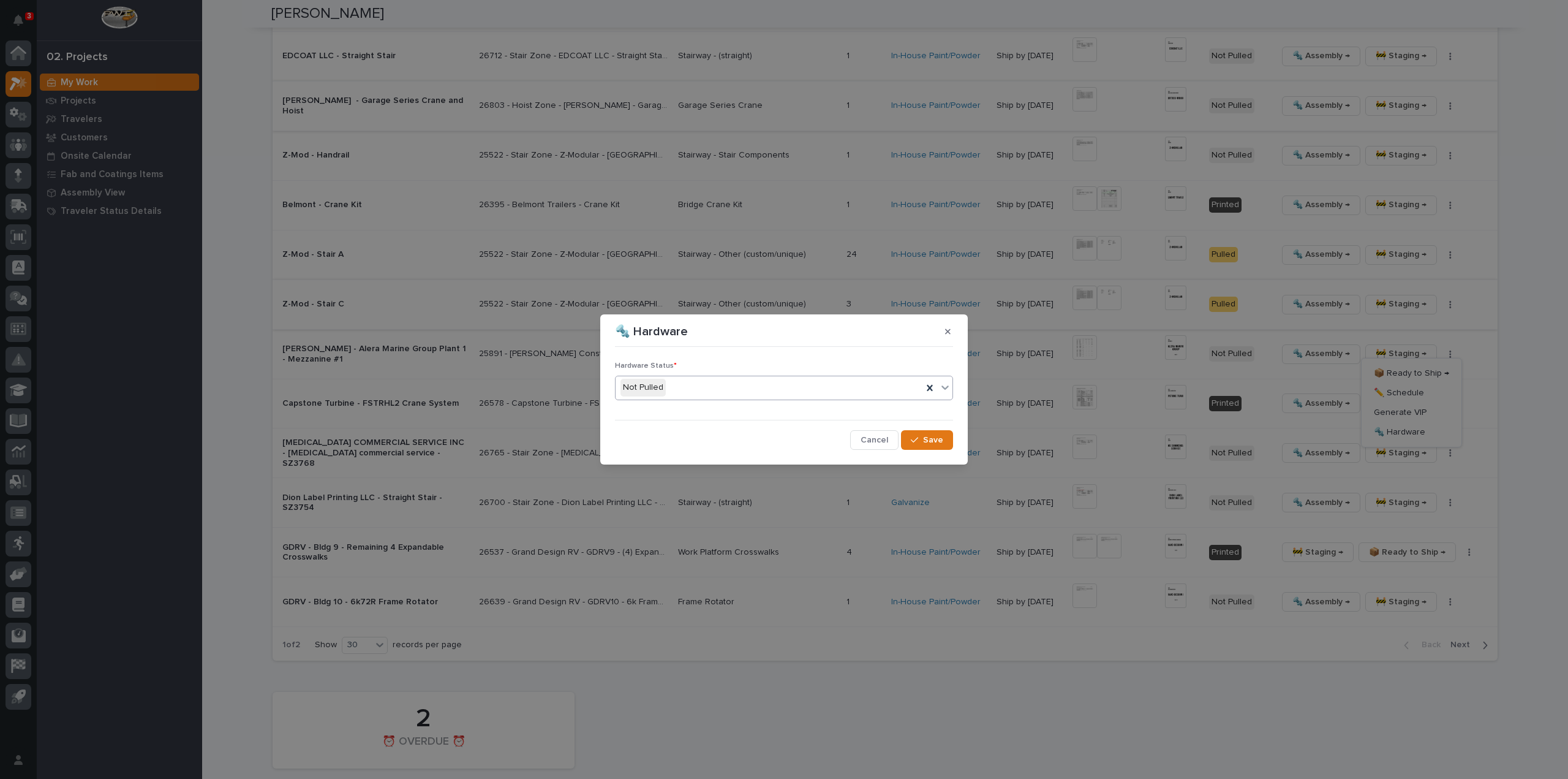
click at [728, 386] on div "Not Pulled" at bounding box center [769, 387] width 307 height 20
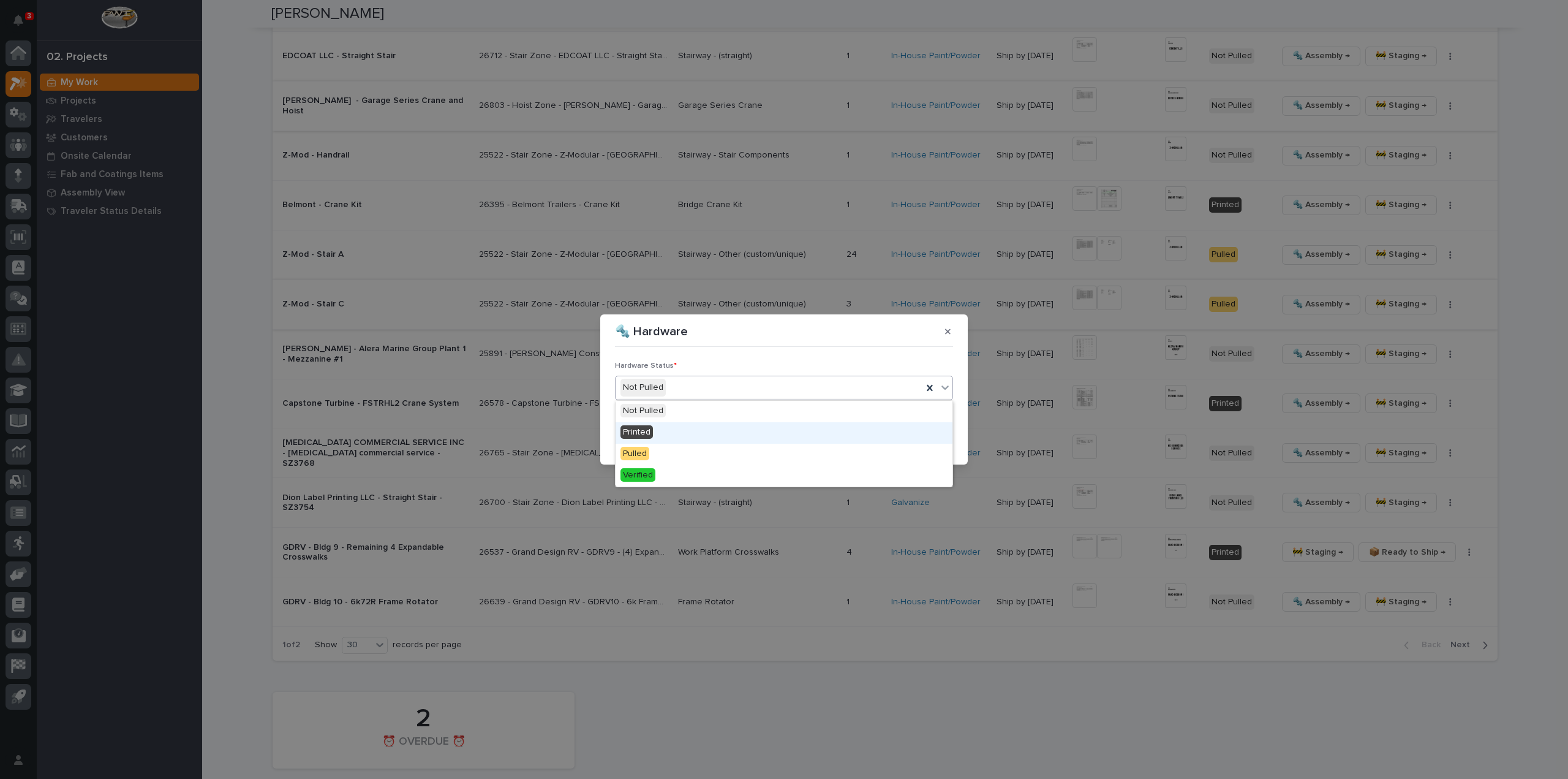
drag, startPoint x: 668, startPoint y: 433, endPoint x: 681, endPoint y: 435, distance: 13.2
click at [669, 433] on div "Printed" at bounding box center [783, 433] width 337 height 21
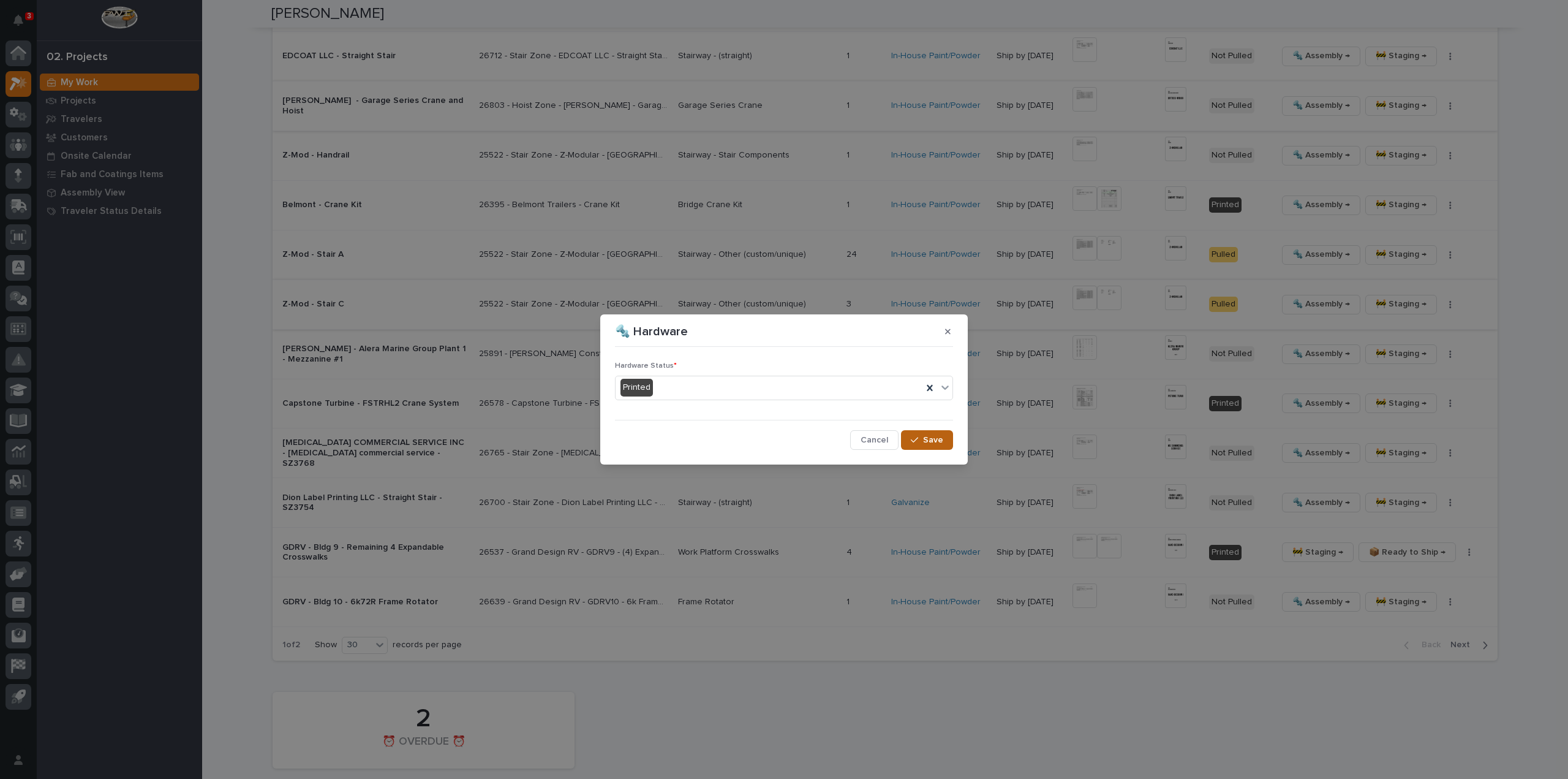
click at [945, 441] on button "Save" at bounding box center [927, 440] width 52 height 20
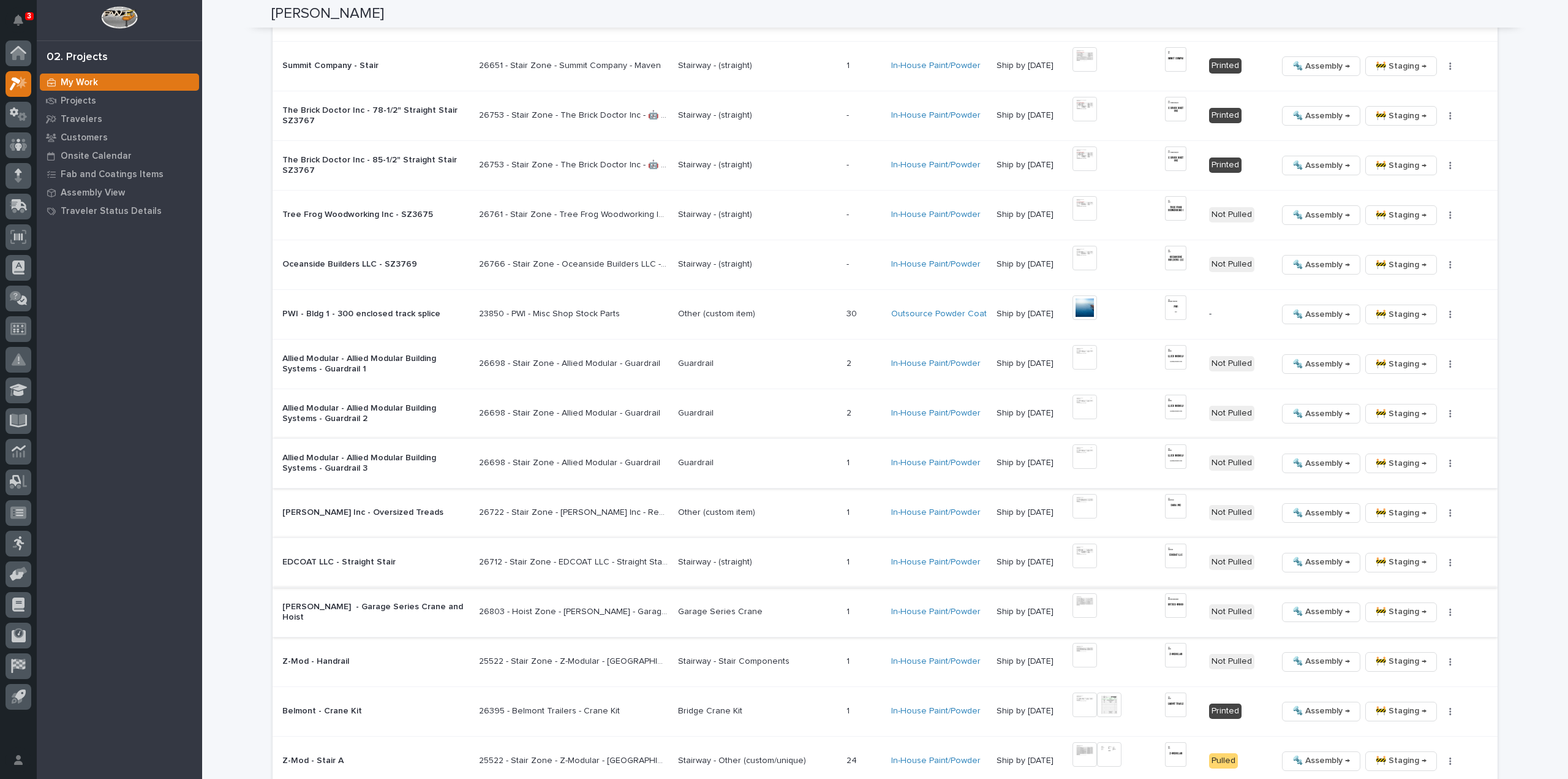
scroll to position [1226, 0]
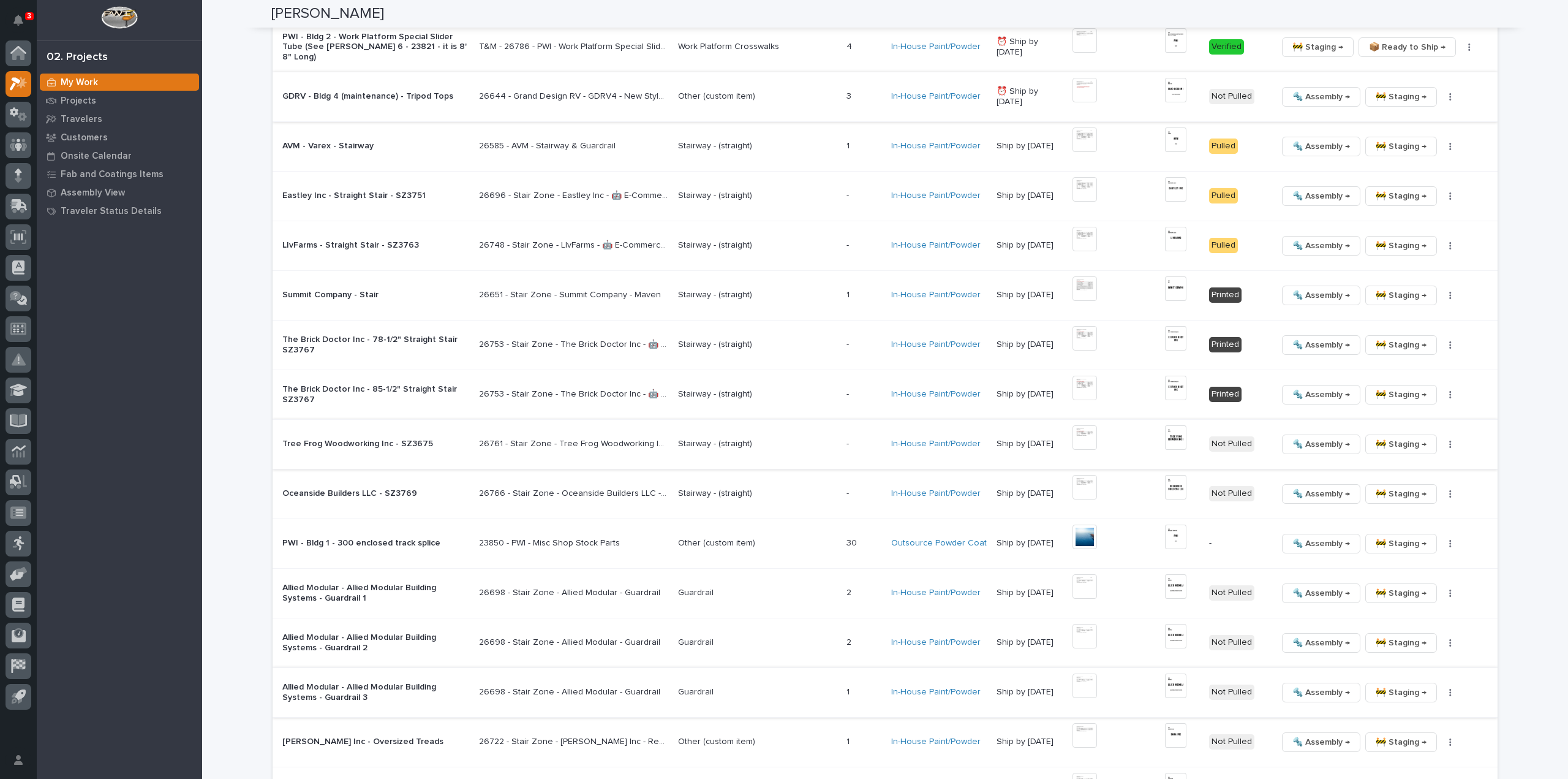
click at [1090, 438] on img at bounding box center [1085, 438] width 25 height 25
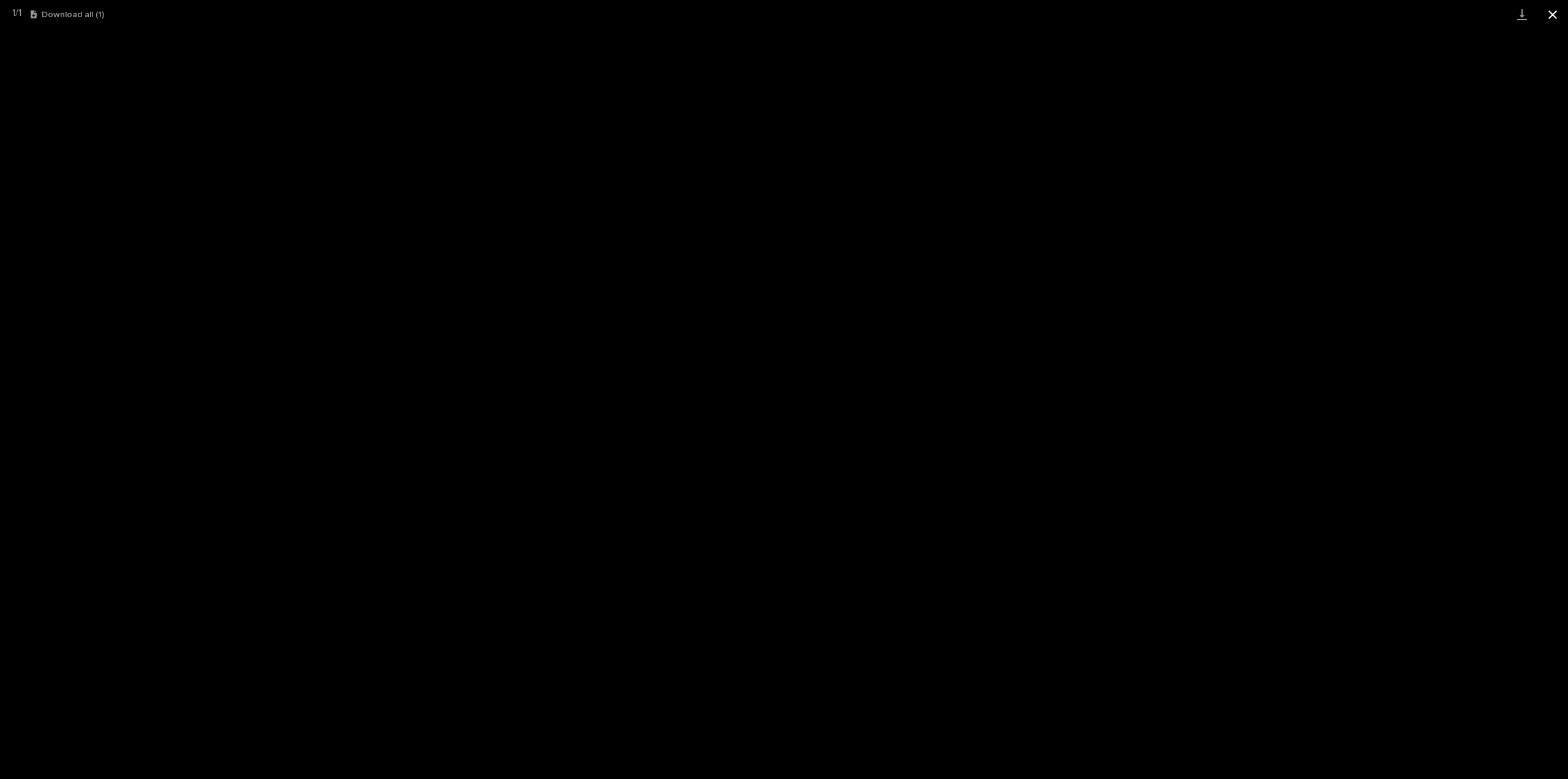
click at [1553, 12] on button "Close gallery" at bounding box center [1552, 14] width 30 height 28
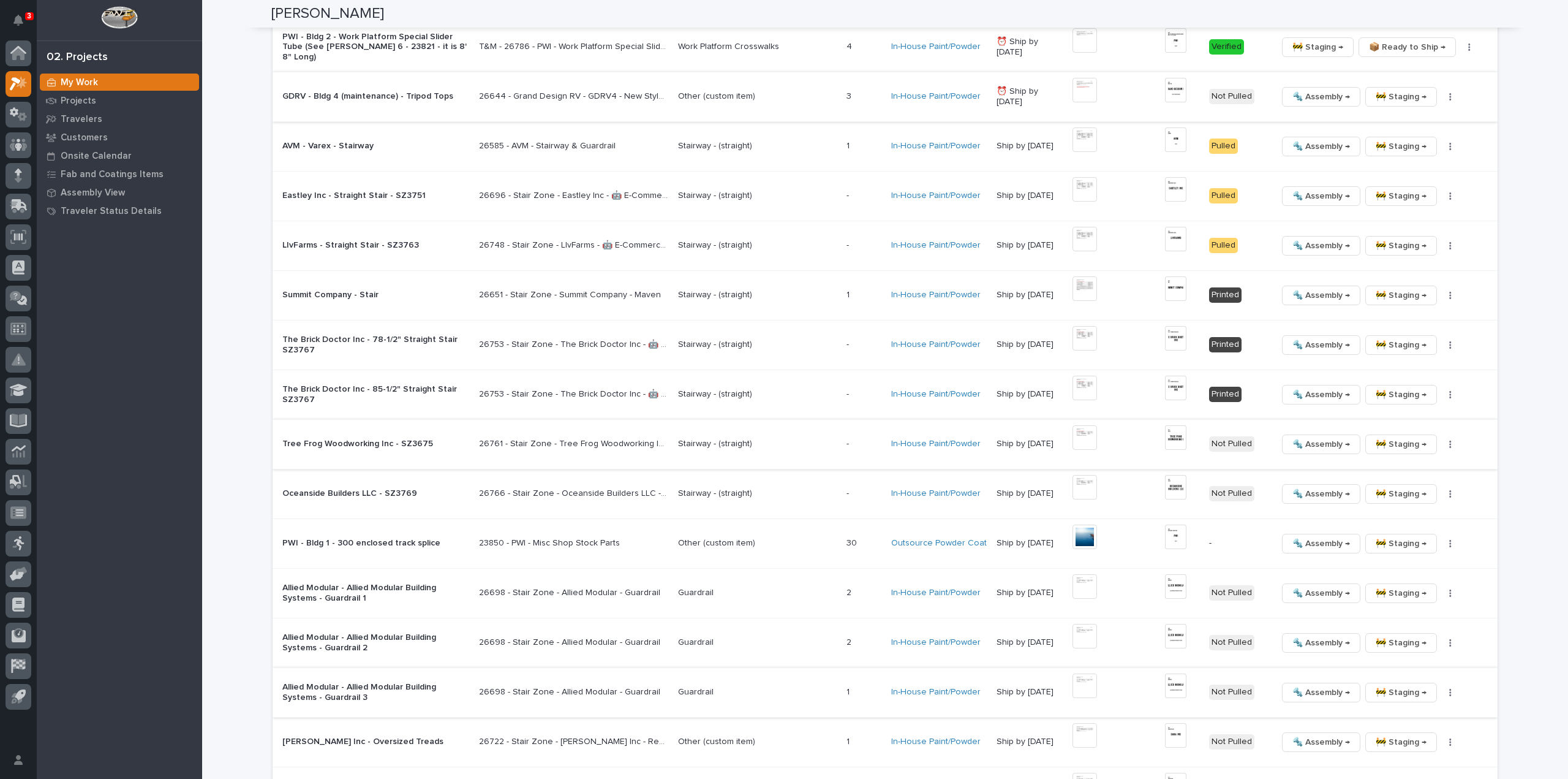
click at [1182, 440] on img at bounding box center [1176, 438] width 21 height 25
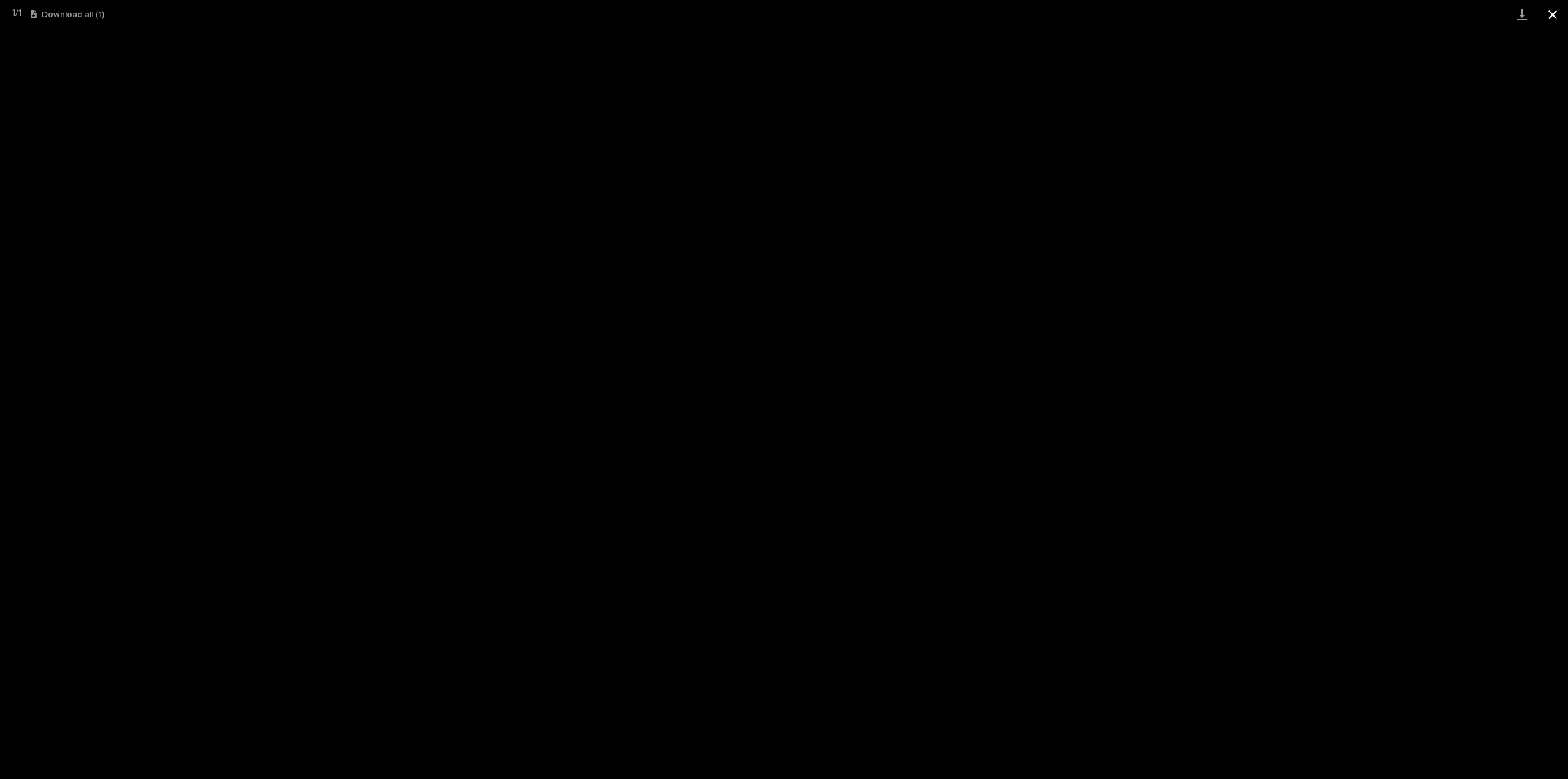
click at [1553, 17] on button "Close gallery" at bounding box center [1552, 14] width 30 height 28
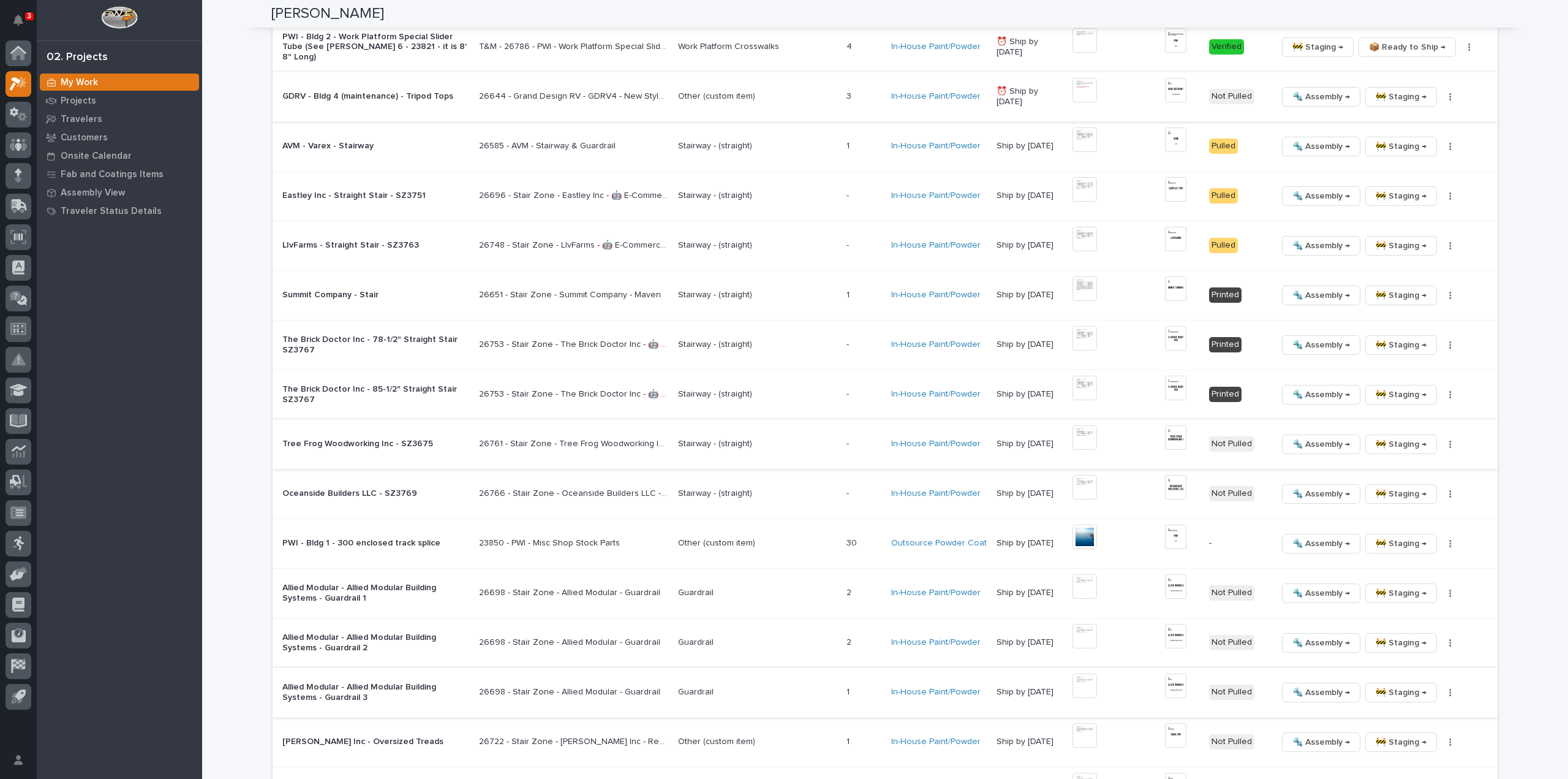
click at [1450, 441] on button "button" at bounding box center [1450, 444] width 17 height 9
click at [1405, 522] on span "🔩 Hardware" at bounding box center [1399, 524] width 51 height 15
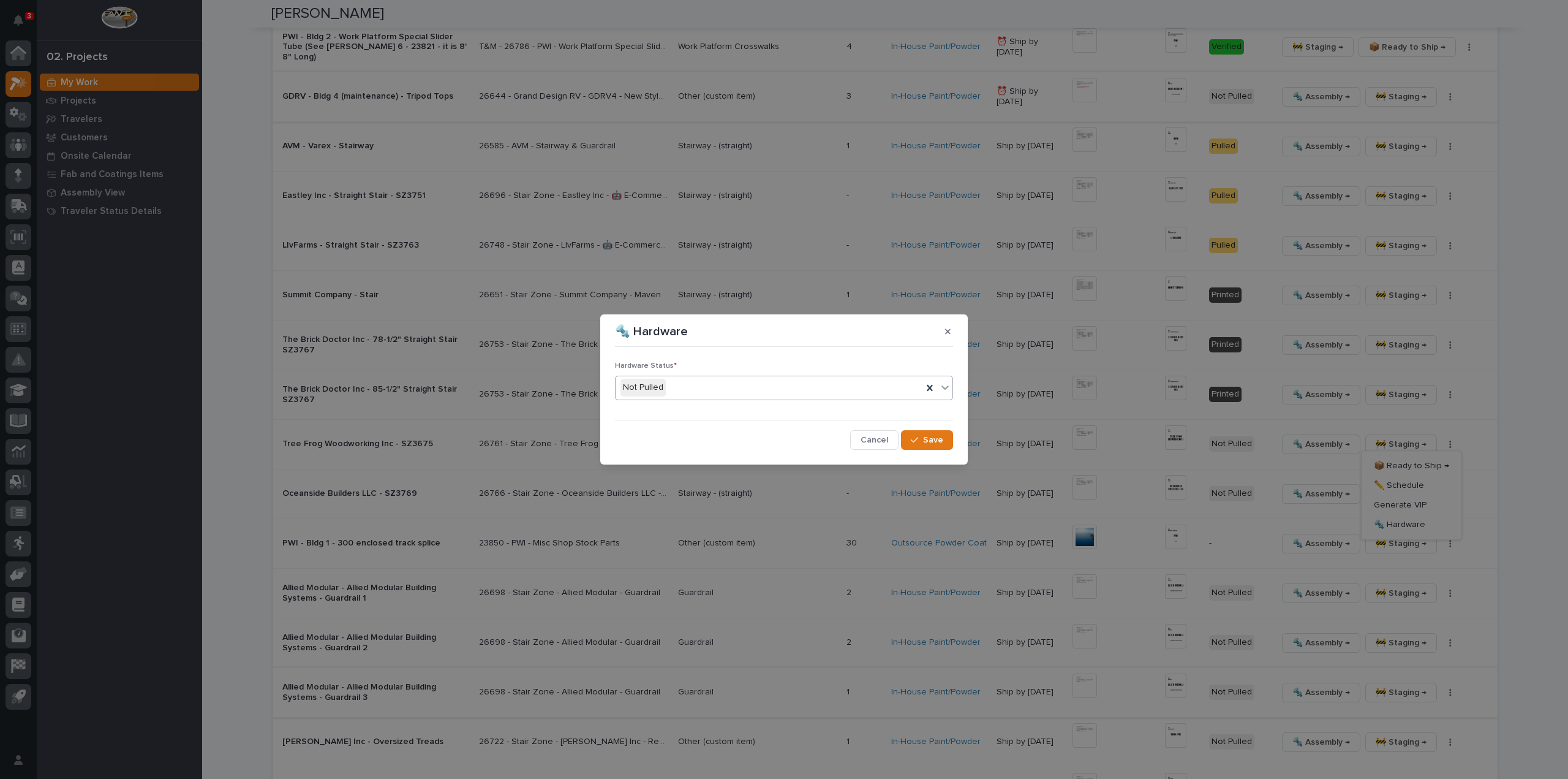
click at [713, 385] on div "Not Pulled" at bounding box center [769, 387] width 307 height 20
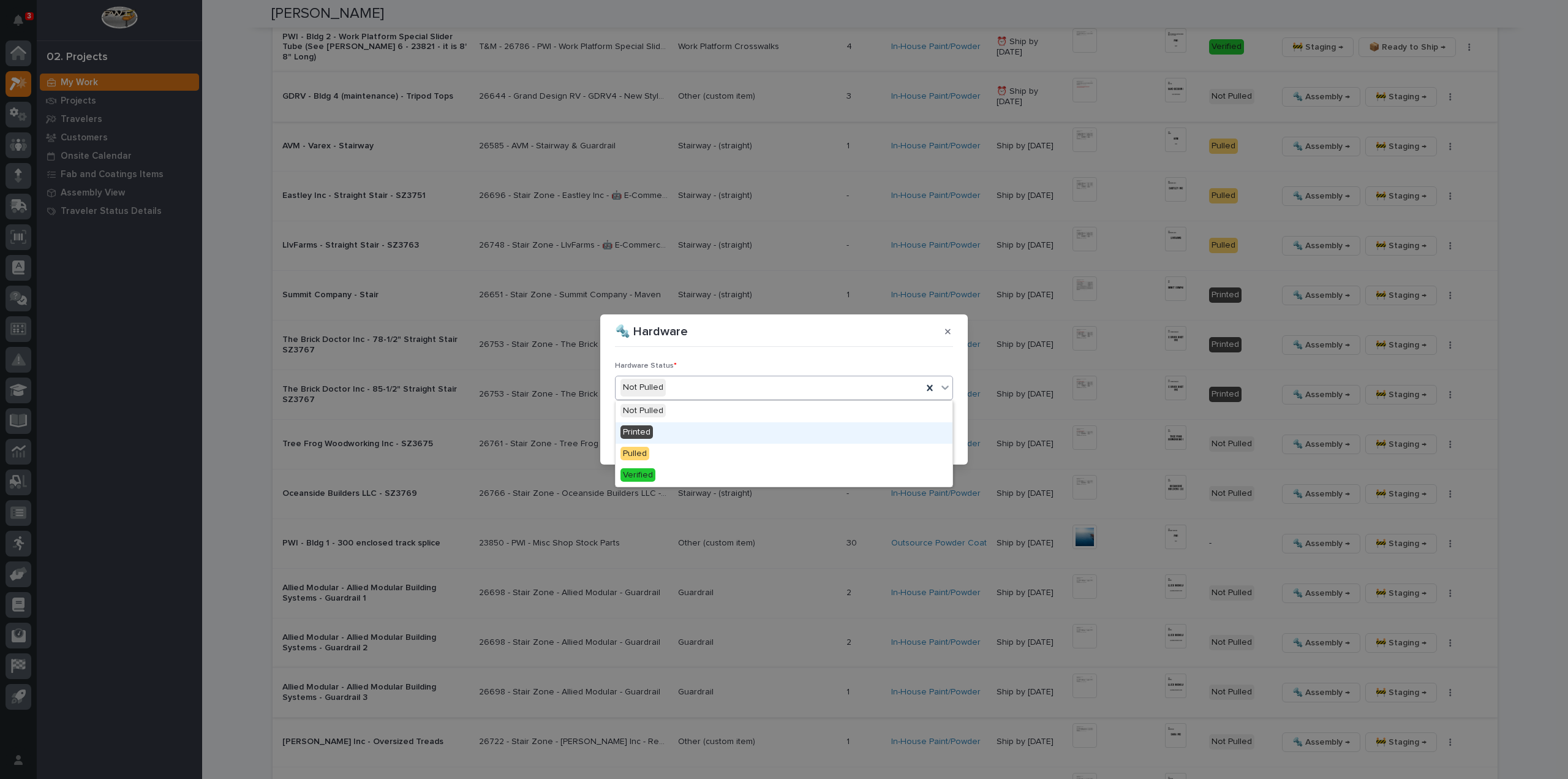
click at [700, 434] on div "Printed" at bounding box center [783, 433] width 337 height 21
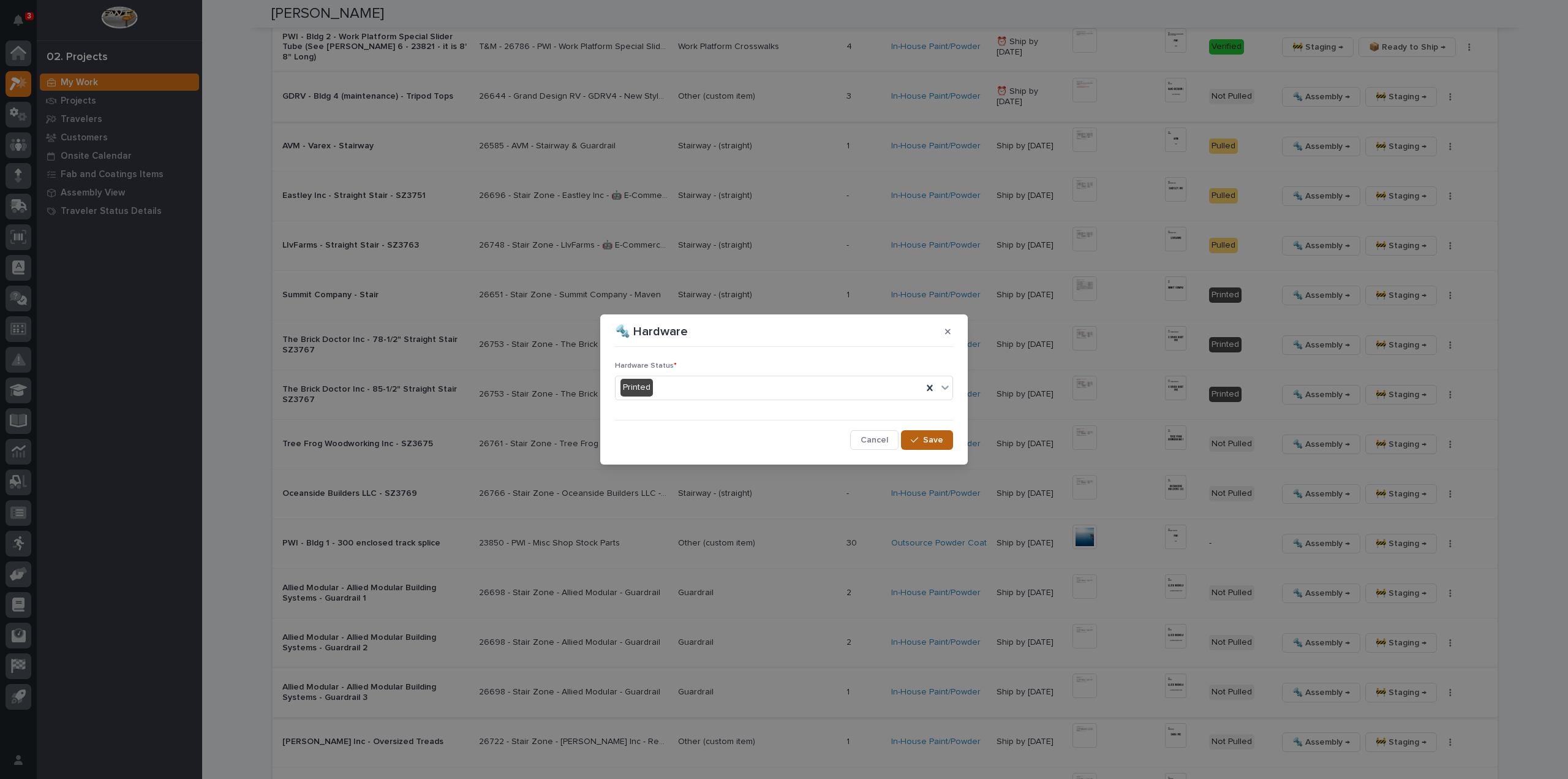
click at [917, 440] on icon "button" at bounding box center [915, 440] width 7 height 9
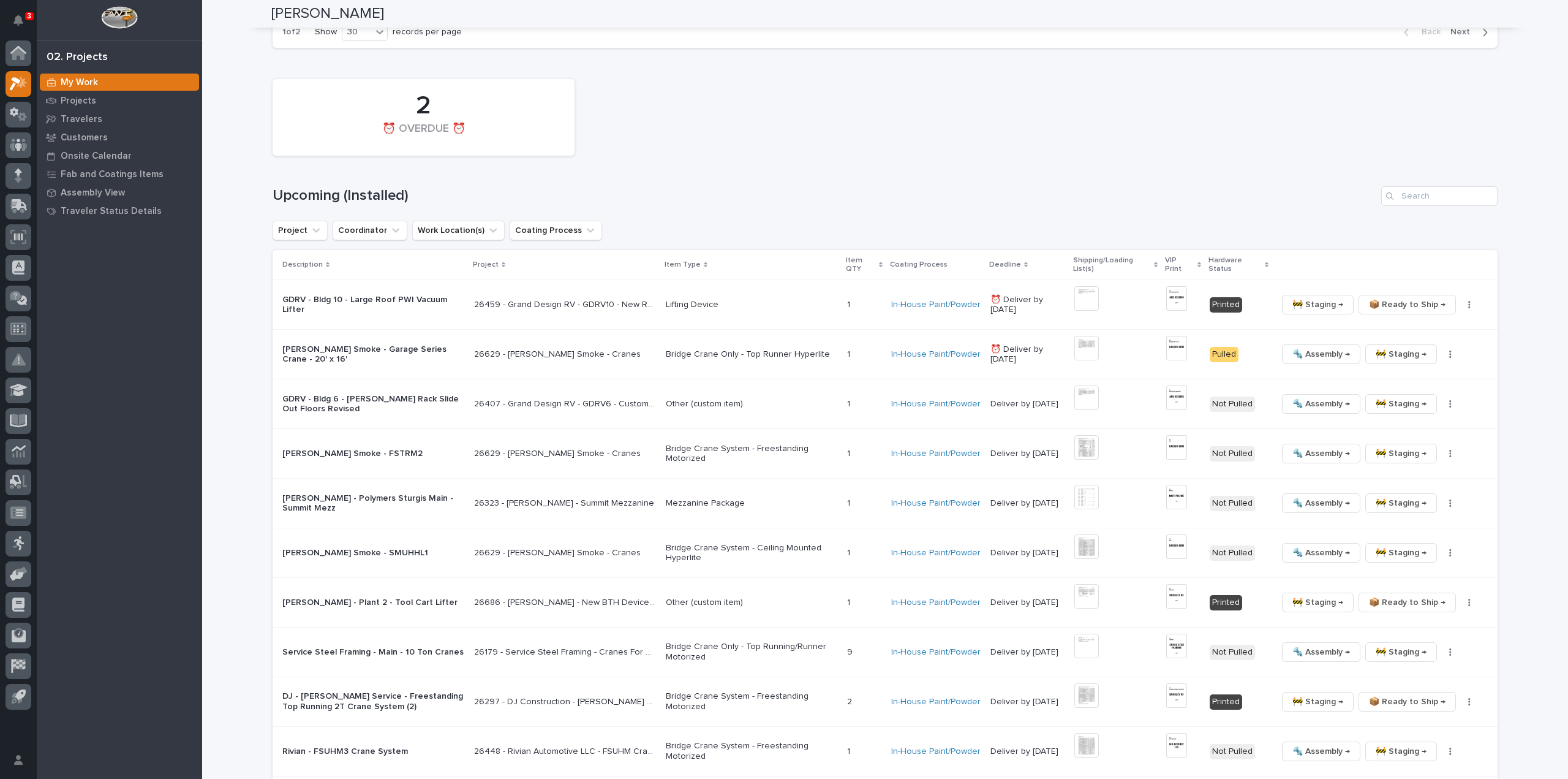
scroll to position [2696, 0]
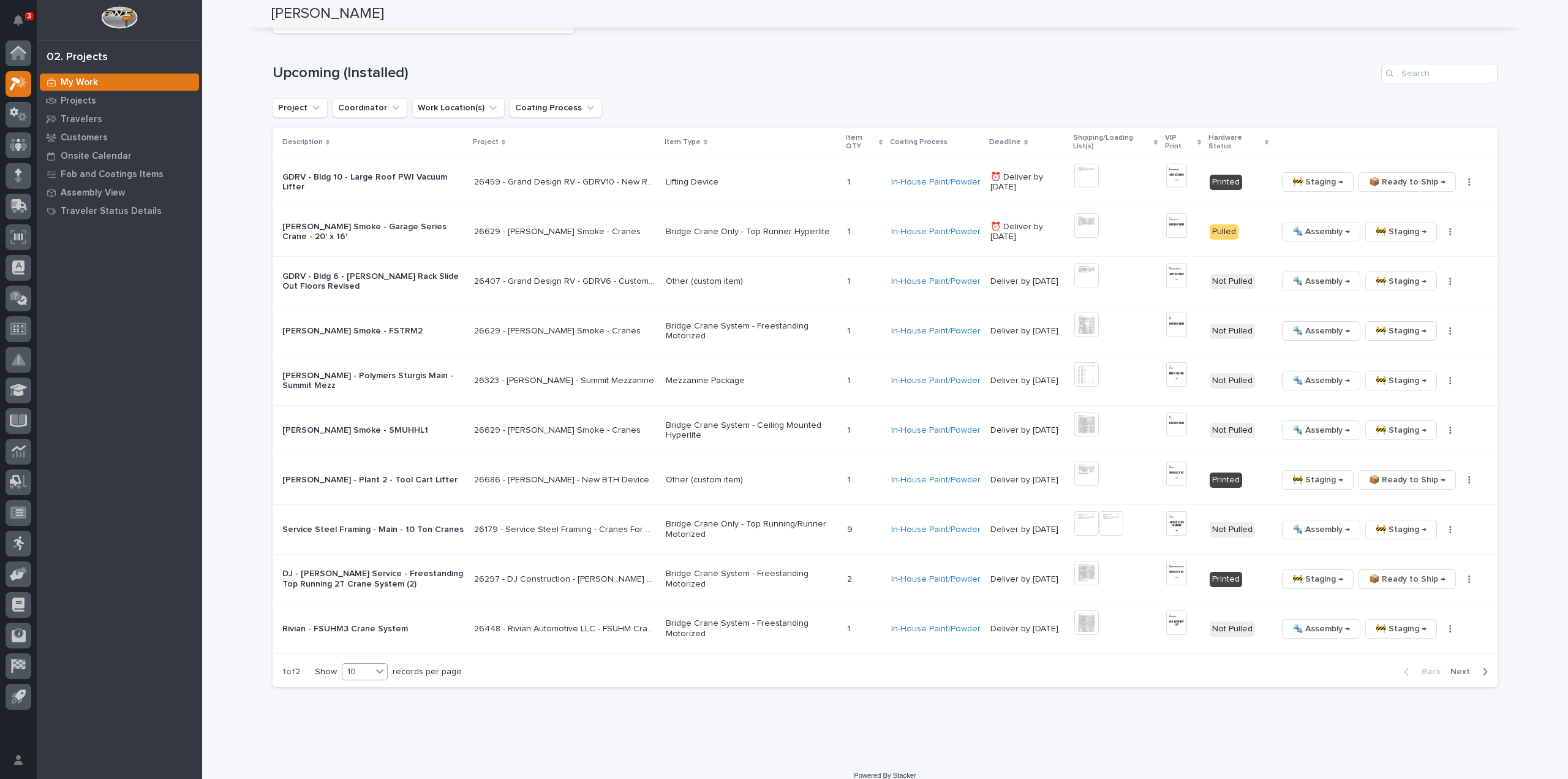
click at [348, 666] on div "10" at bounding box center [357, 672] width 29 height 12
click at [365, 708] on div "30" at bounding box center [361, 709] width 44 height 15
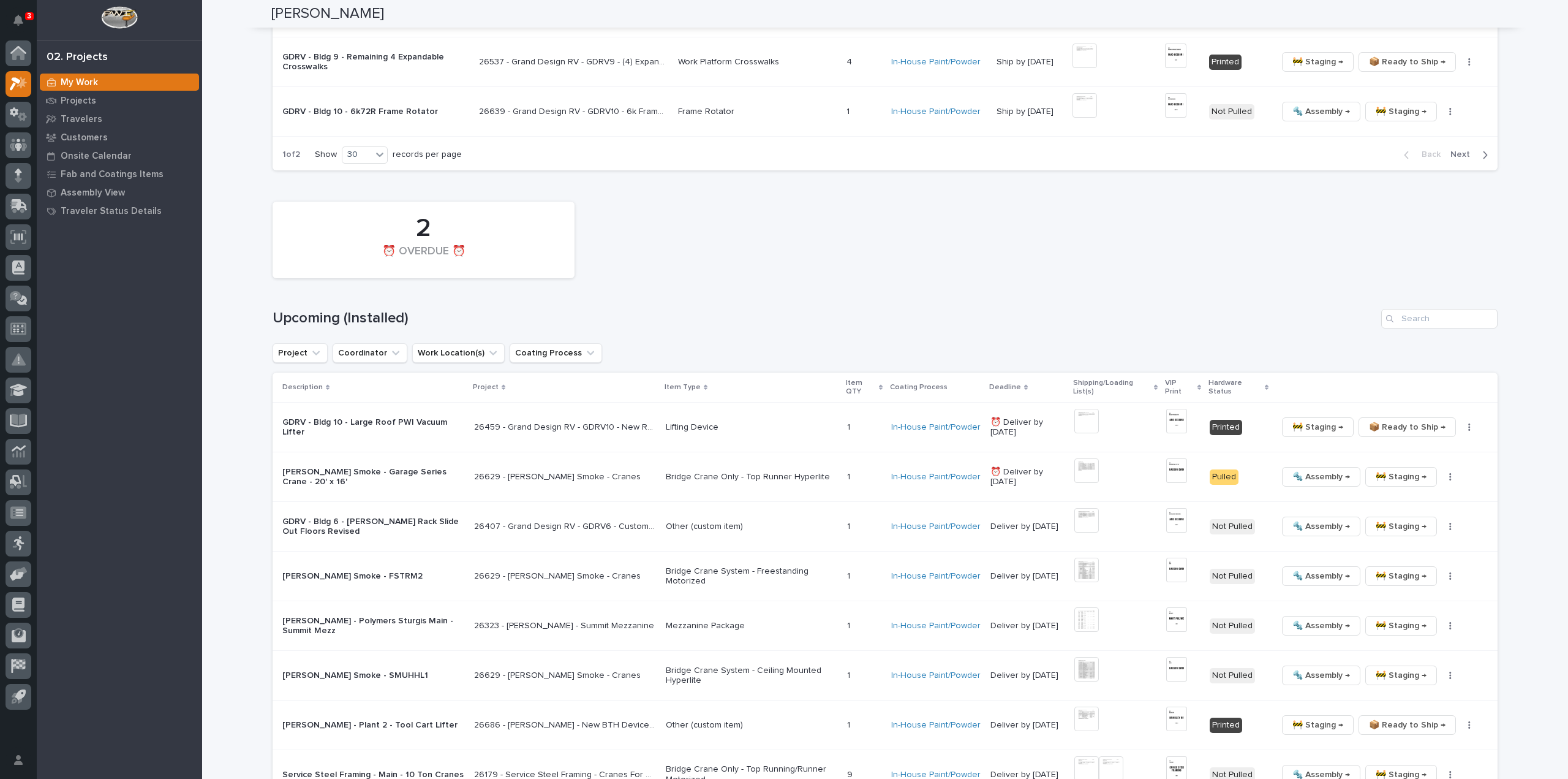
scroll to position [2573, 0]
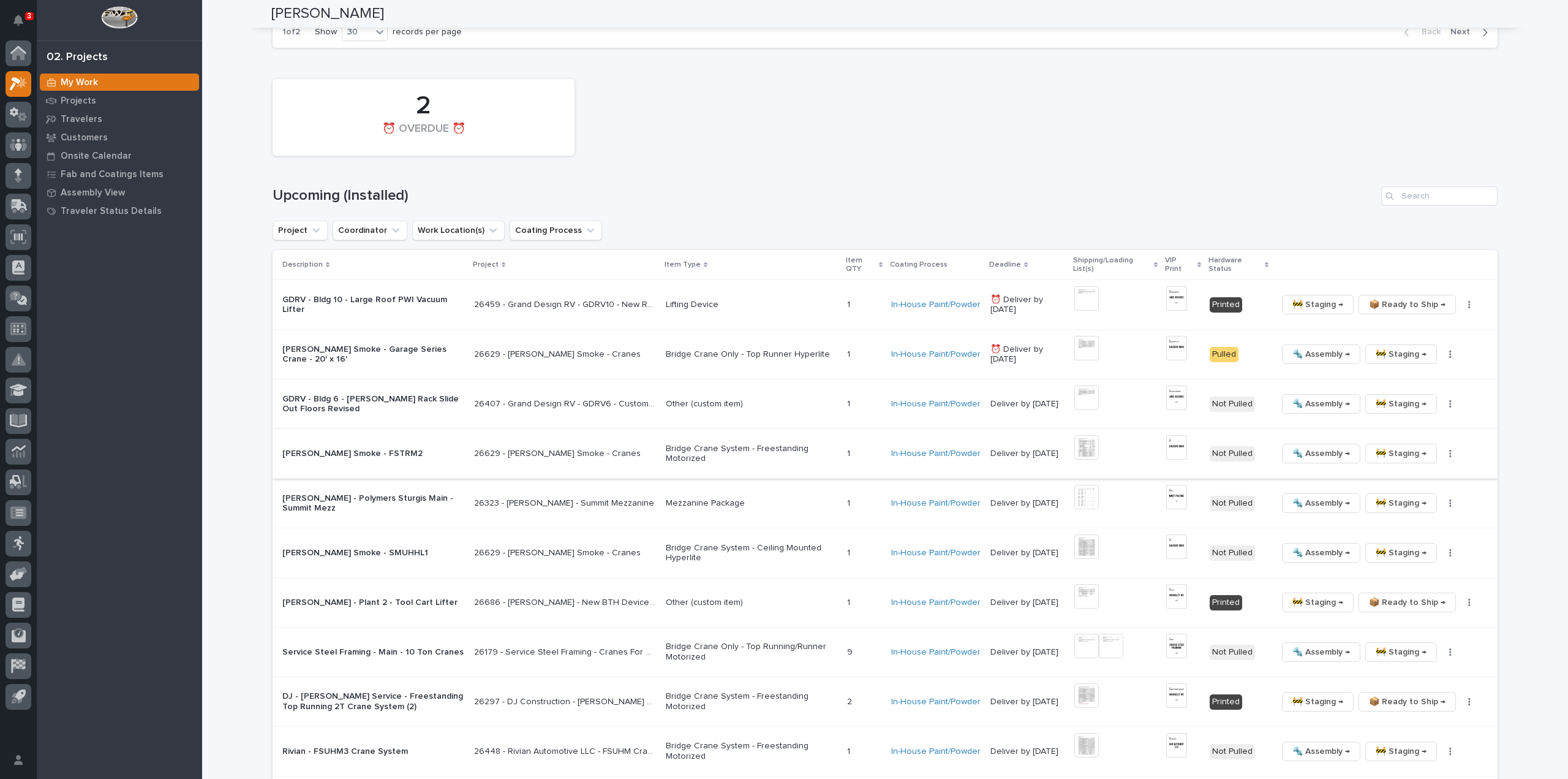
click at [1450, 449] on icon "button" at bounding box center [1451, 453] width 2 height 7
click at [1418, 530] on span "🔩 Hardware" at bounding box center [1399, 536] width 51 height 15
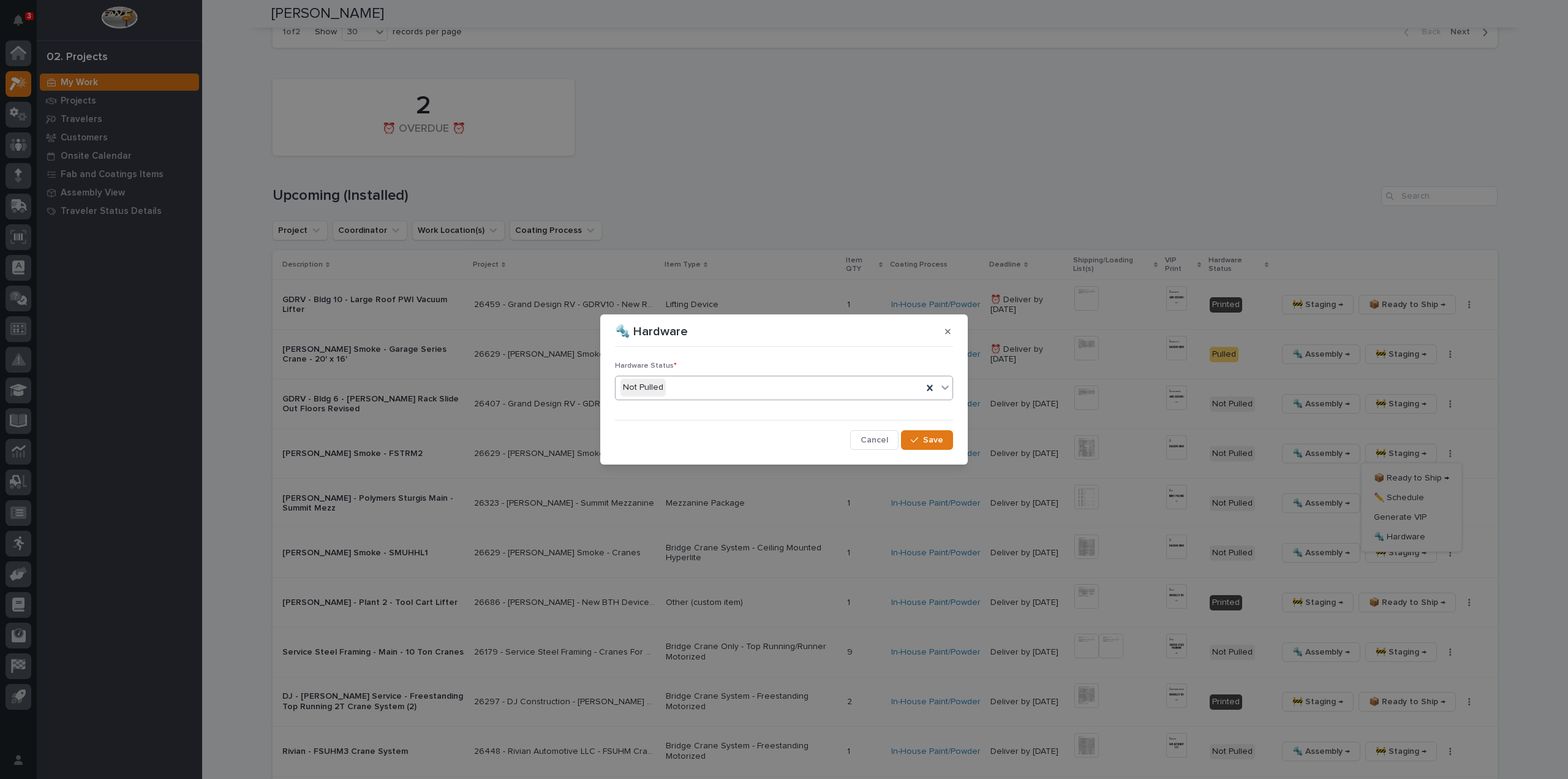
click at [664, 385] on div "Not Pulled" at bounding box center [769, 387] width 307 height 20
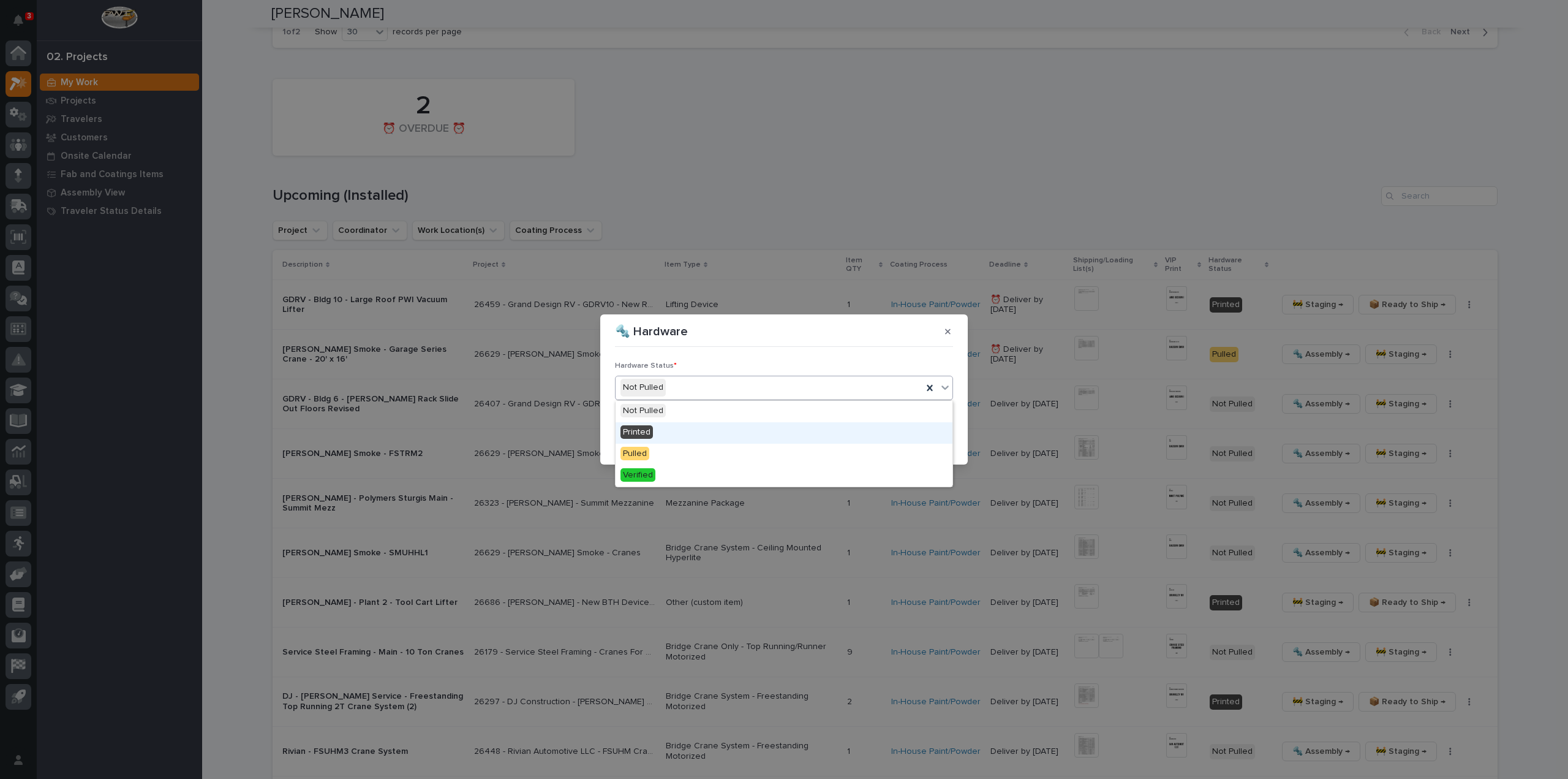
click at [677, 438] on div "Printed" at bounding box center [783, 433] width 337 height 21
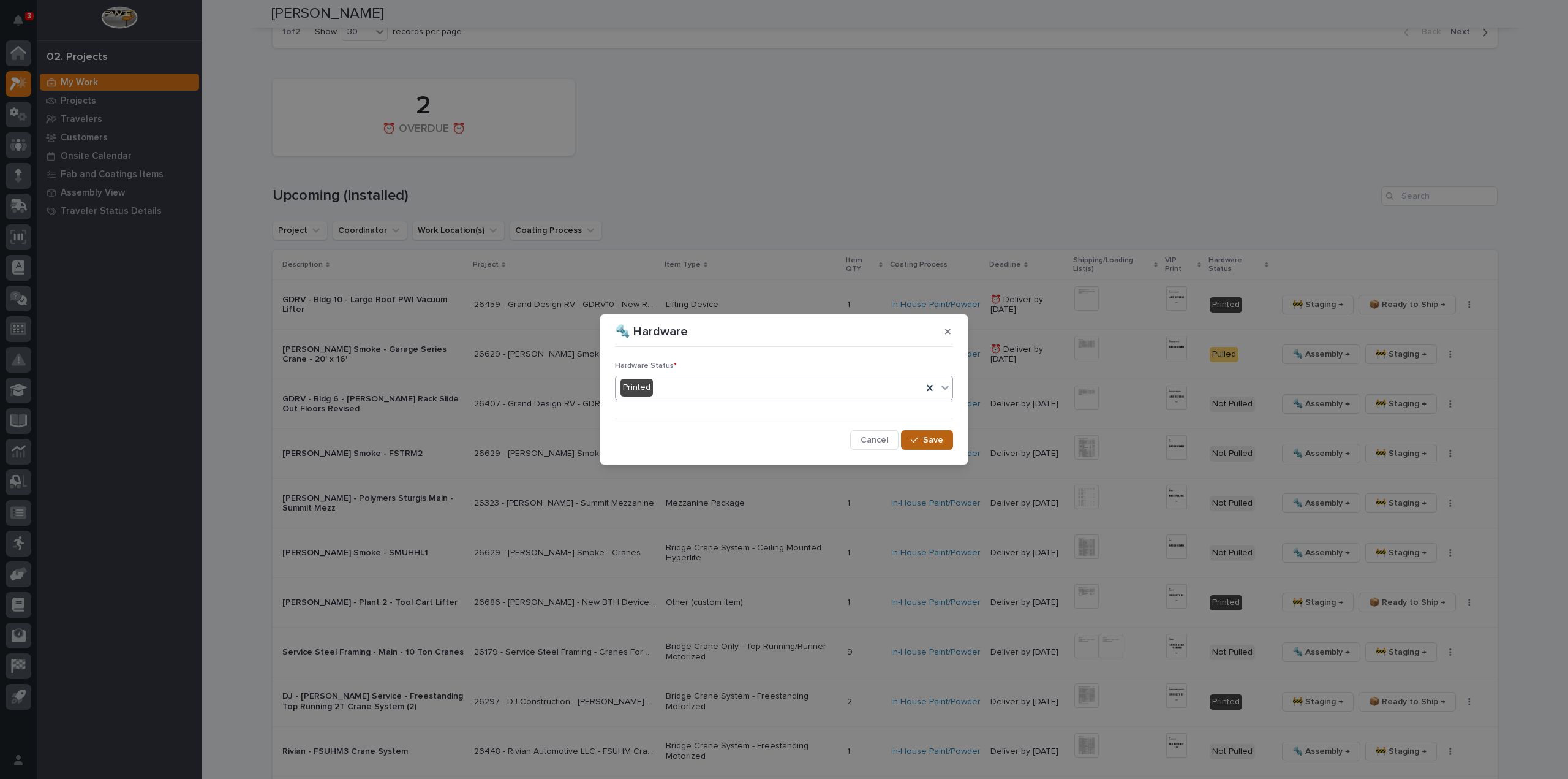
click at [929, 442] on span "Save" at bounding box center [933, 440] width 20 height 11
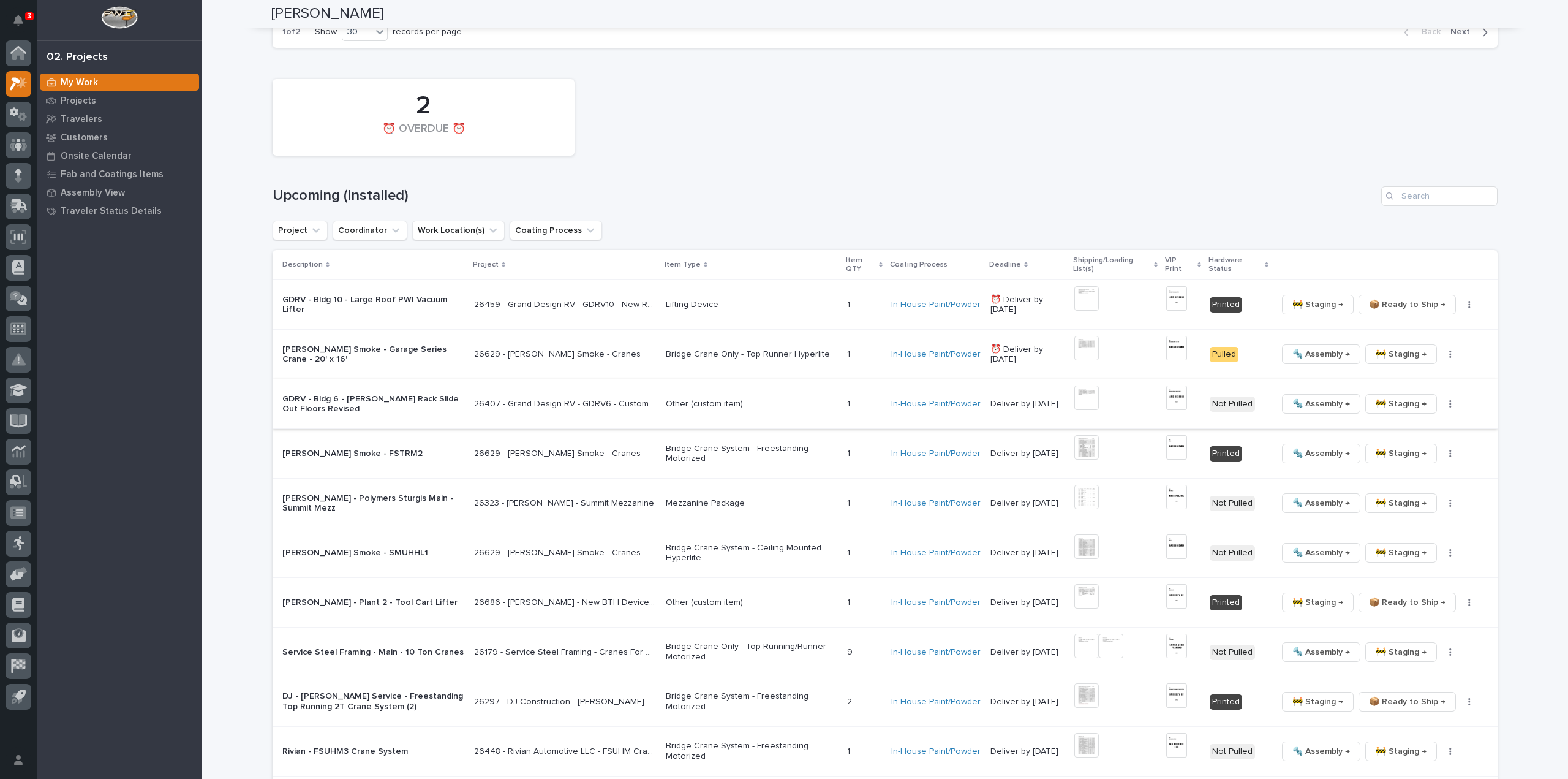
click at [1093, 395] on img at bounding box center [1087, 398] width 25 height 25
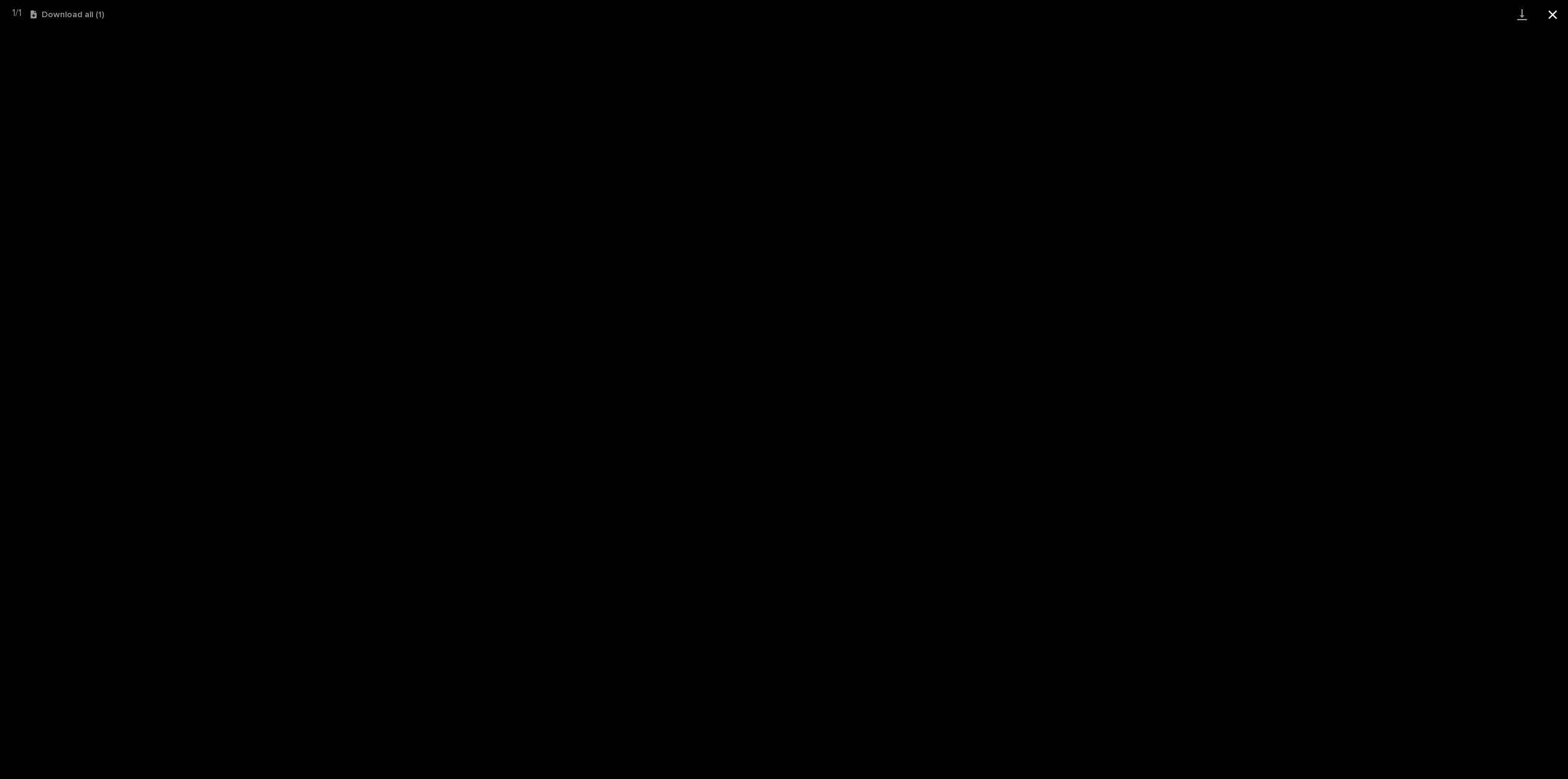
click at [1553, 12] on button "Close gallery" at bounding box center [1552, 14] width 30 height 28
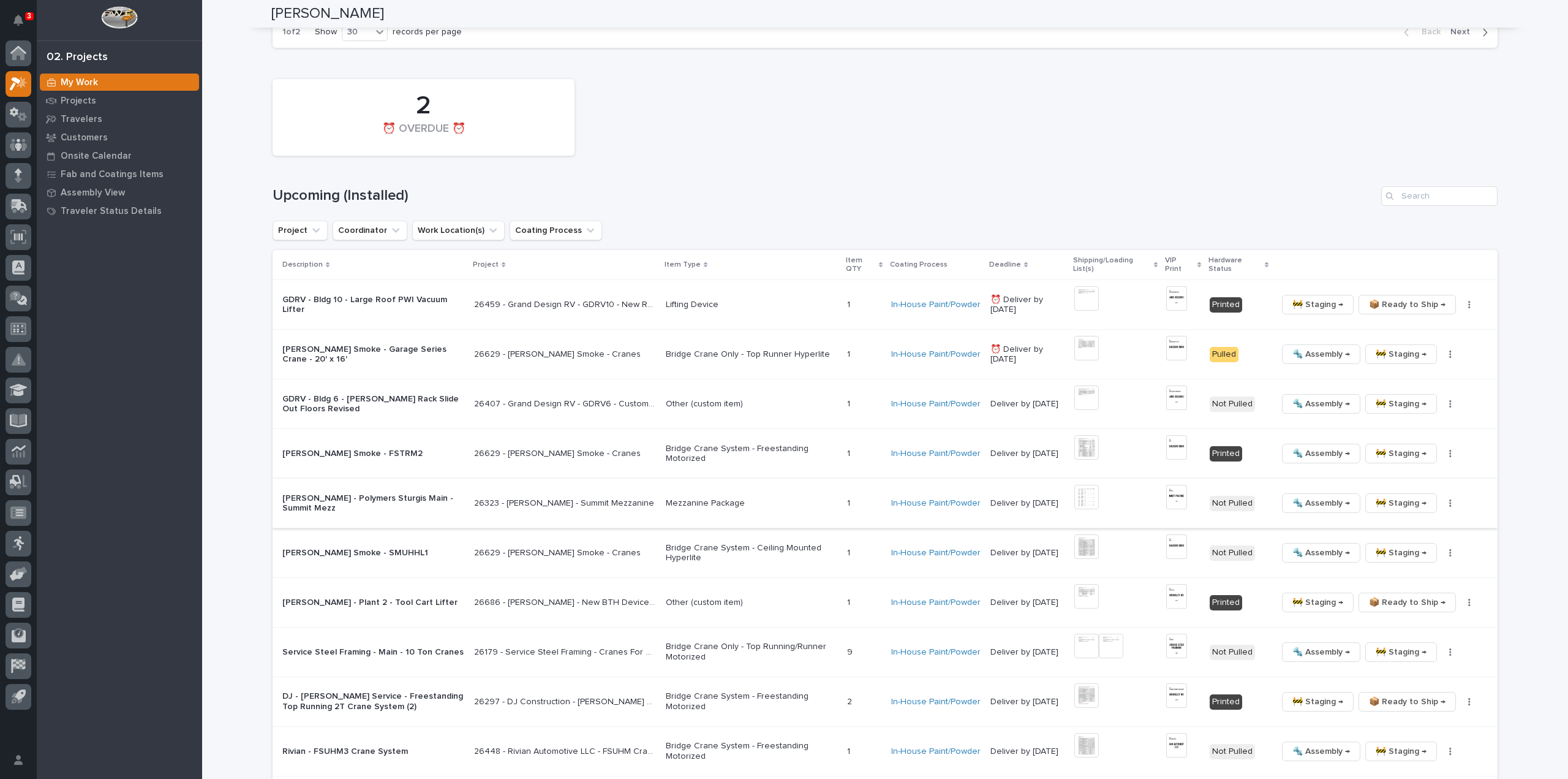
click at [1091, 494] on img at bounding box center [1087, 497] width 25 height 25
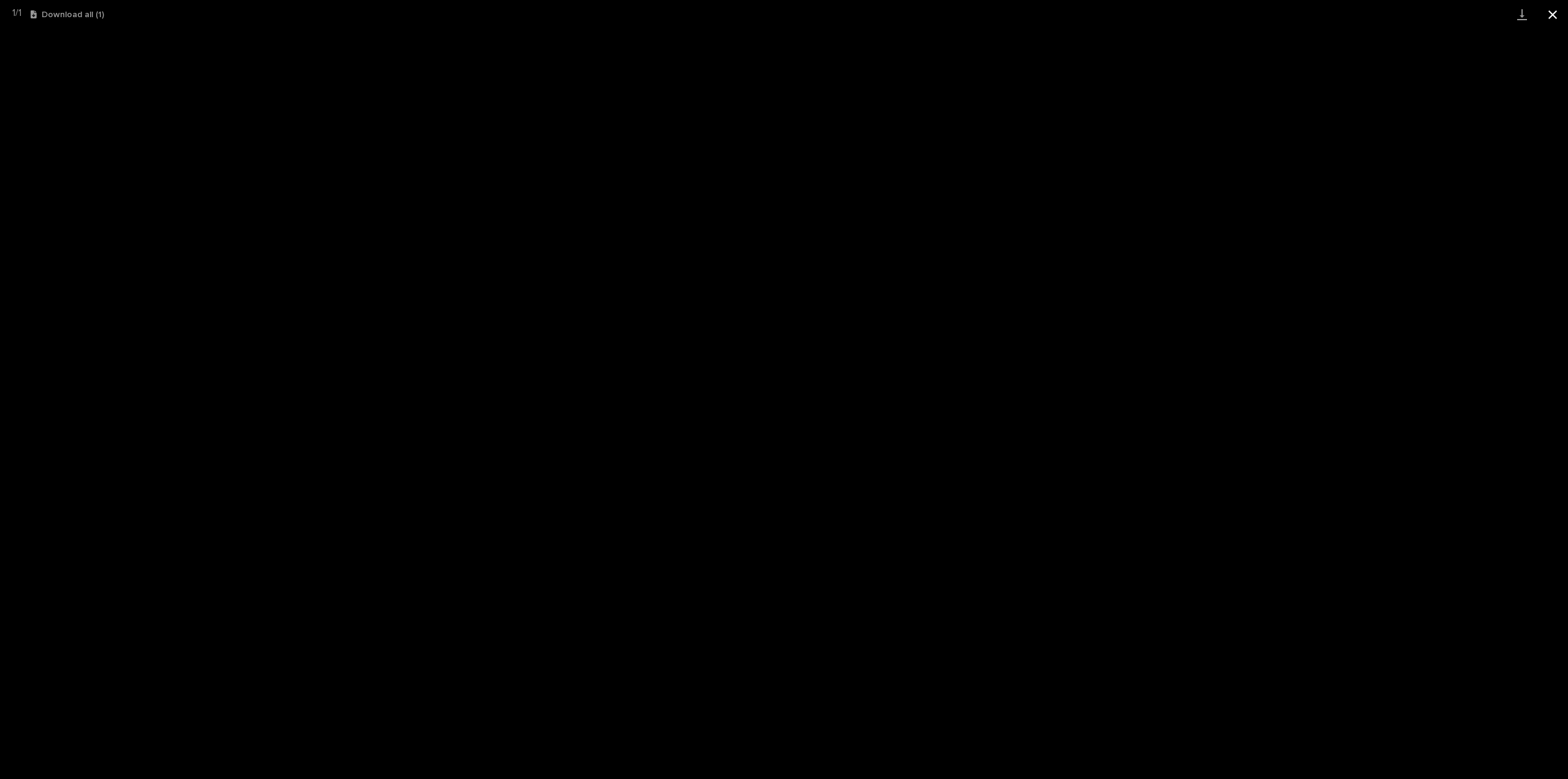
click at [1555, 18] on button "Close gallery" at bounding box center [1552, 14] width 30 height 28
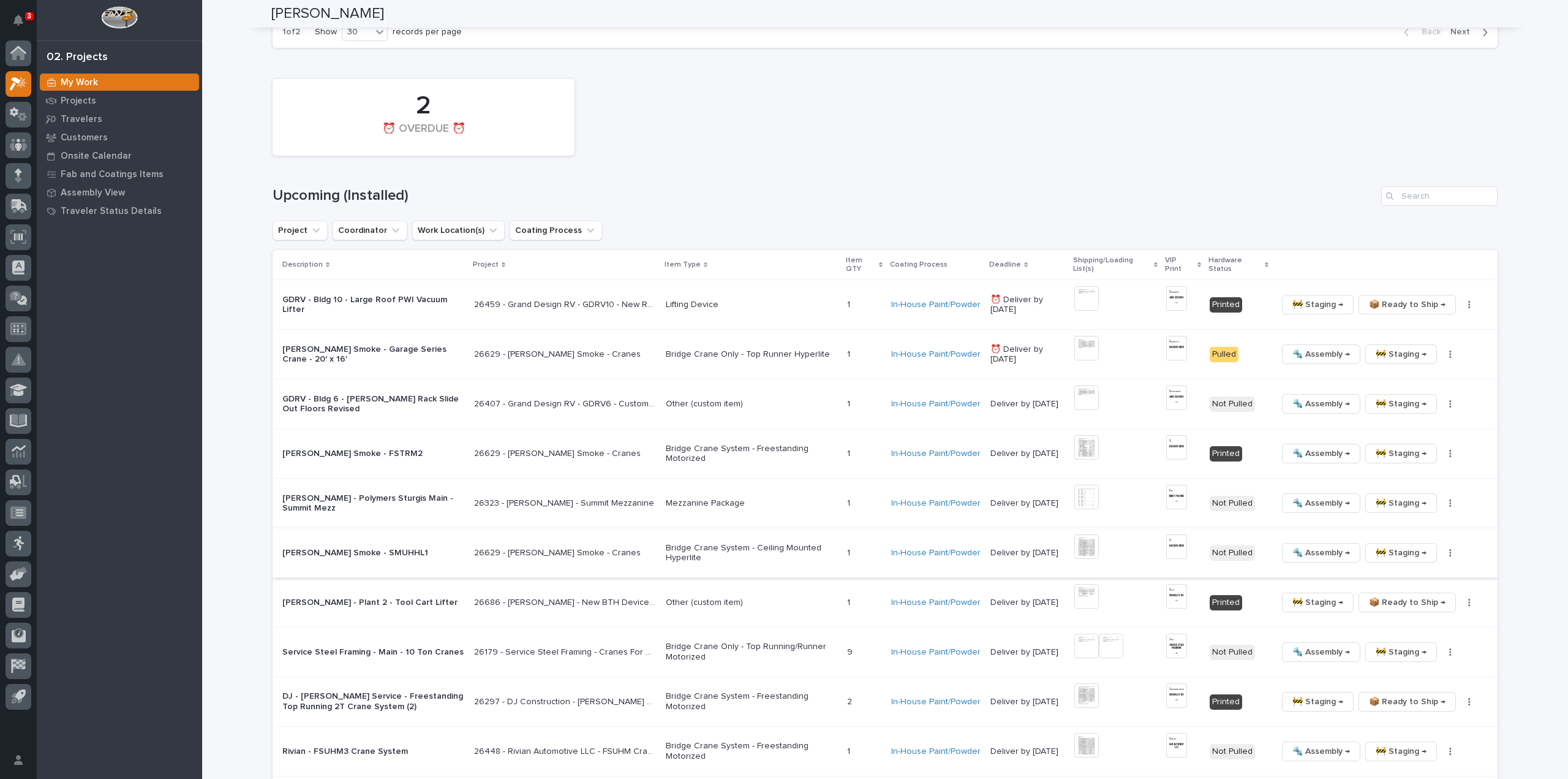
scroll to position [2696, 0]
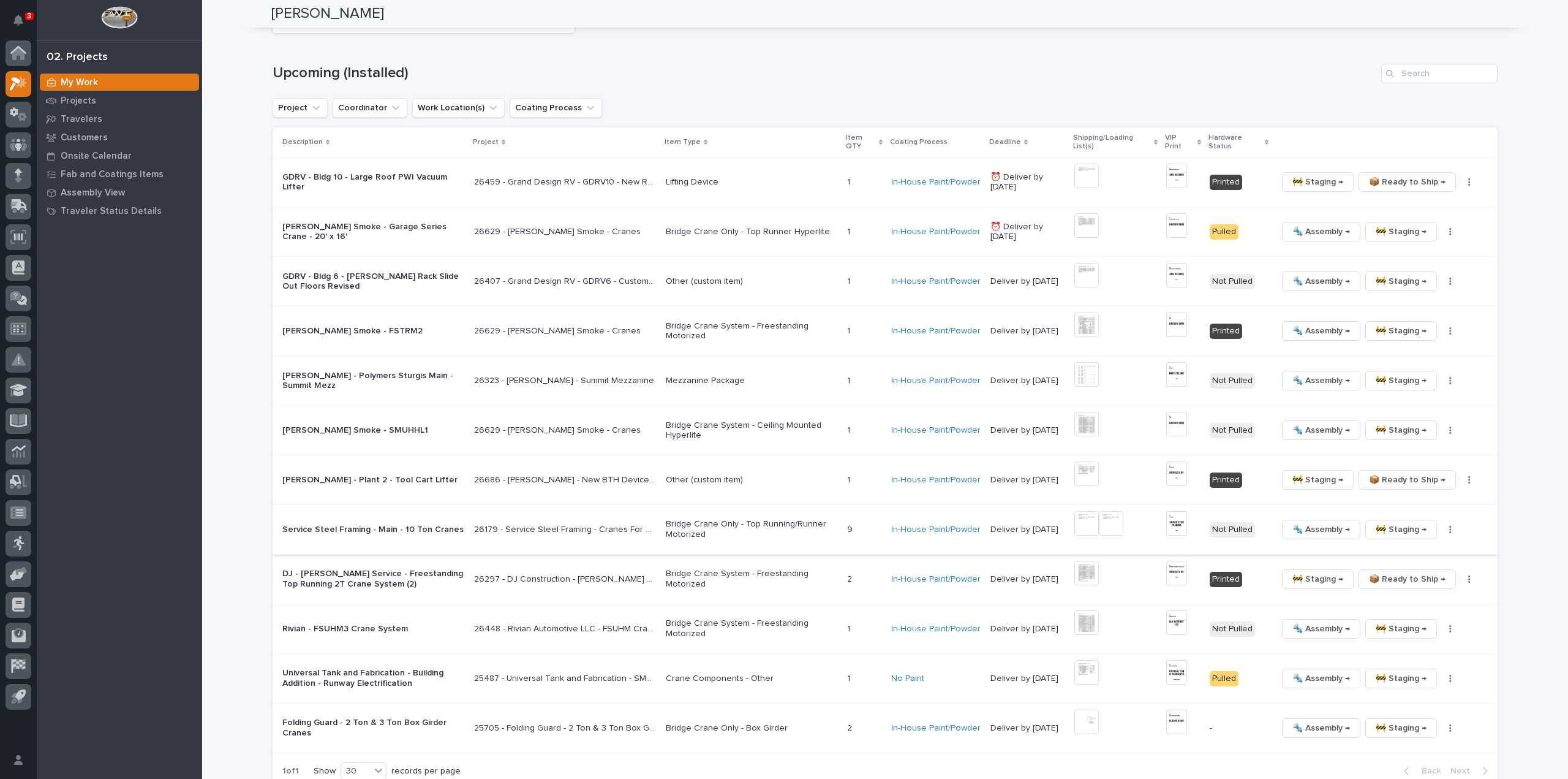
click at [1093, 513] on img at bounding box center [1087, 523] width 25 height 25
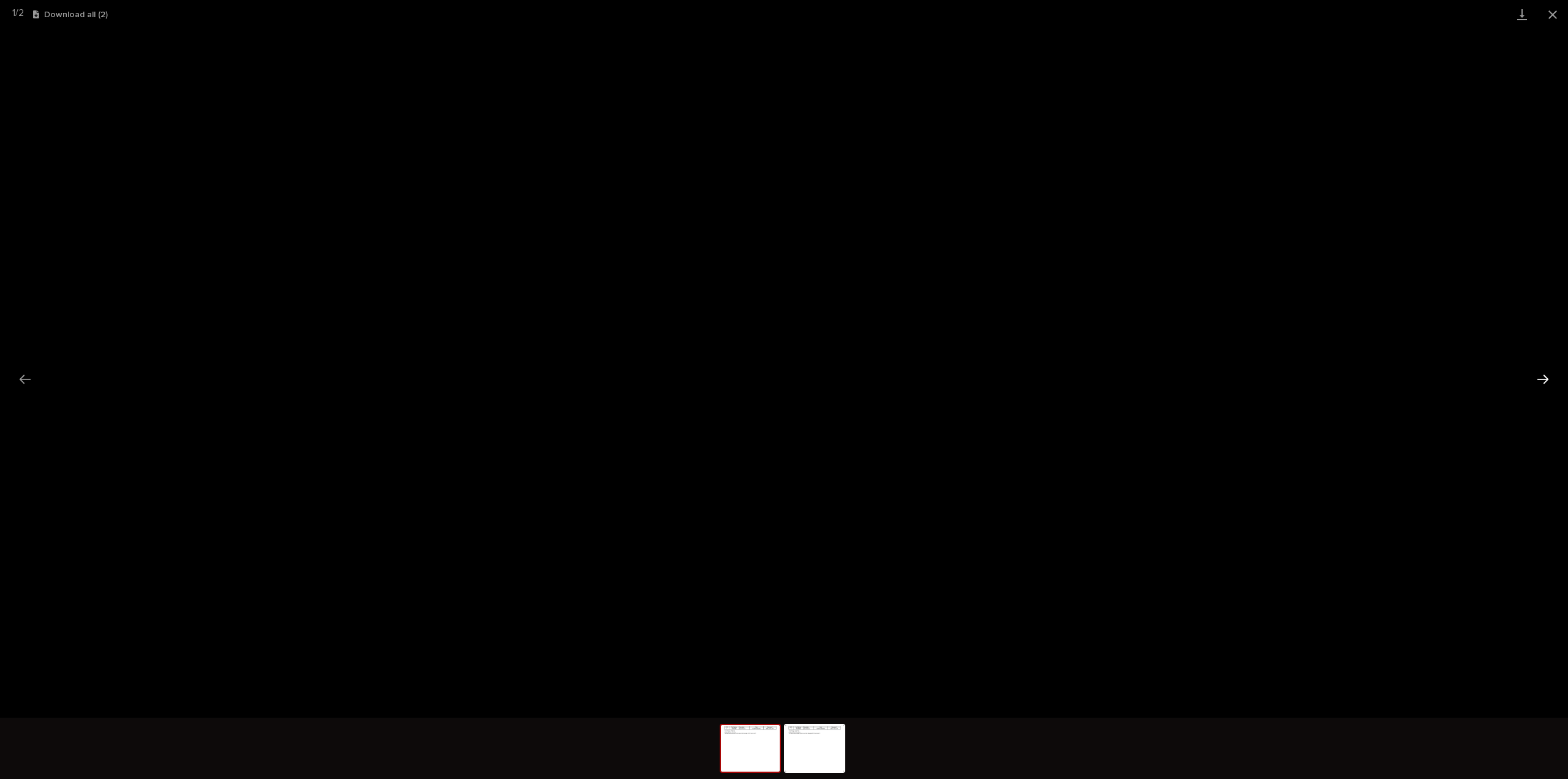
click at [1550, 383] on button "Next slide" at bounding box center [1542, 378] width 26 height 24
click at [1549, 17] on button "Close gallery" at bounding box center [1552, 14] width 30 height 28
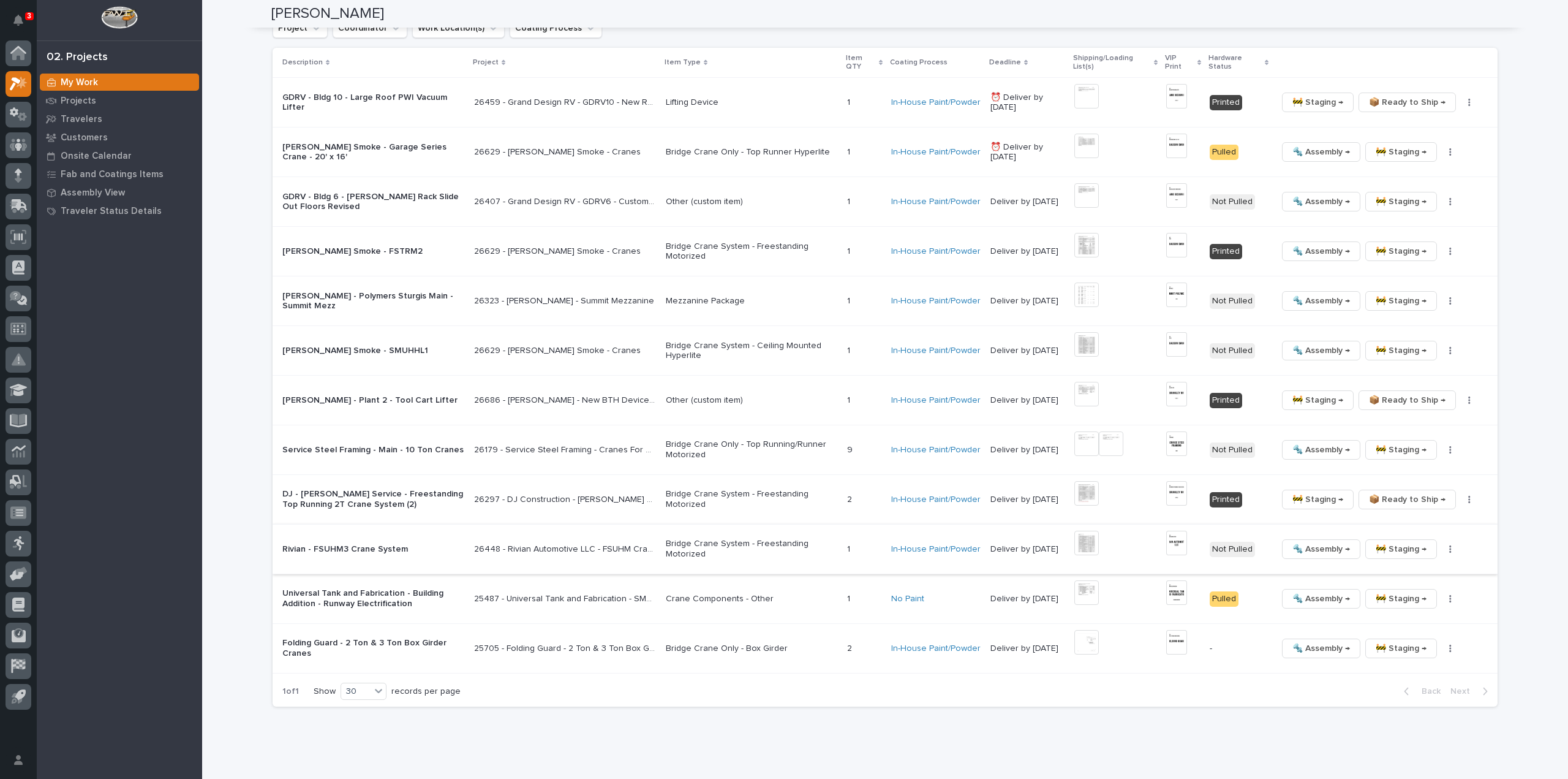
scroll to position [2800, 0]
